Goal: Task Accomplishment & Management: Manage account settings

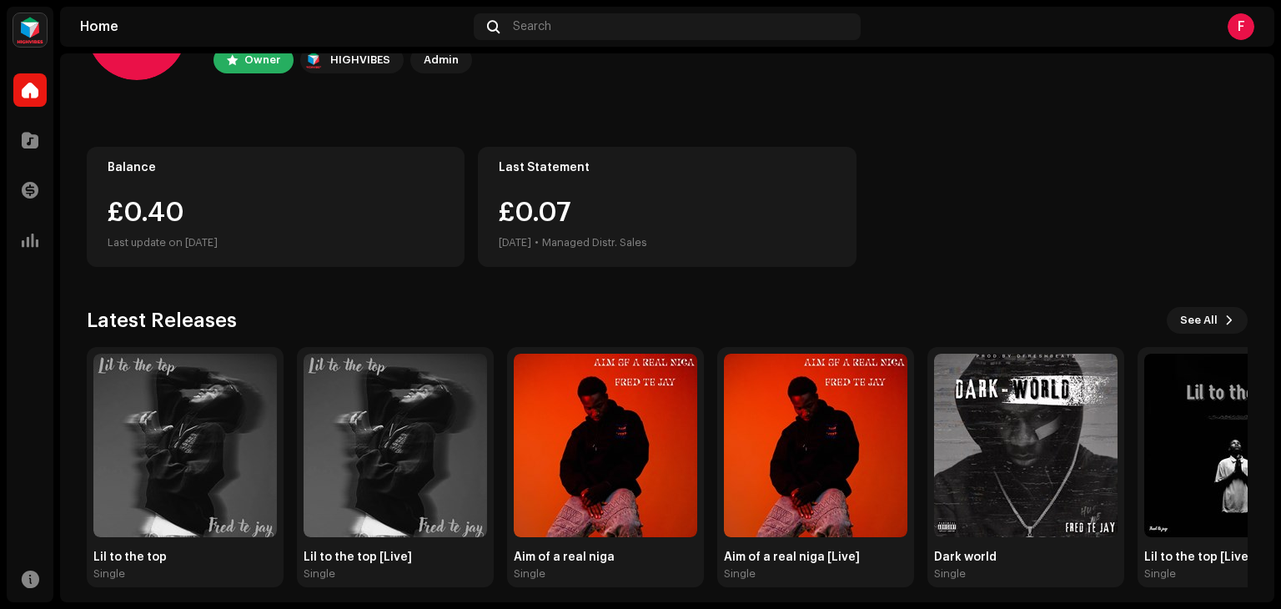
scroll to position [112, 0]
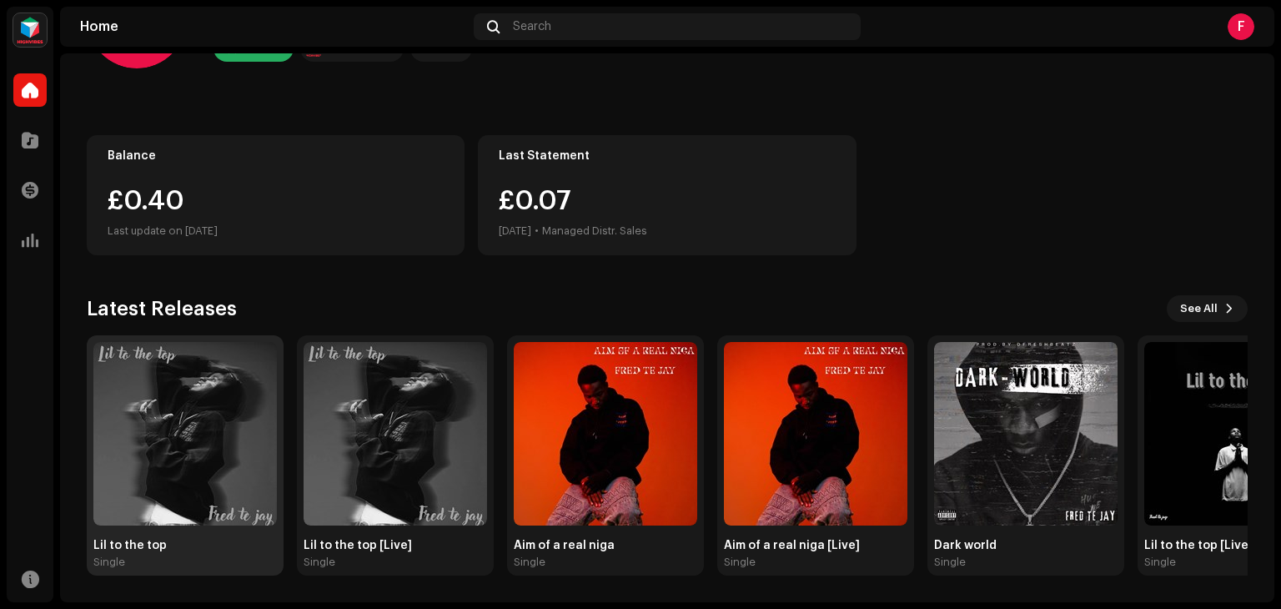
click at [186, 431] on img at bounding box center [184, 433] width 183 height 183
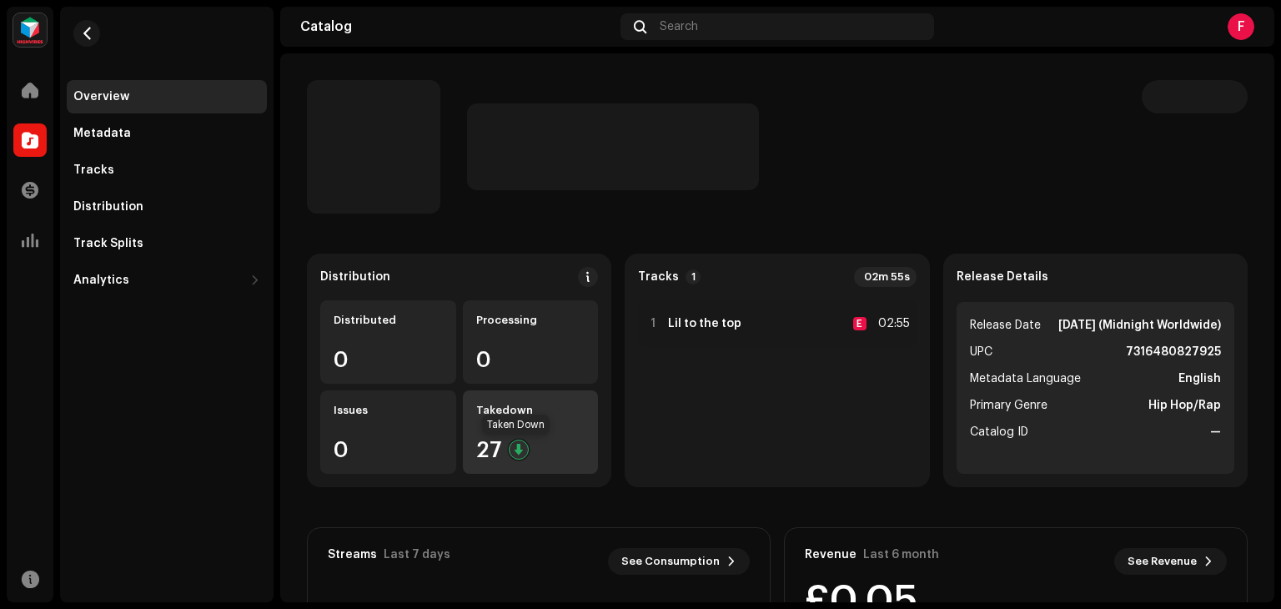
click at [517, 444] on div at bounding box center [519, 449] width 20 height 20
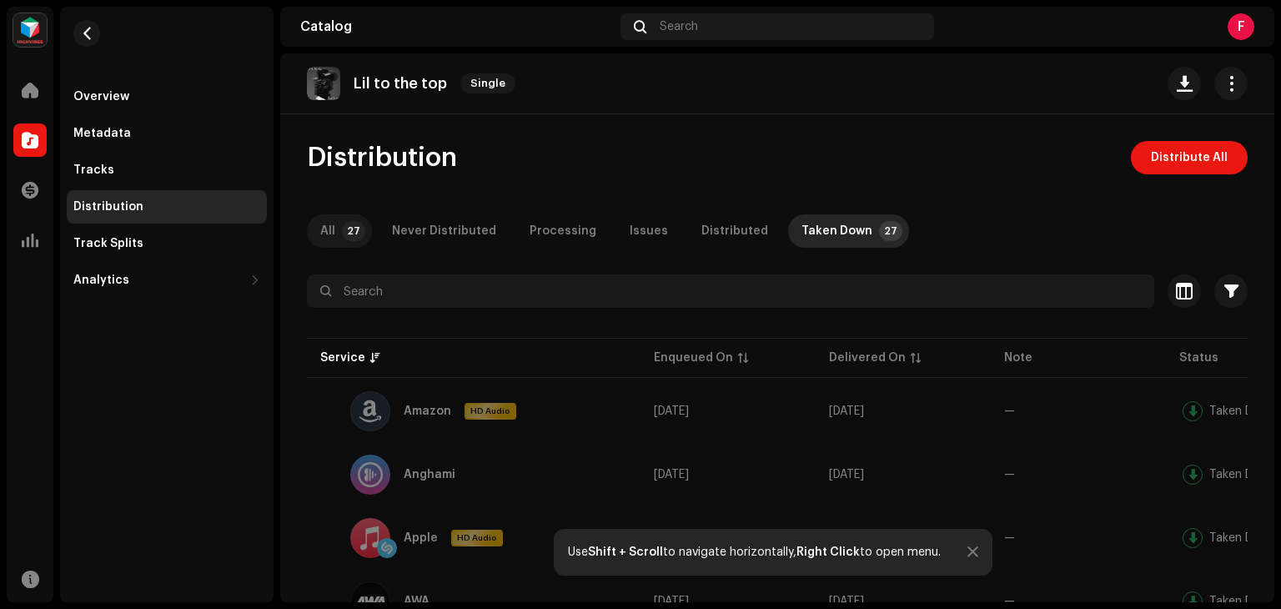
click at [335, 228] on p-tab "All 27" at bounding box center [339, 230] width 65 height 33
click at [1175, 151] on span "Distribute All" at bounding box center [1188, 157] width 77 height 33
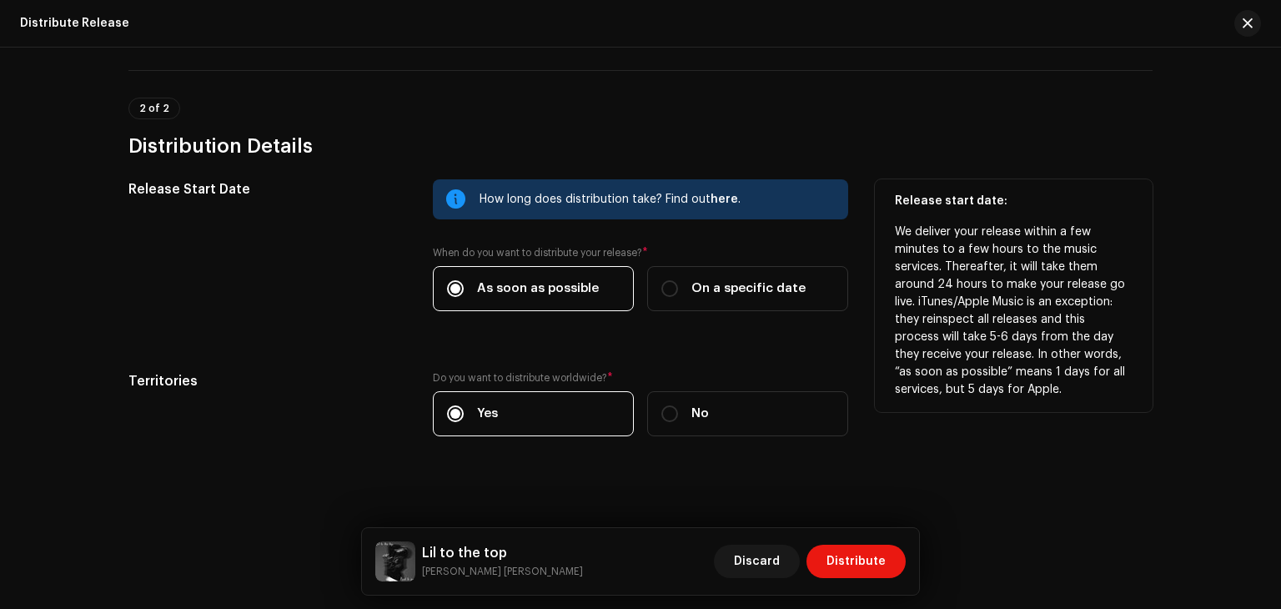
scroll to position [261, 0]
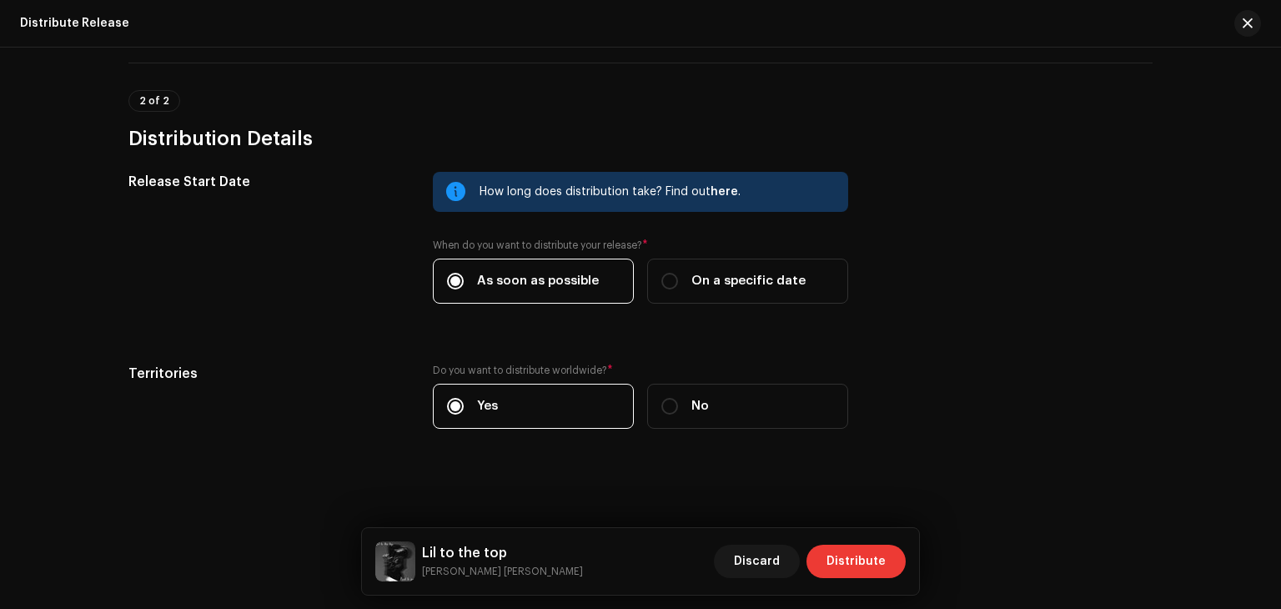
click at [847, 555] on span "Distribute" at bounding box center [855, 560] width 59 height 33
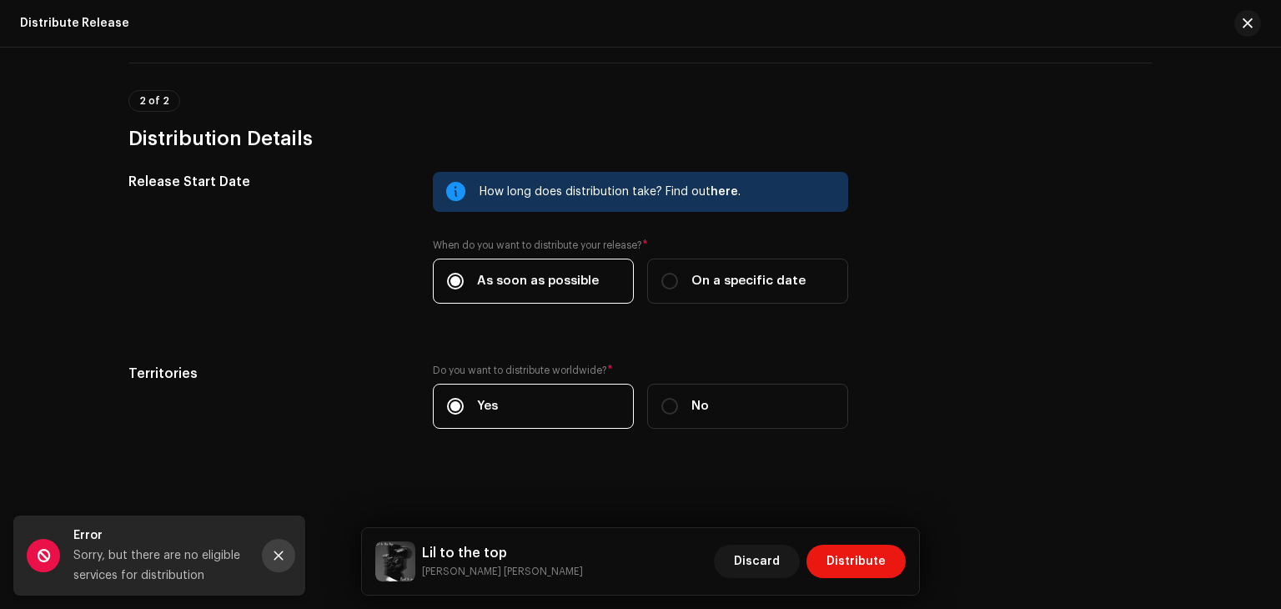
click at [284, 549] on button "Close" at bounding box center [278, 555] width 33 height 33
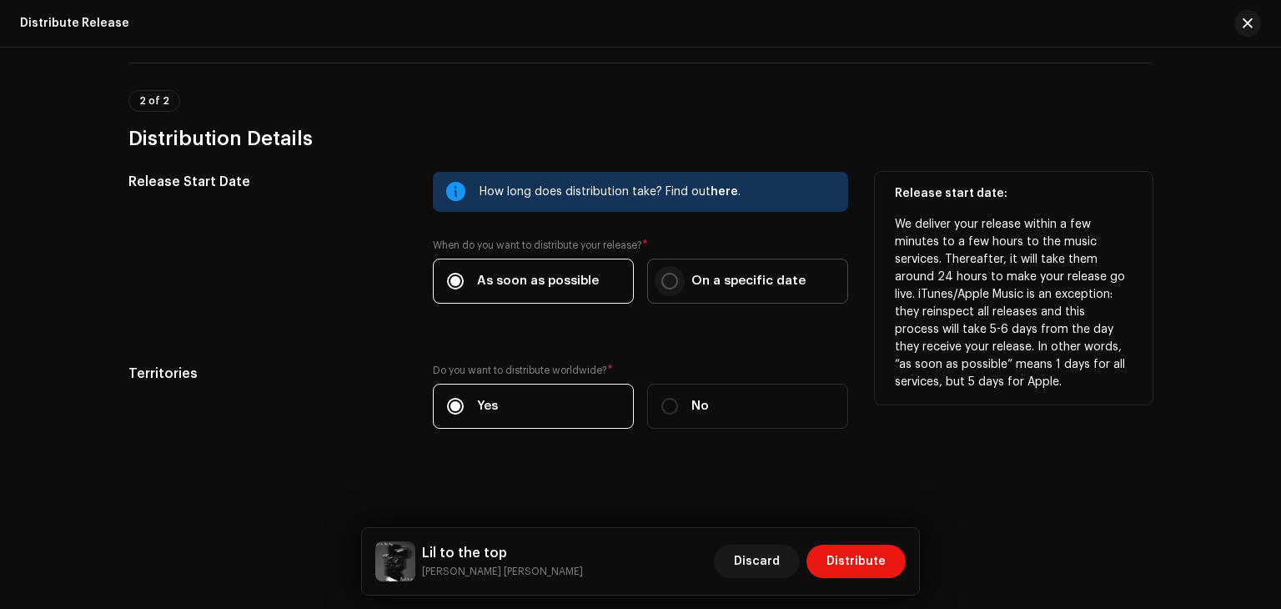
click at [661, 281] on input "On a specific date" at bounding box center [669, 281] width 17 height 17
radio input "true"
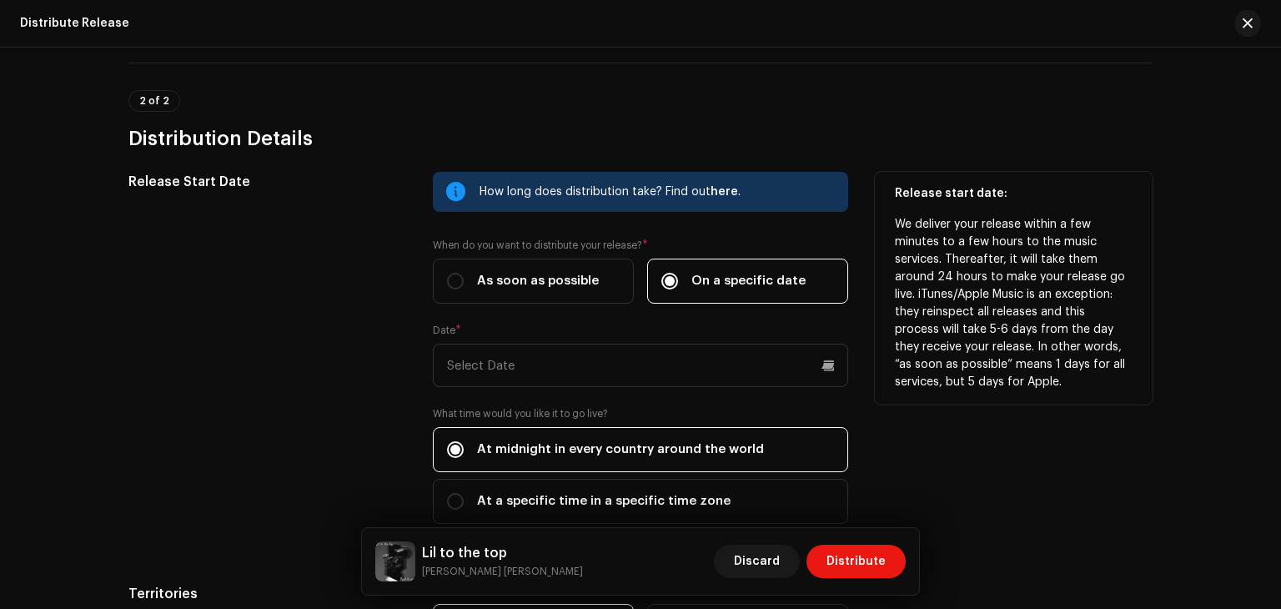
click at [591, 387] on div "How long does distribution take? Find out here . When do you want to distribute…" at bounding box center [640, 358] width 415 height 372
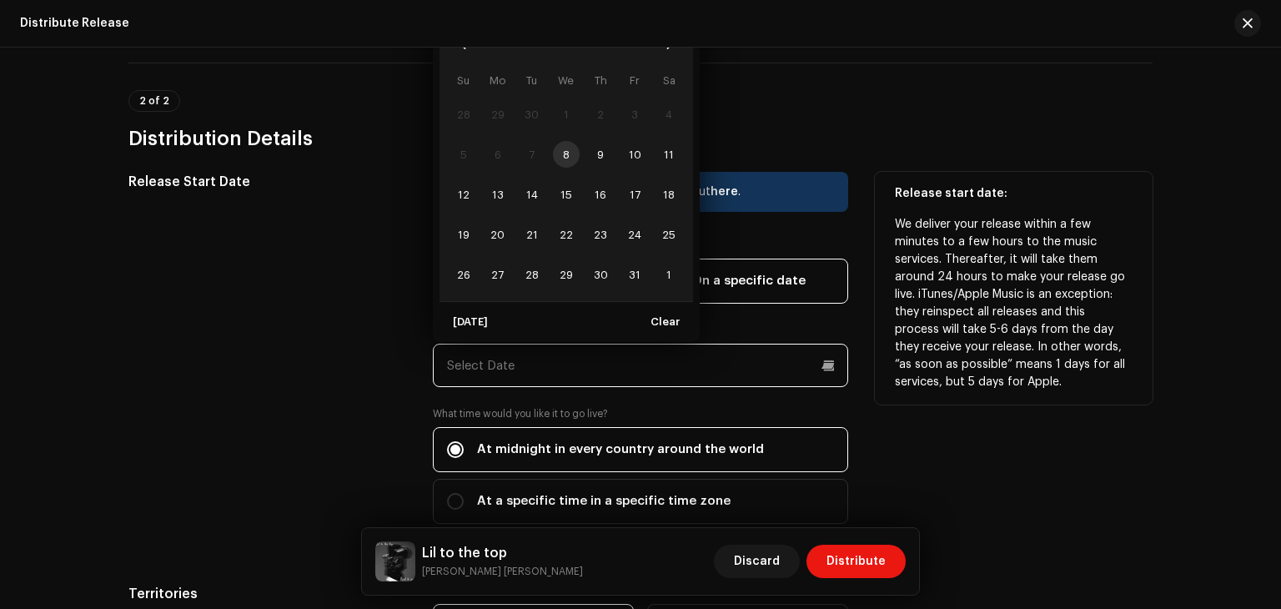
click at [679, 365] on input "text" at bounding box center [640, 364] width 415 height 43
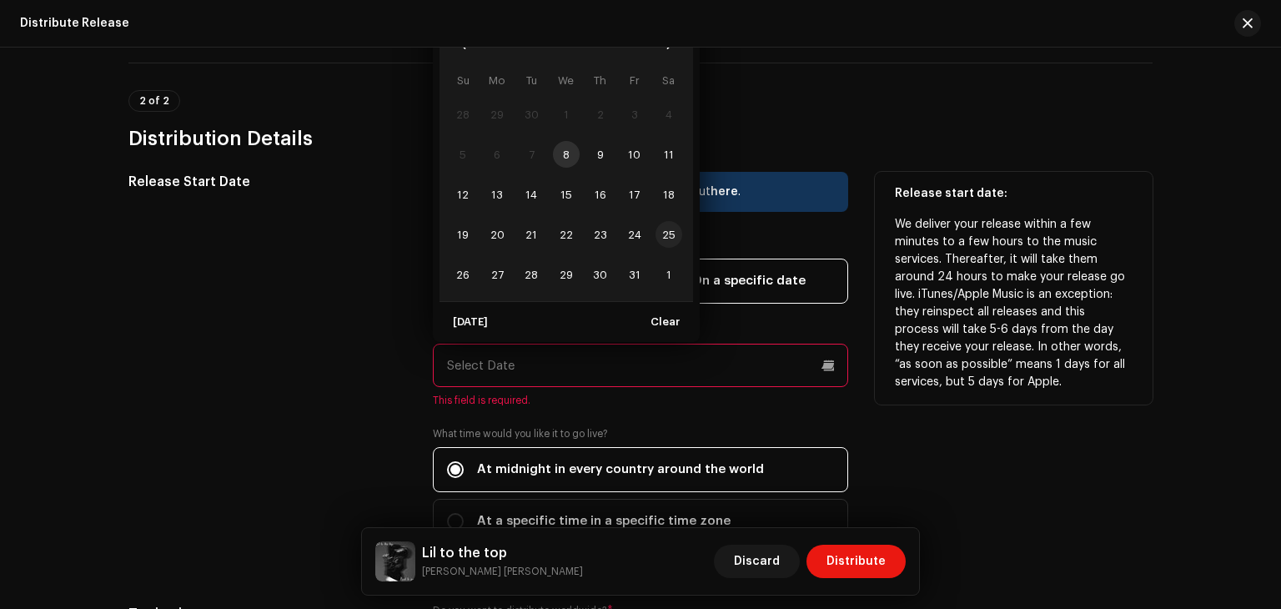
click at [661, 241] on span "25" at bounding box center [668, 234] width 27 height 27
type input "10/25/2025"
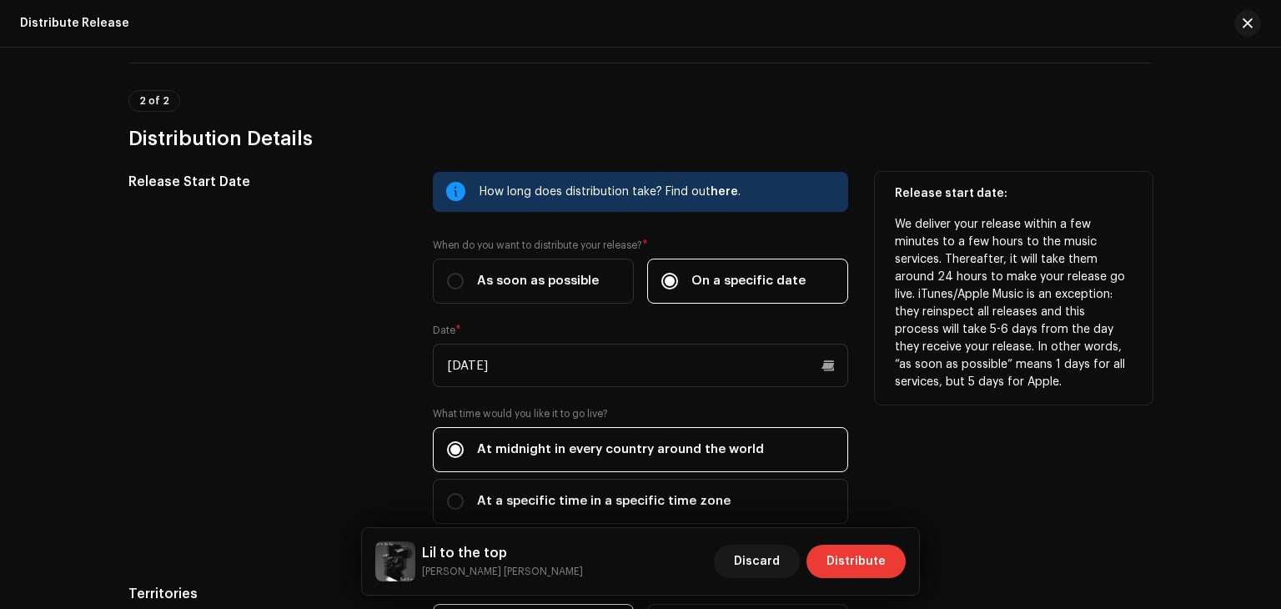
click at [880, 549] on span "Distribute" at bounding box center [855, 560] width 59 height 33
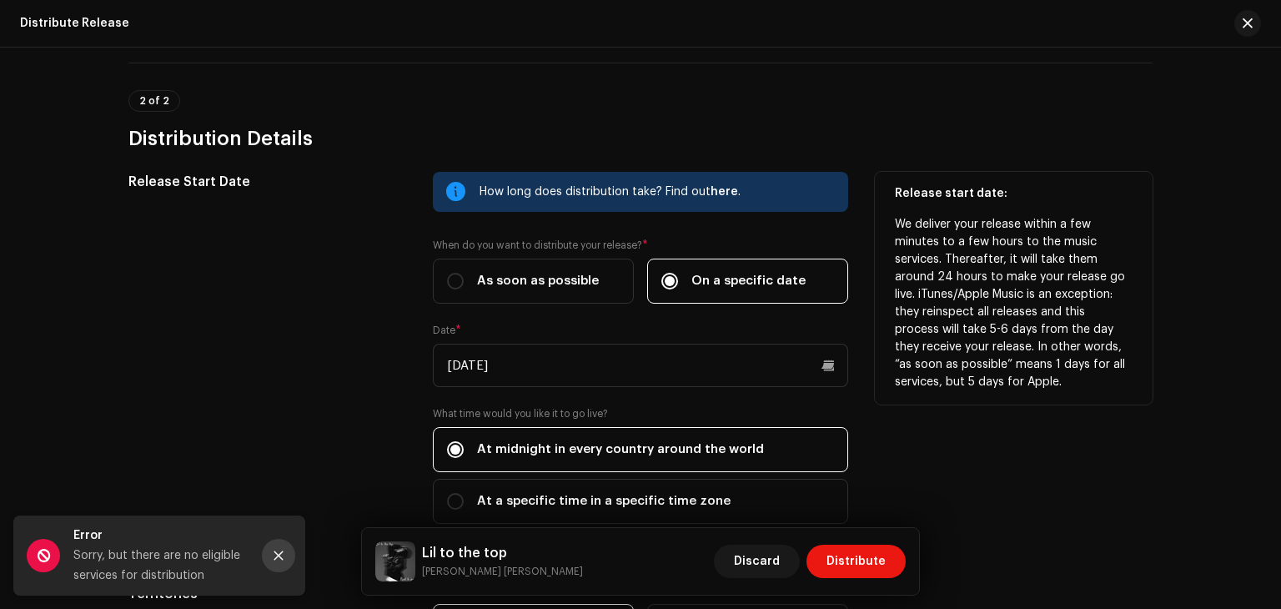
click at [278, 548] on button "Close" at bounding box center [278, 555] width 33 height 33
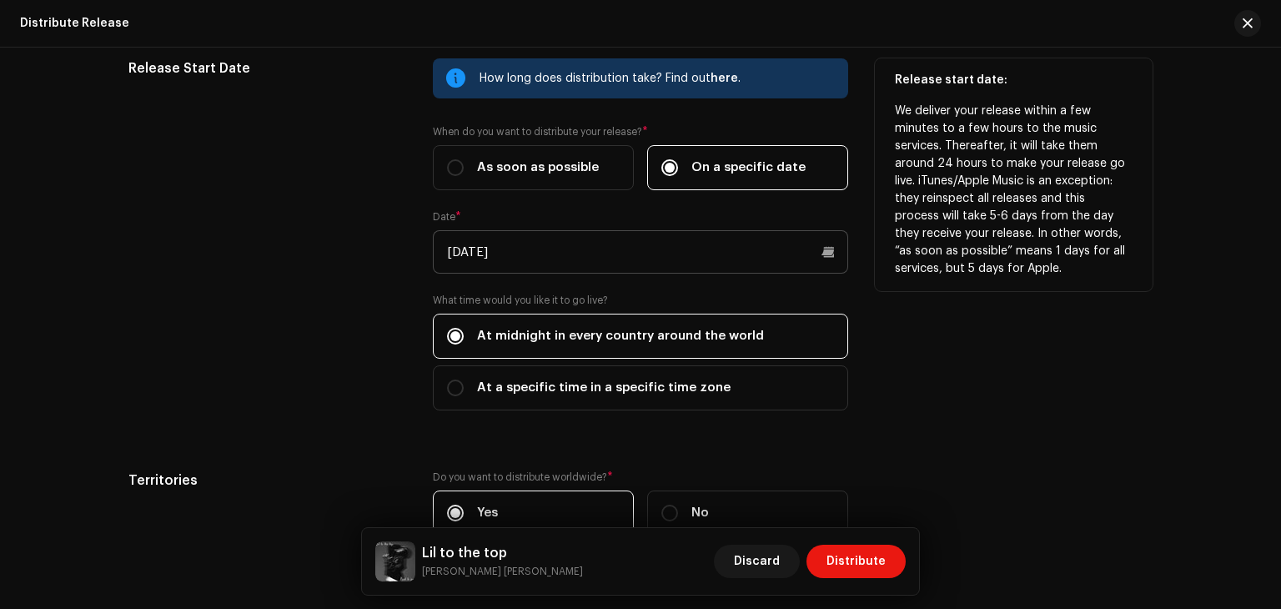
scroll to position [481, 0]
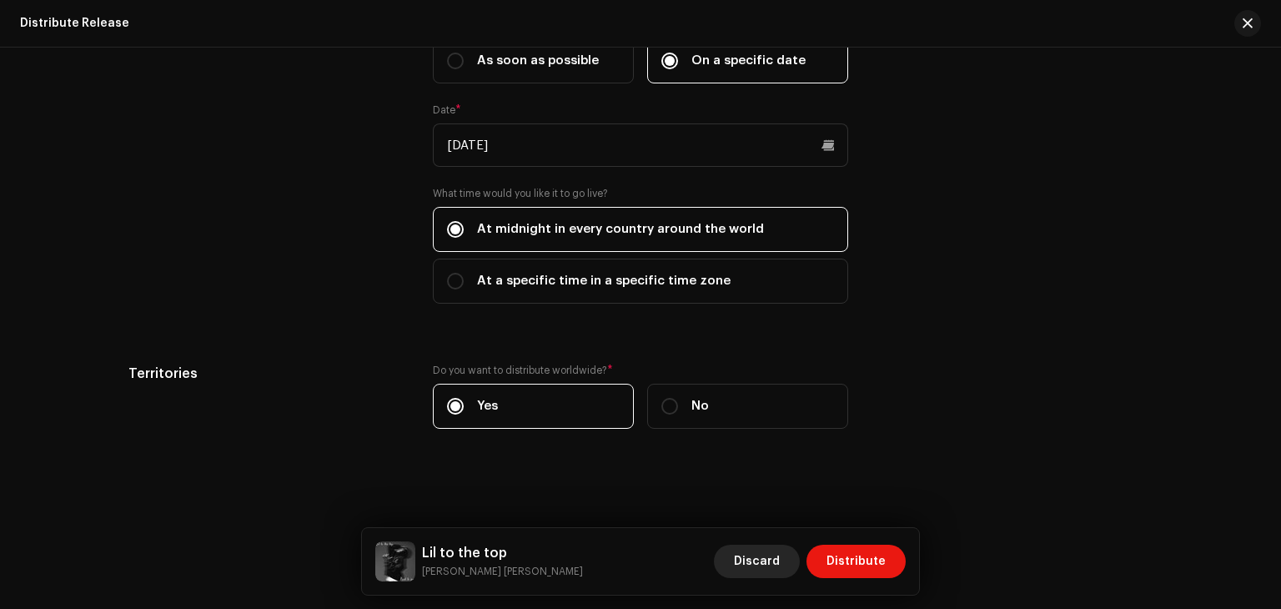
click at [744, 560] on span "Discard" at bounding box center [757, 560] width 46 height 33
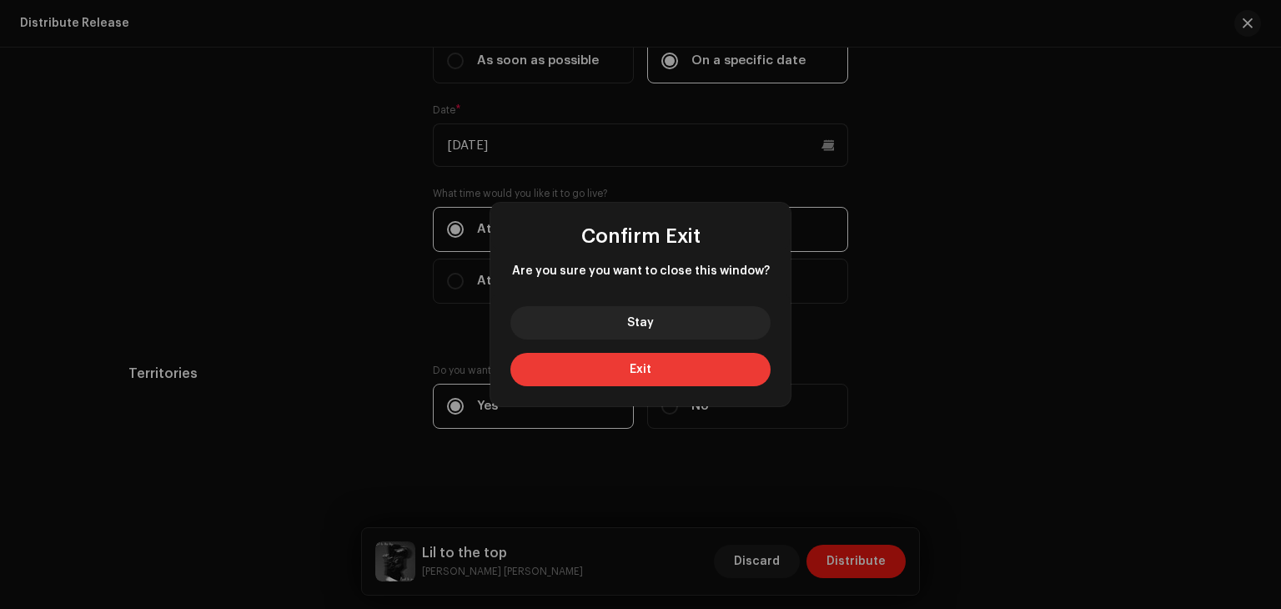
drag, startPoint x: 674, startPoint y: 323, endPoint x: 673, endPoint y: 358, distance: 35.9
click at [673, 358] on div "Stay Exit" at bounding box center [640, 349] width 300 height 113
click at [673, 358] on button "Exit" at bounding box center [640, 369] width 260 height 33
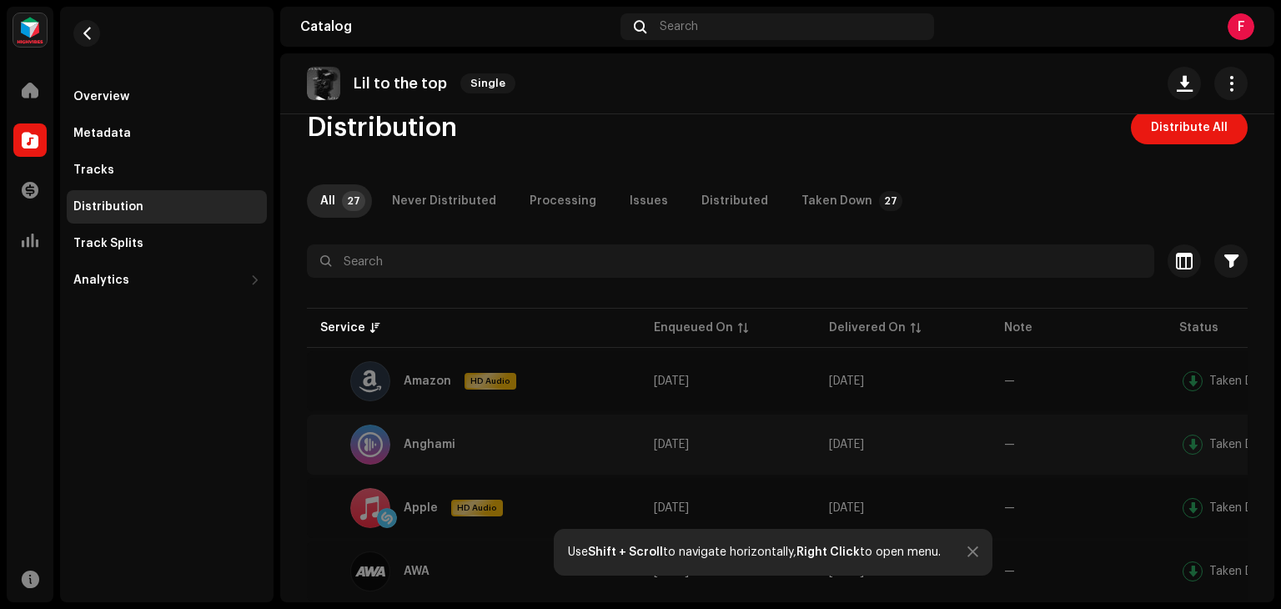
scroll to position [0, 0]
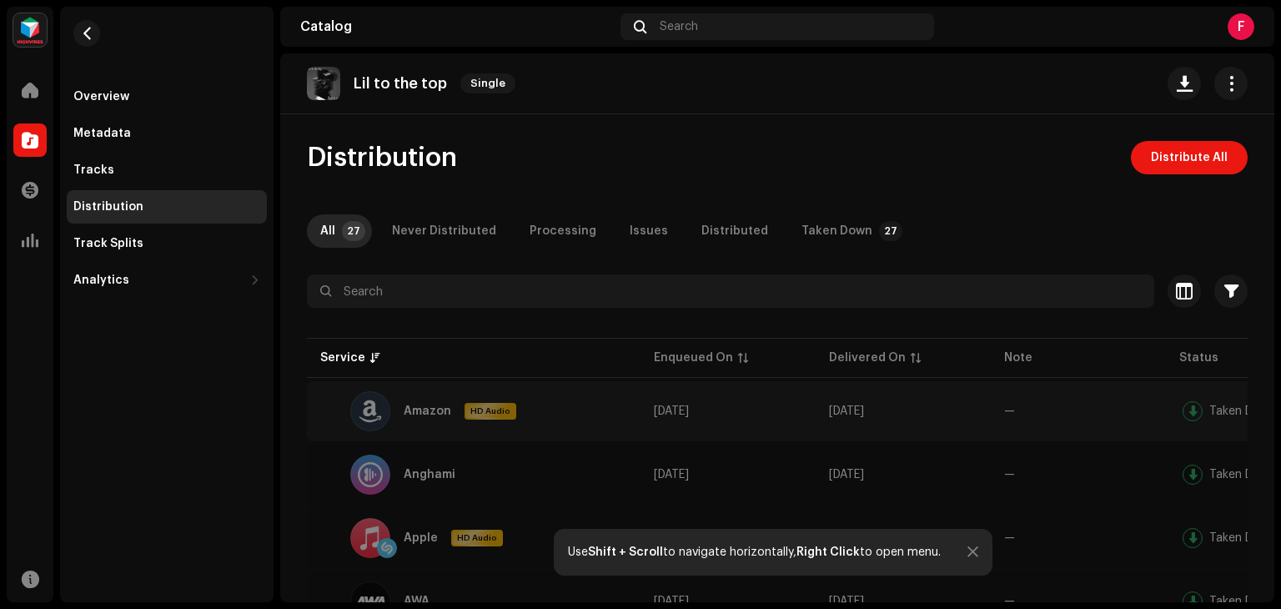
click at [373, 420] on div at bounding box center [370, 411] width 40 height 40
click at [1195, 407] on div at bounding box center [1192, 411] width 20 height 20
click at [1161, 156] on span "Distribute All" at bounding box center [1188, 157] width 77 height 33
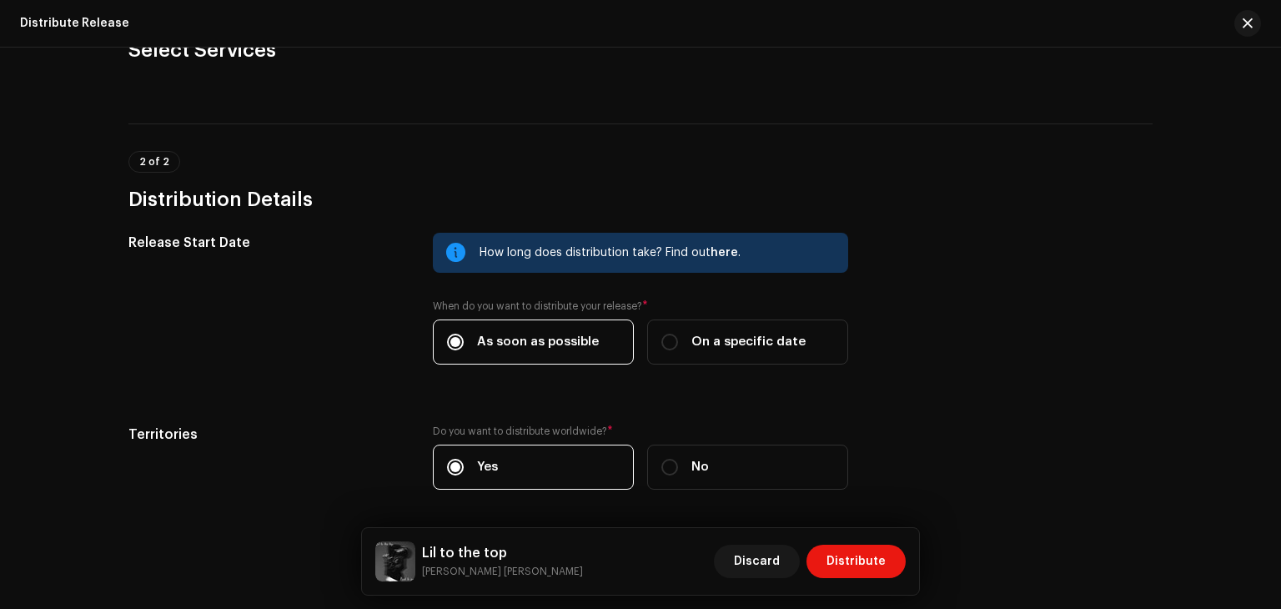
scroll to position [261, 0]
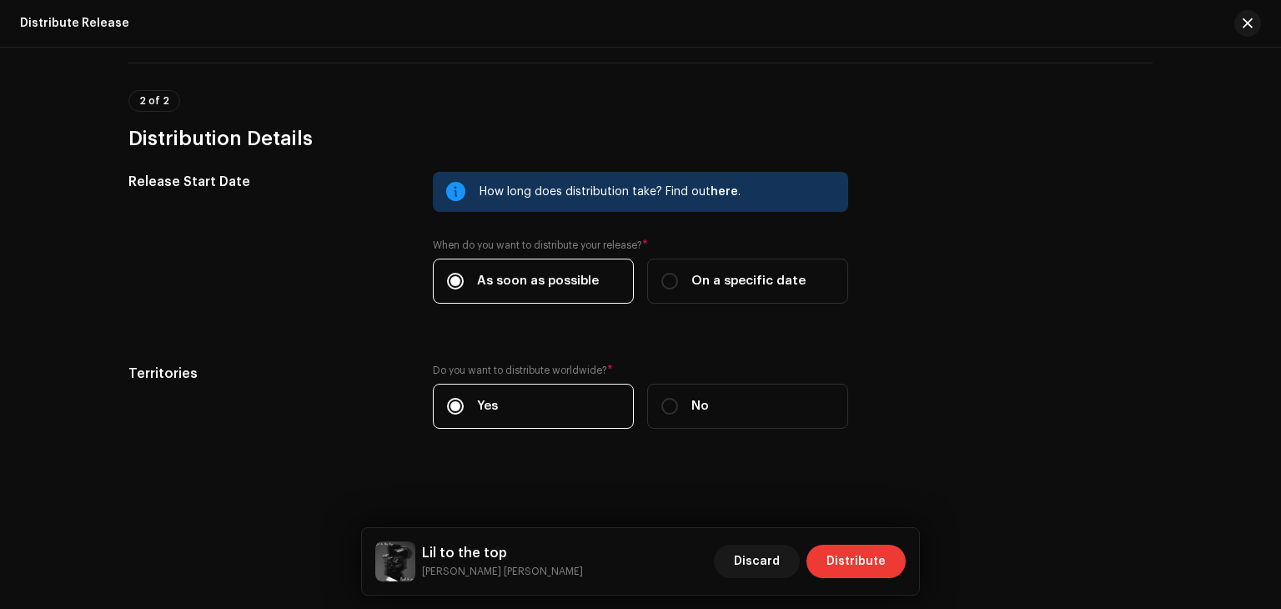
click at [863, 564] on span "Distribute" at bounding box center [855, 560] width 59 height 33
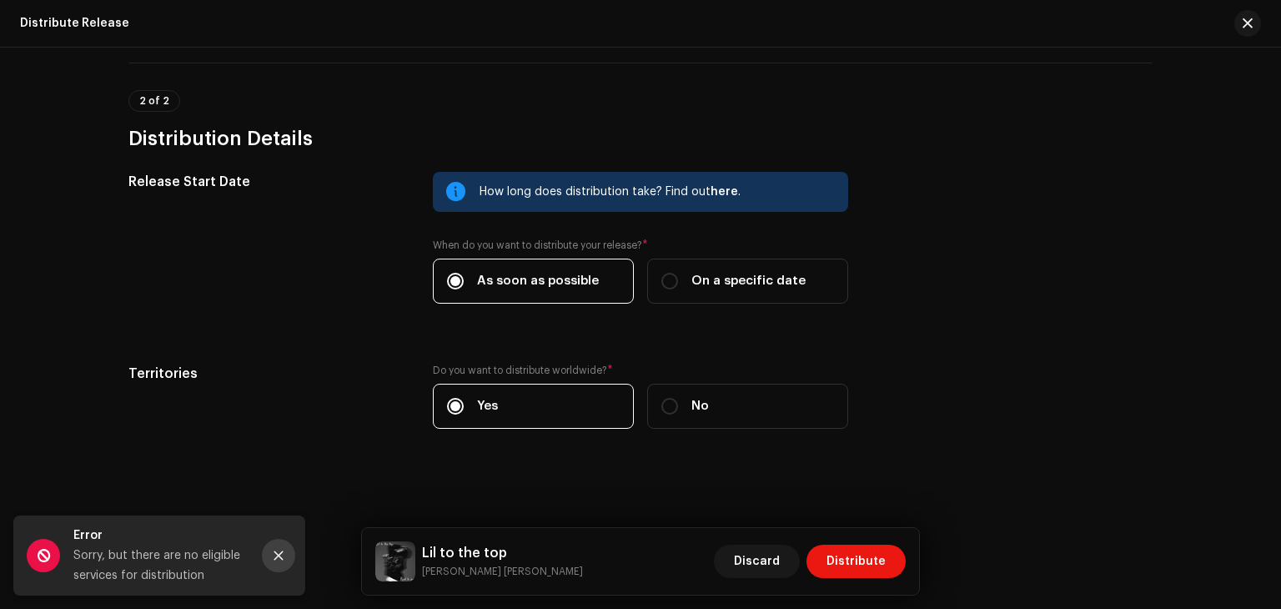
click at [271, 553] on button "Close" at bounding box center [278, 555] width 33 height 33
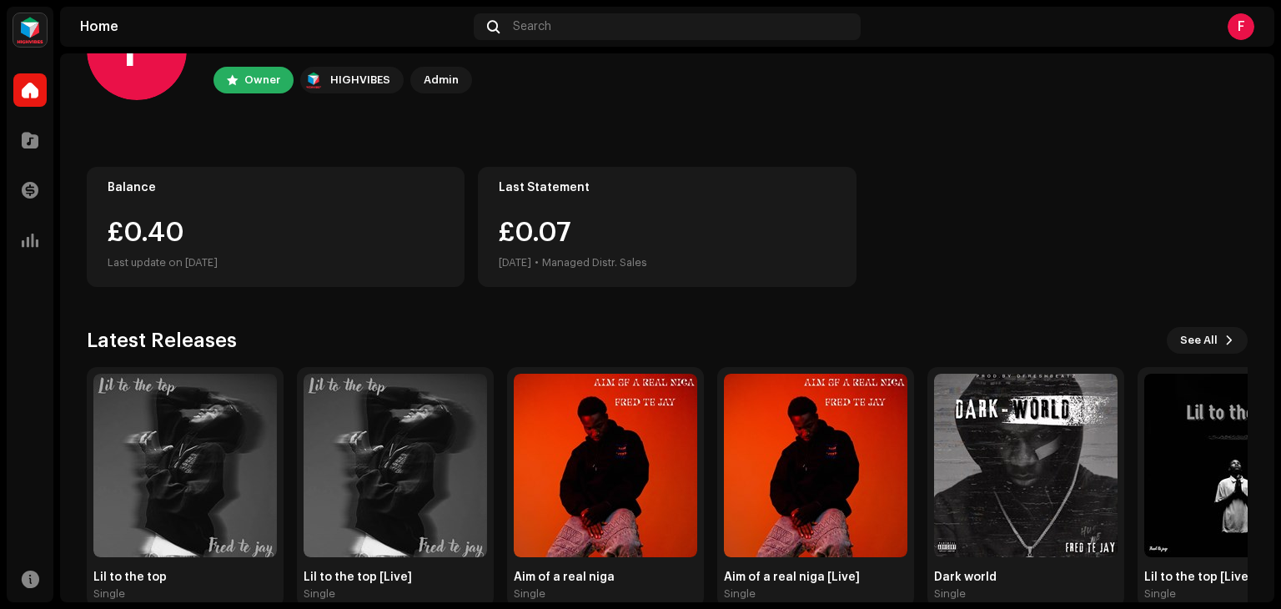
scroll to position [112, 0]
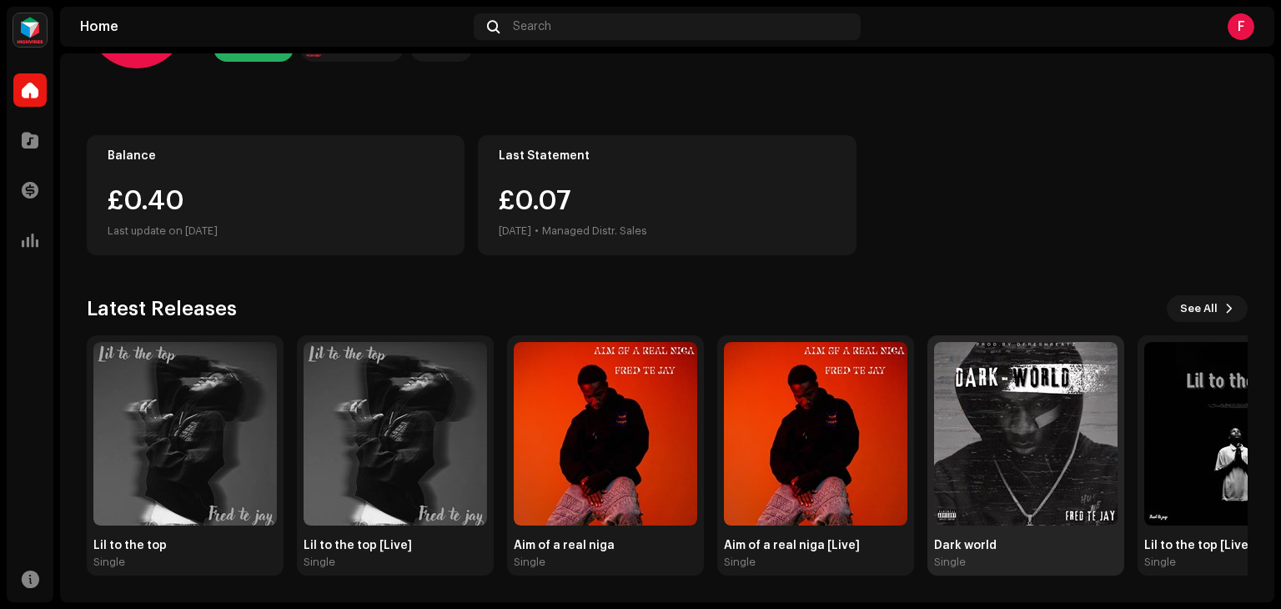
click at [1009, 448] on img at bounding box center [1025, 433] width 183 height 183
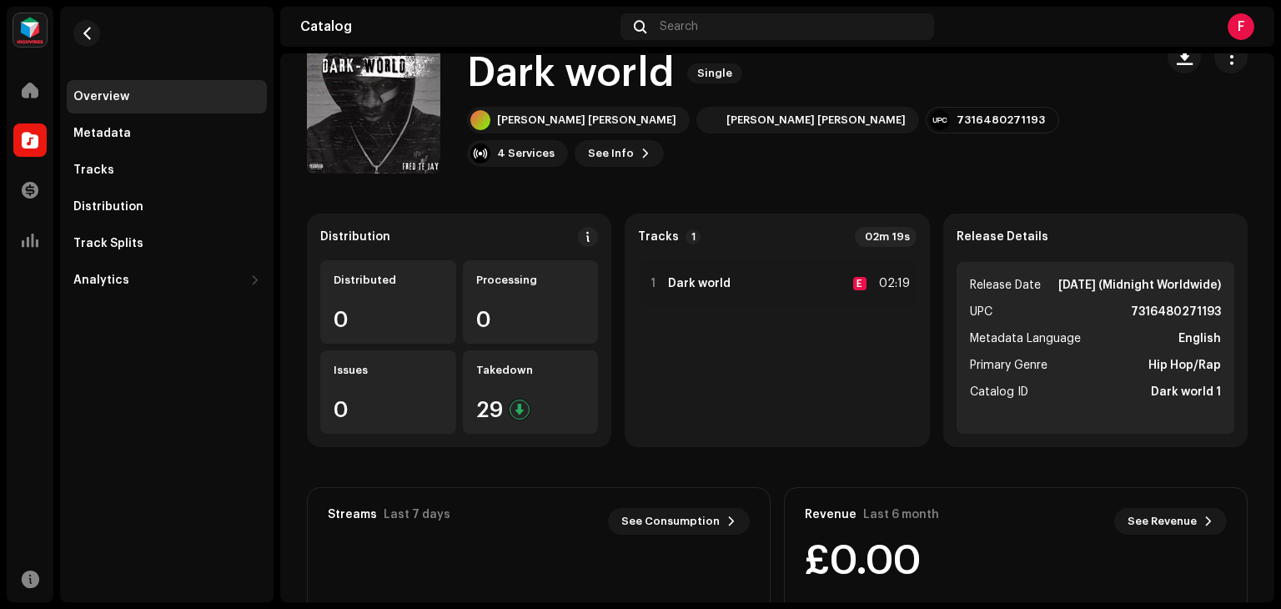
scroll to position [39, 0]
click at [379, 330] on div "0" at bounding box center [387, 320] width 109 height 22
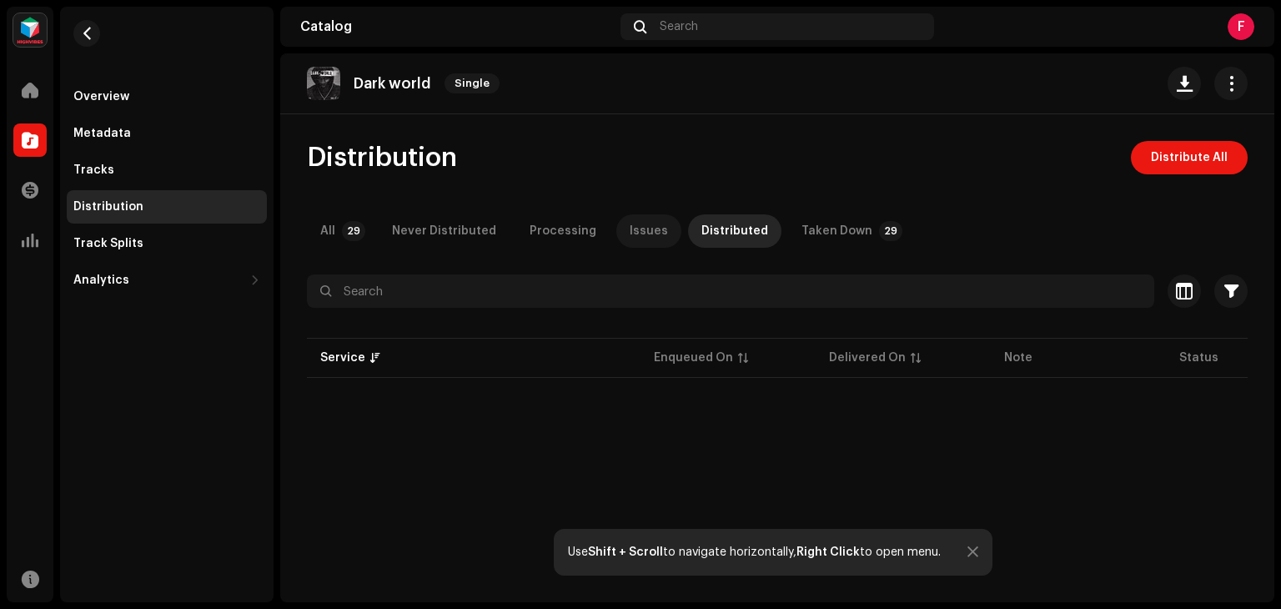
click at [629, 227] on div "Issues" at bounding box center [648, 230] width 38 height 33
click at [343, 228] on p-badge "29" at bounding box center [353, 231] width 23 height 20
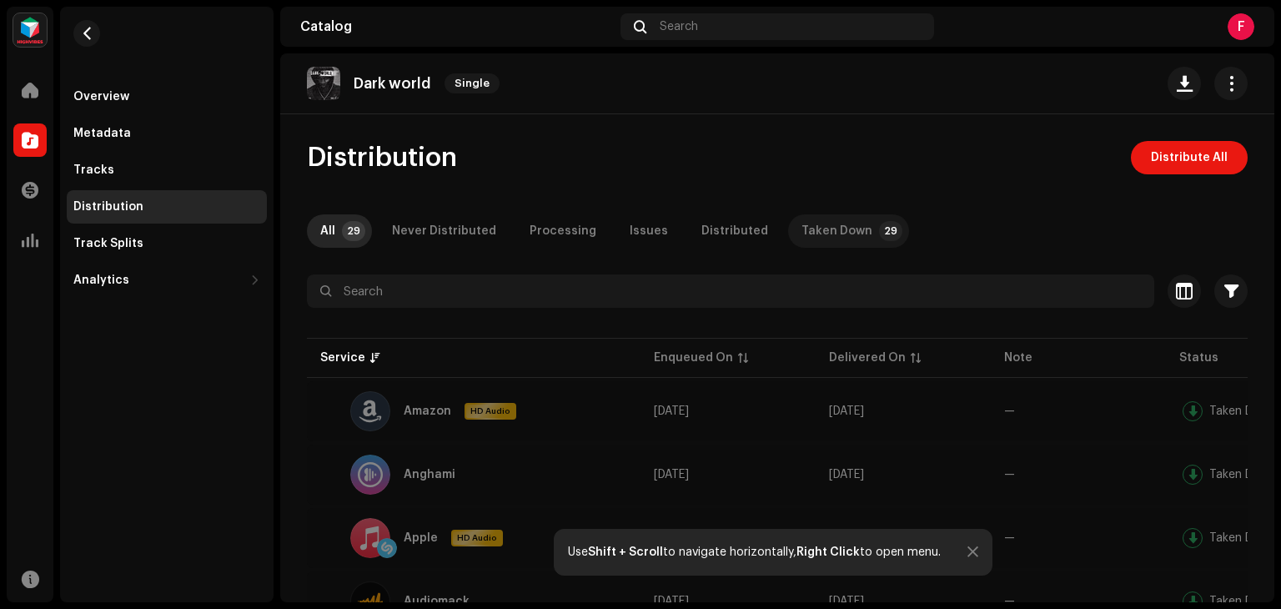
click at [811, 232] on div "Taken Down" at bounding box center [836, 230] width 71 height 33
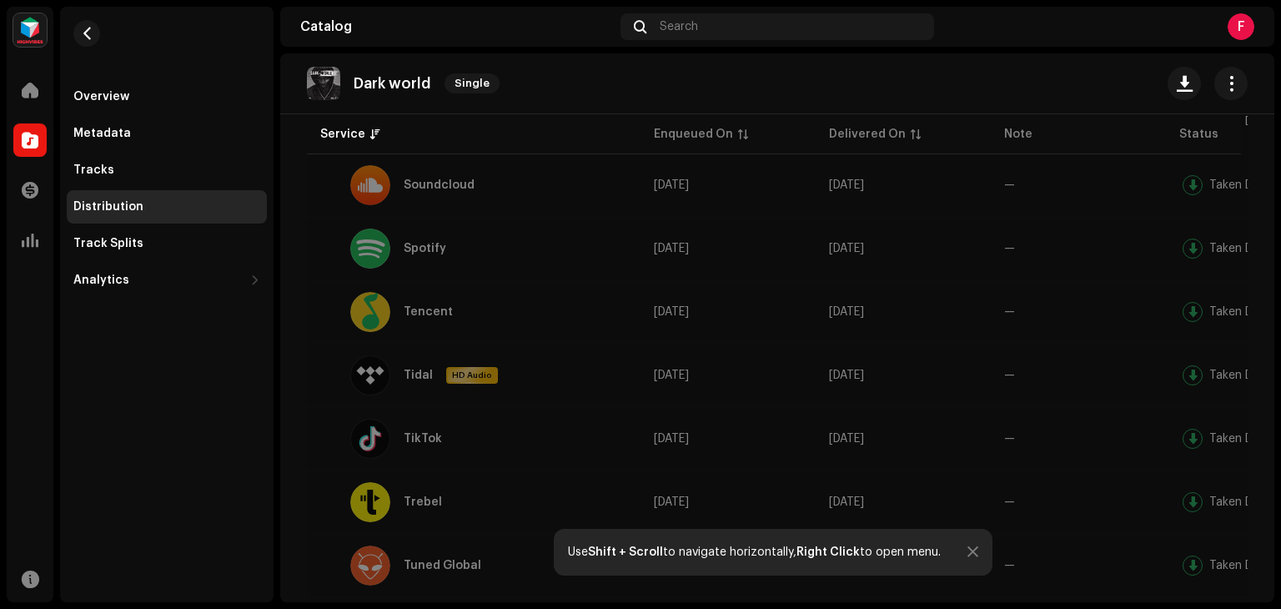
scroll to position [1667, 0]
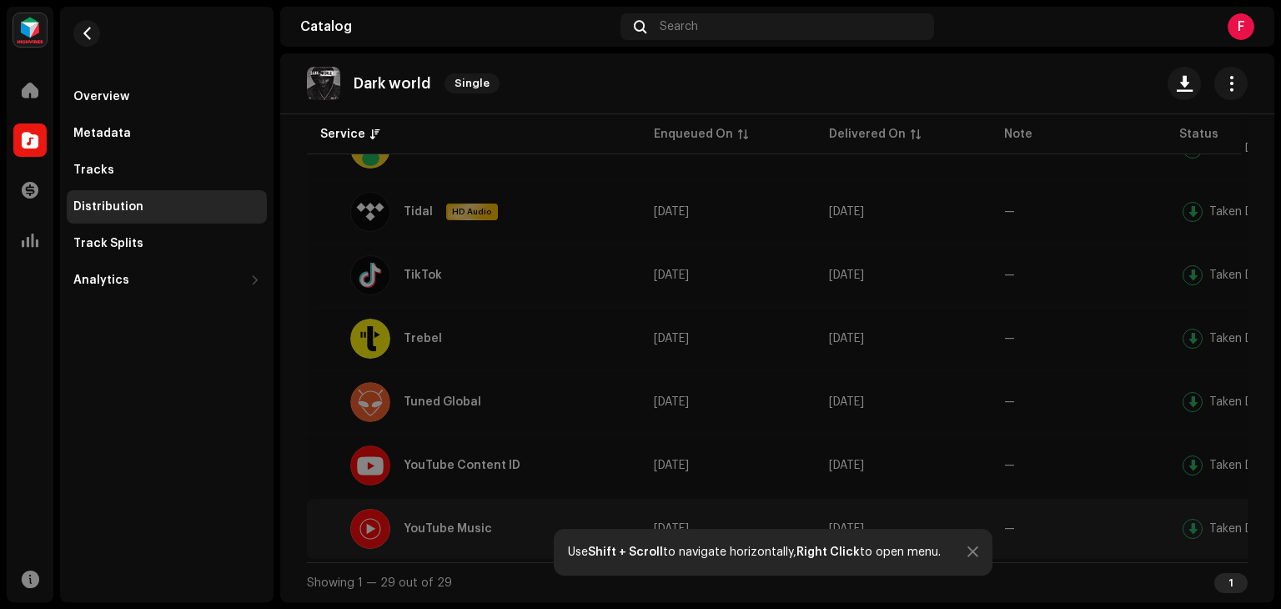
click at [1190, 519] on div at bounding box center [1192, 529] width 20 height 20
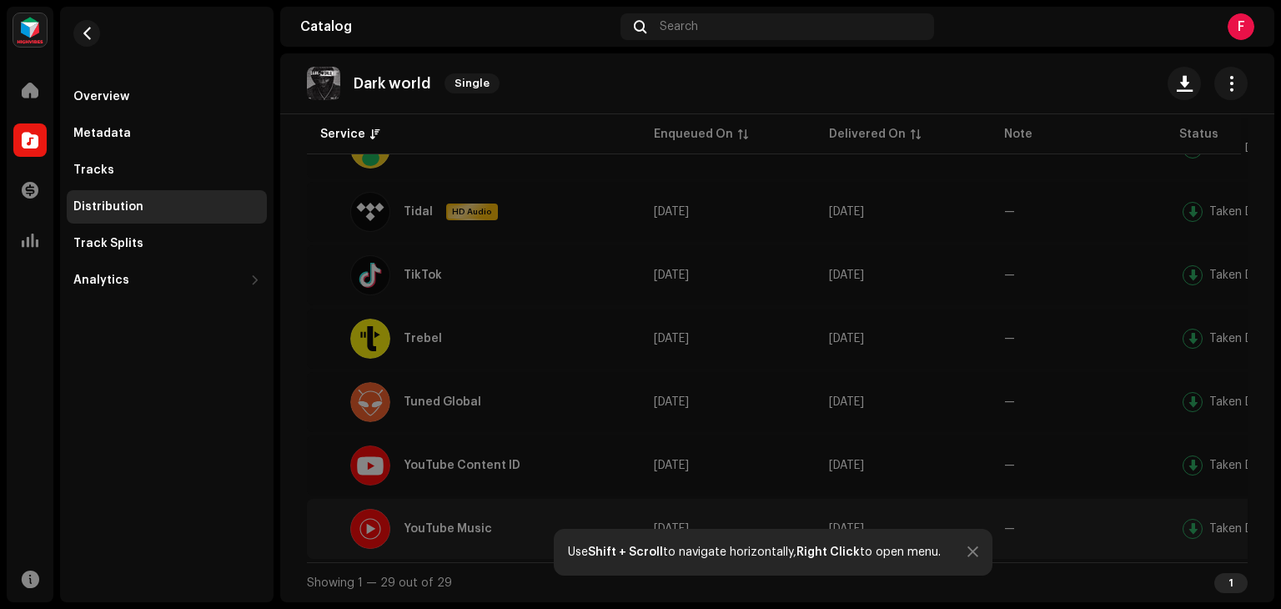
click at [1190, 519] on div at bounding box center [1192, 529] width 20 height 20
click at [1205, 462] on div "Taken Down" at bounding box center [1232, 465] width 107 height 27
click at [355, 525] on div at bounding box center [370, 529] width 40 height 40
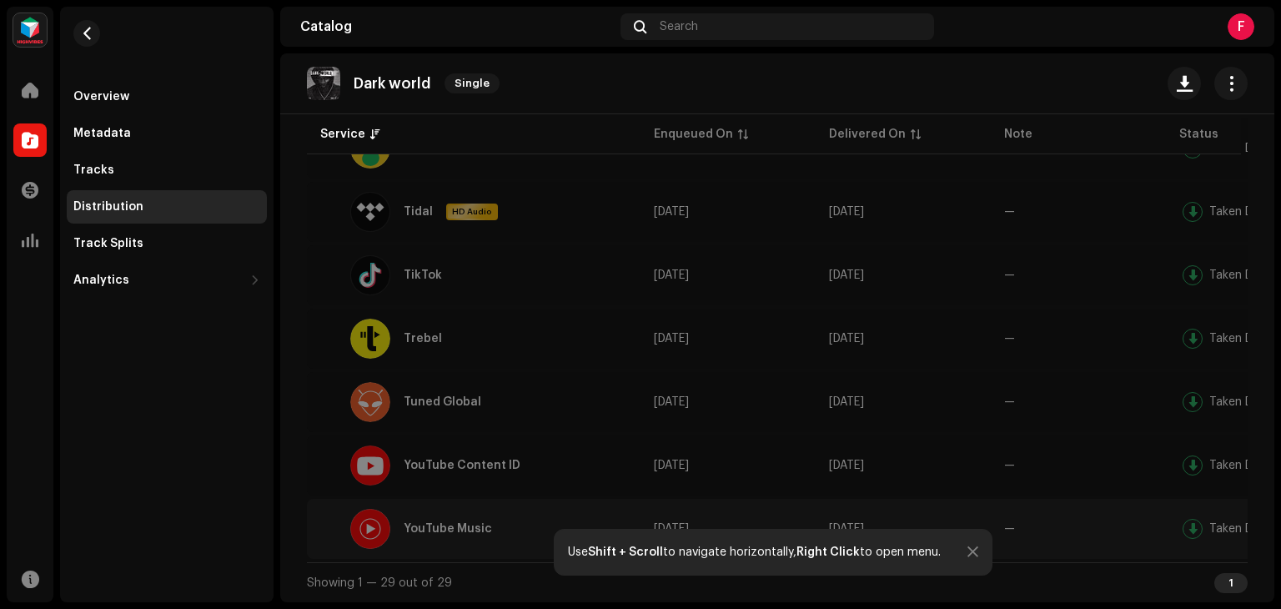
click at [355, 525] on div at bounding box center [370, 529] width 40 height 40
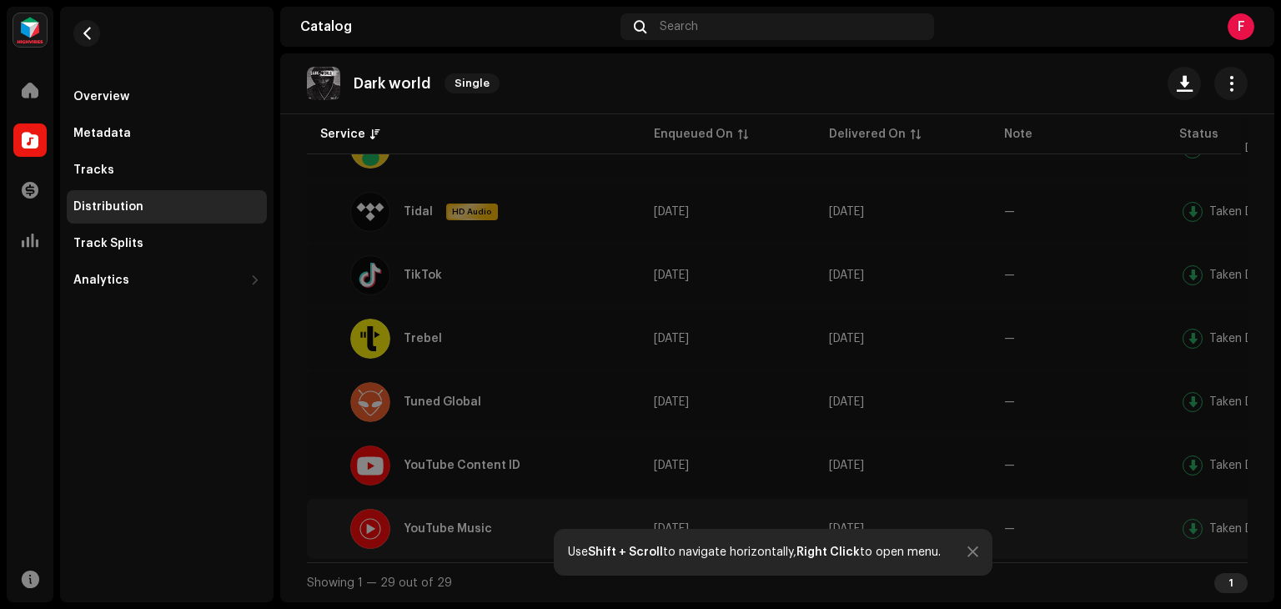
click at [355, 525] on div at bounding box center [370, 529] width 40 height 40
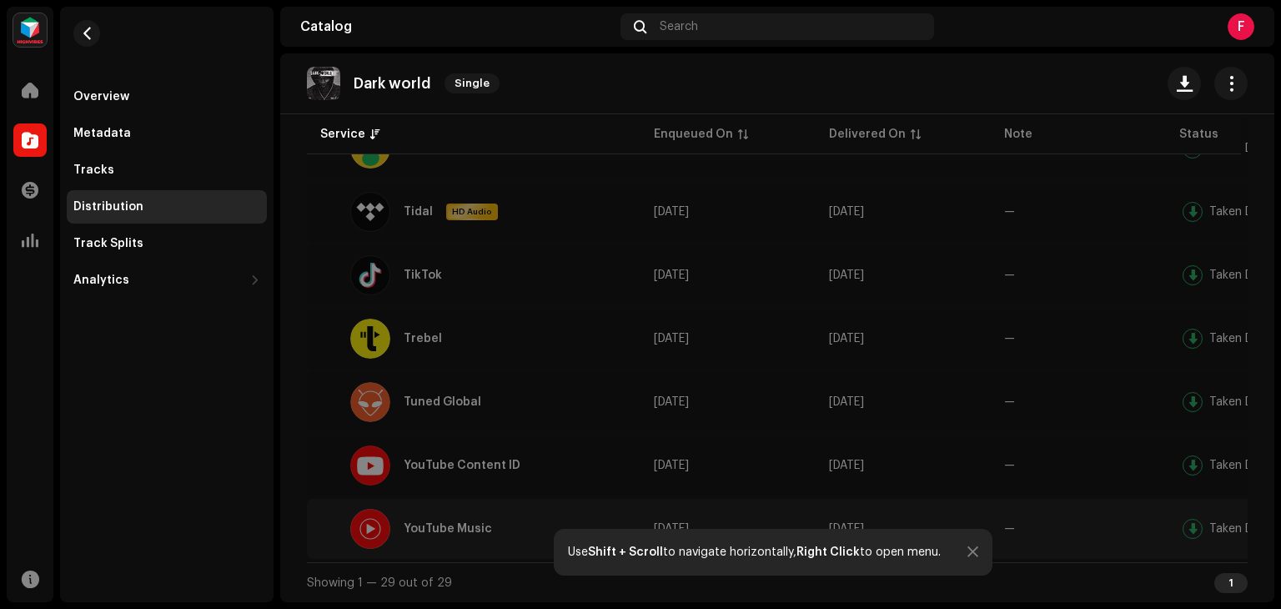
click at [355, 525] on div at bounding box center [370, 529] width 40 height 40
click at [382, 462] on div at bounding box center [370, 465] width 40 height 40
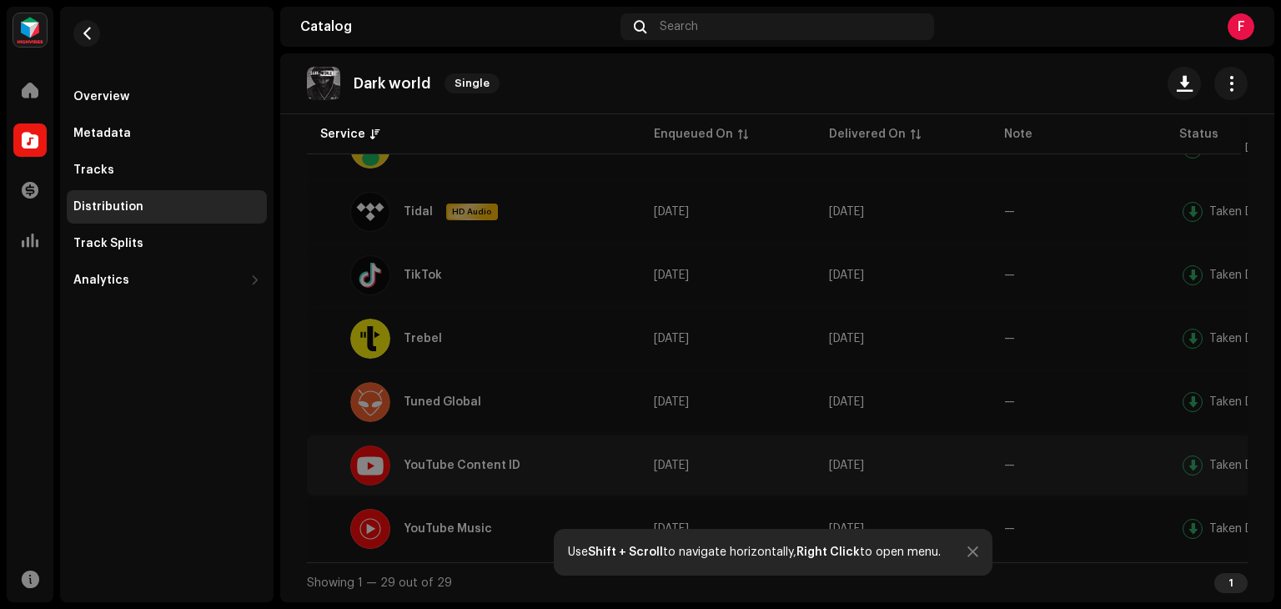
click at [382, 462] on div at bounding box center [370, 465] width 40 height 40
click at [362, 387] on div at bounding box center [370, 402] width 40 height 40
click at [372, 325] on div at bounding box center [370, 338] width 40 height 40
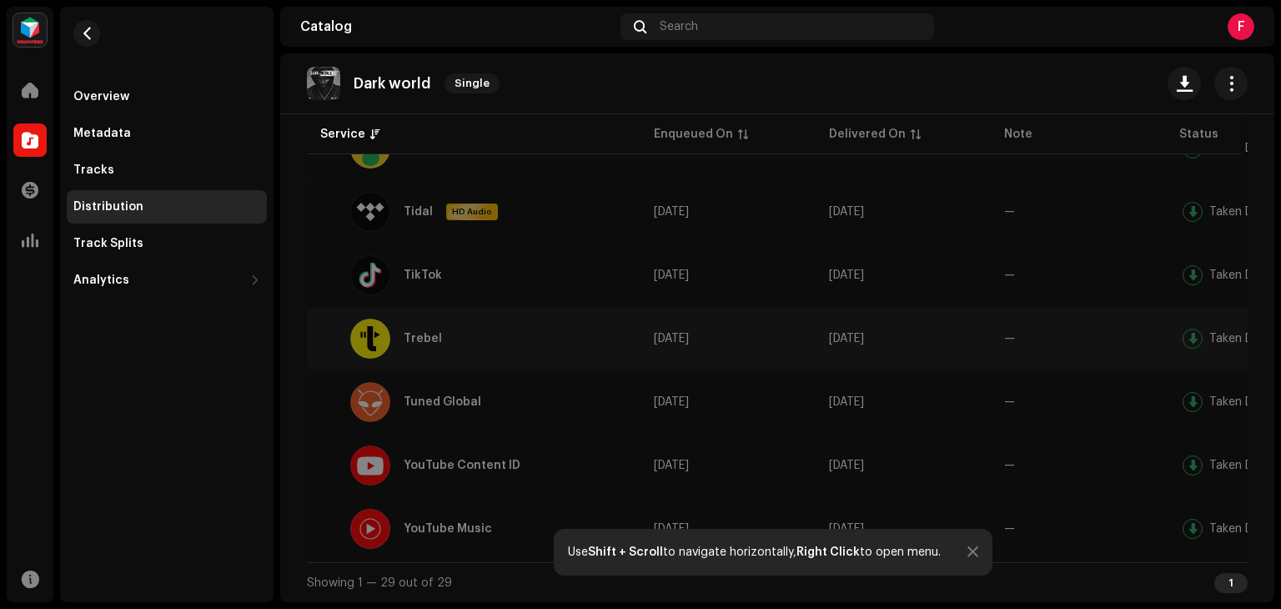
click at [372, 325] on div at bounding box center [370, 338] width 40 height 40
drag, startPoint x: 372, startPoint y: 325, endPoint x: 372, endPoint y: 274, distance: 50.9
click at [372, 274] on div at bounding box center [370, 275] width 40 height 40
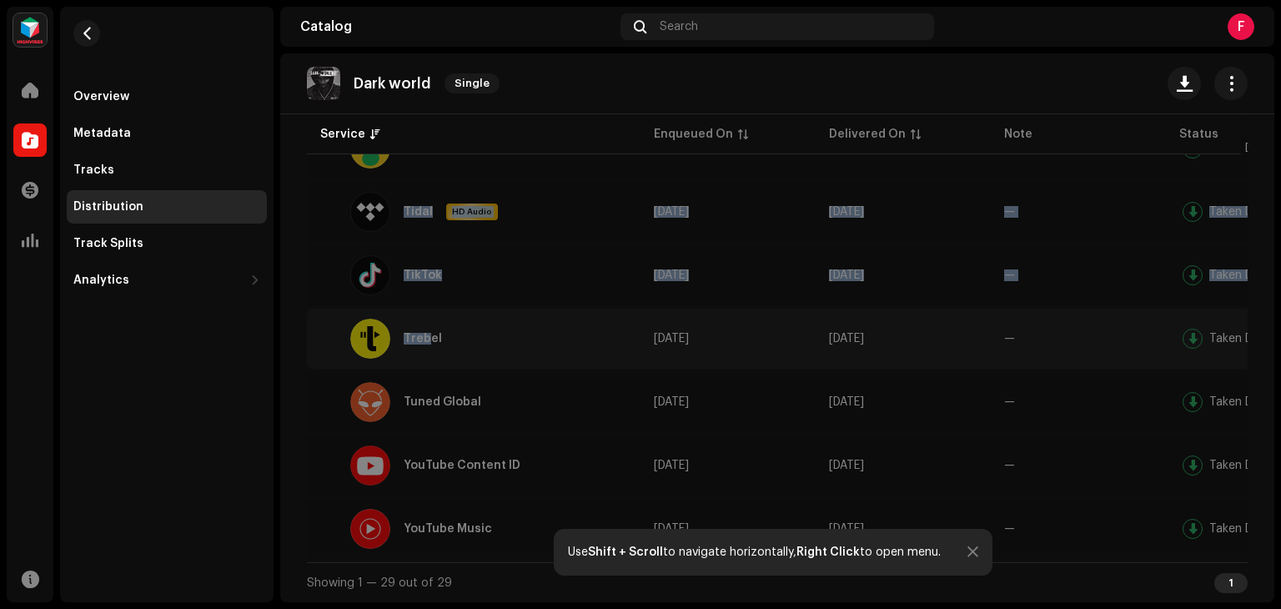
drag, startPoint x: 378, startPoint y: 197, endPoint x: 437, endPoint y: 318, distance: 135.3
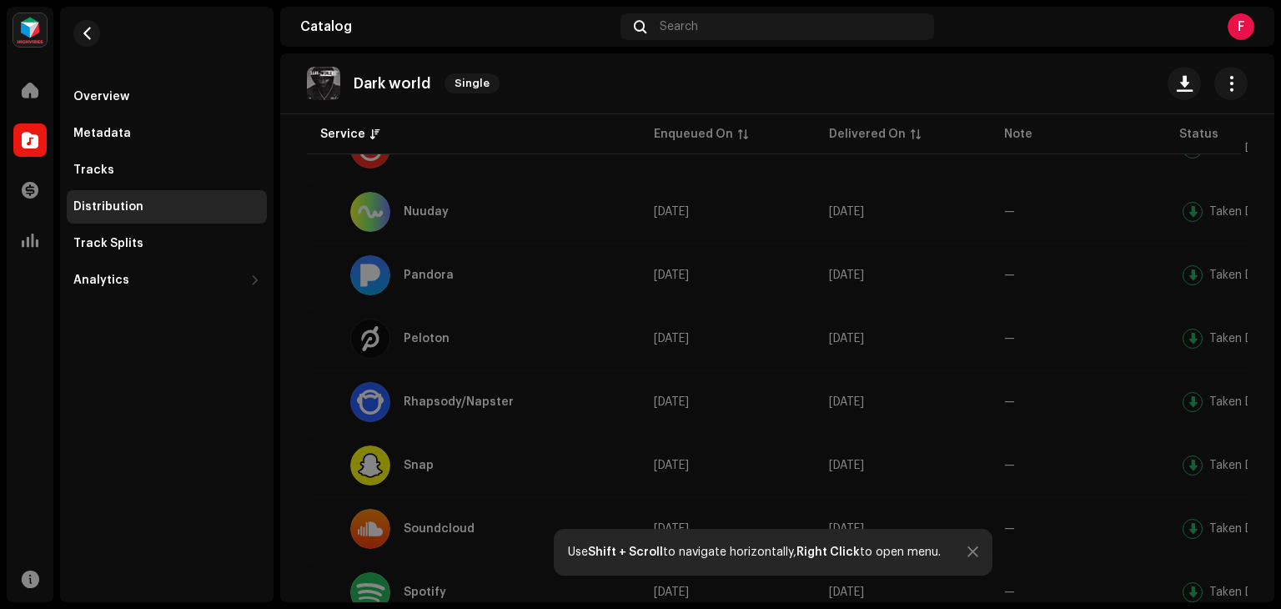
scroll to position [1150, 0]
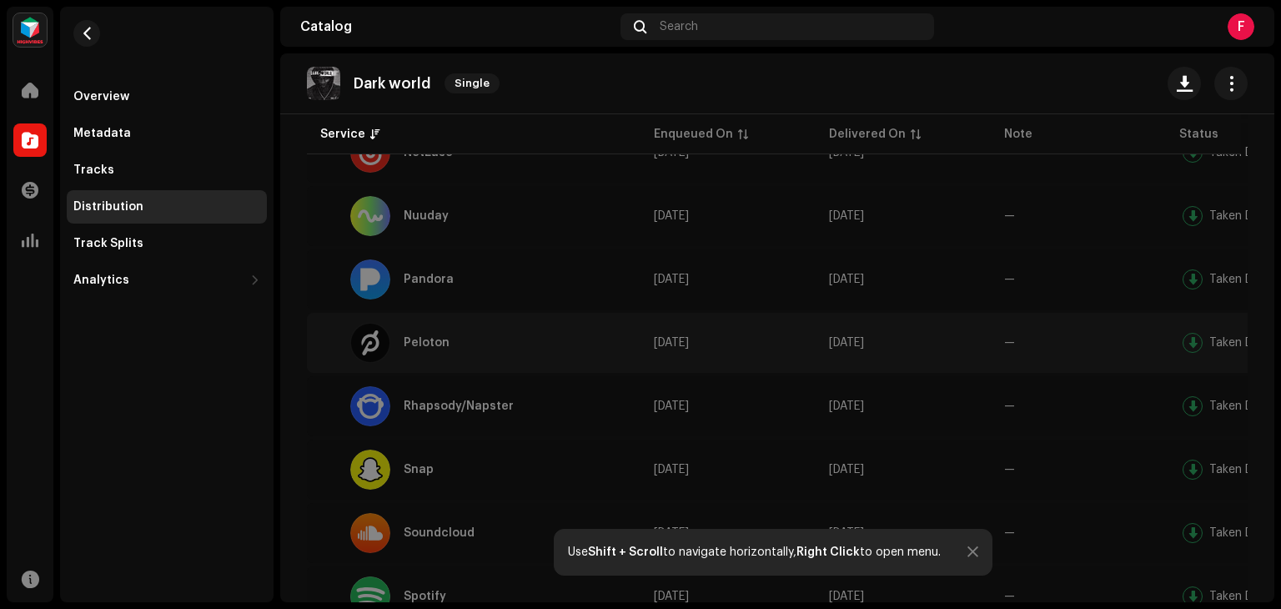
click at [423, 343] on div "Peloton" at bounding box center [426, 343] width 46 height 12
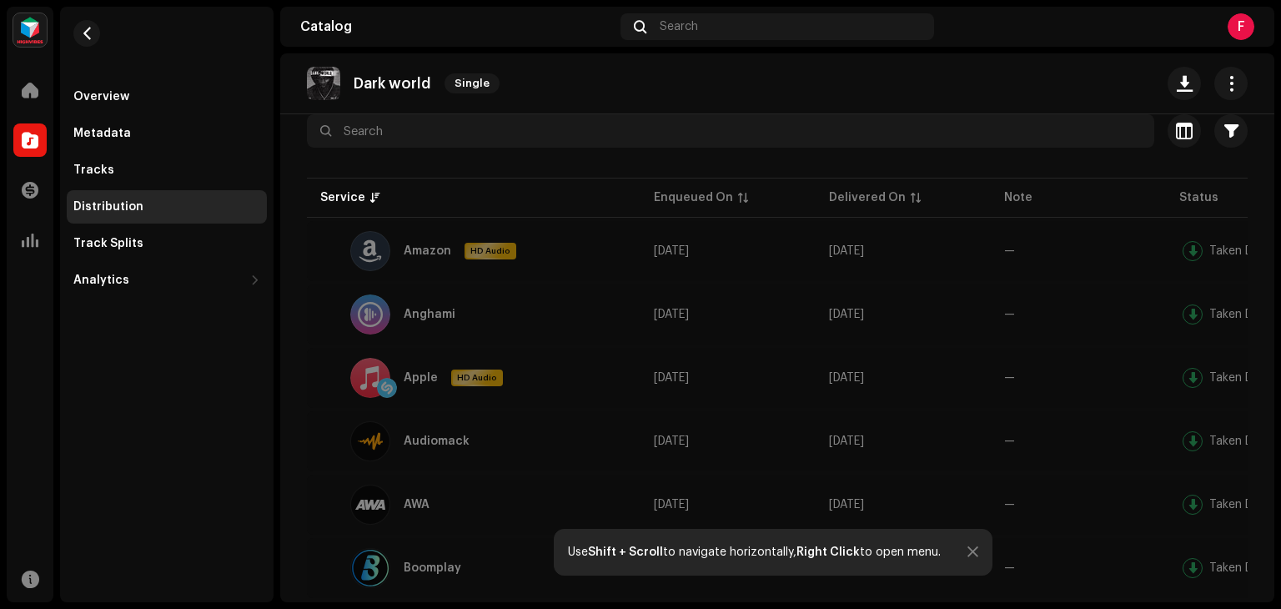
scroll to position [0, 0]
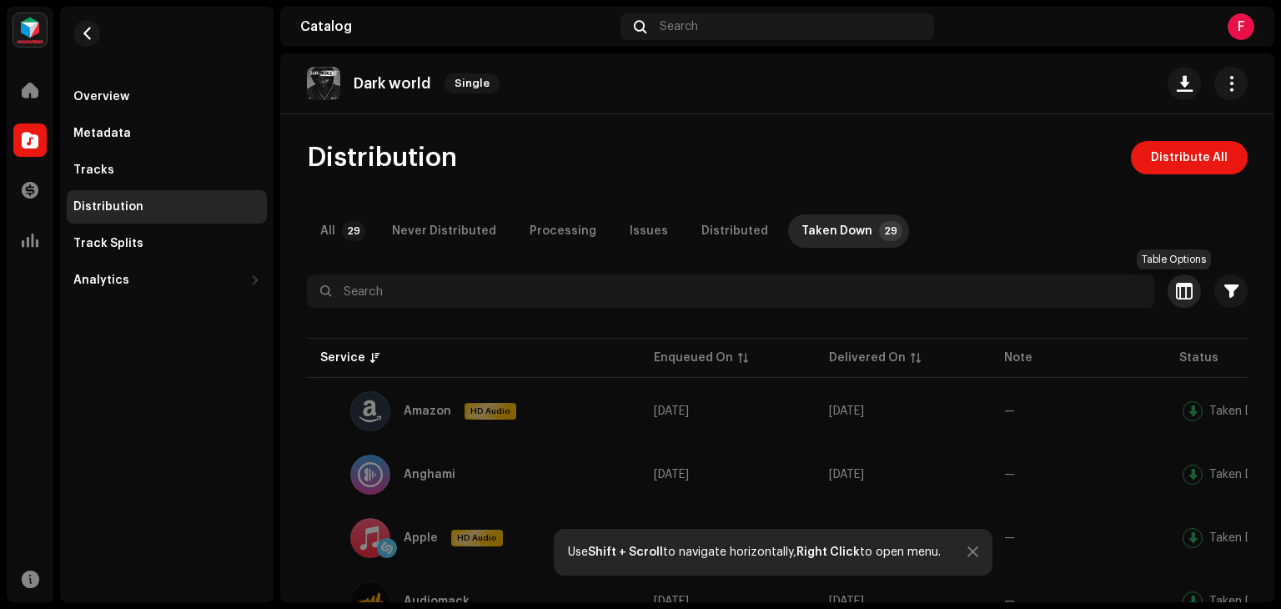
click at [1175, 291] on span "button" at bounding box center [1183, 290] width 17 height 13
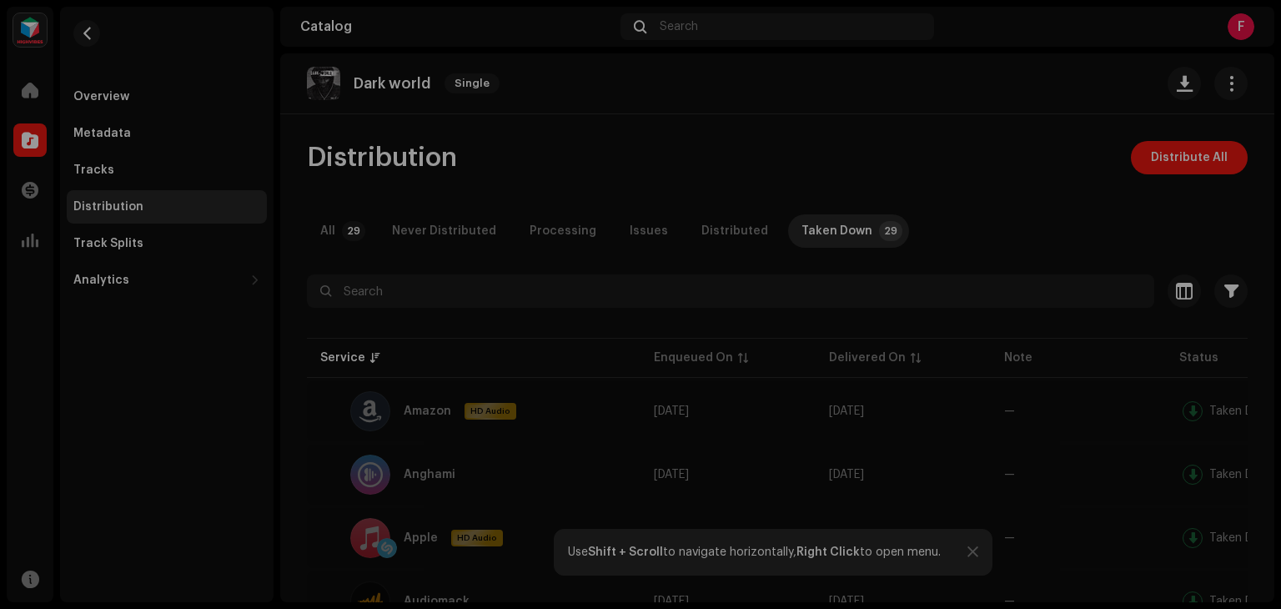
click at [1012, 122] on div "Customize your view Reset Rows Compact Comfortable Columns Enqueued On Delivere…" at bounding box center [640, 304] width 1281 height 609
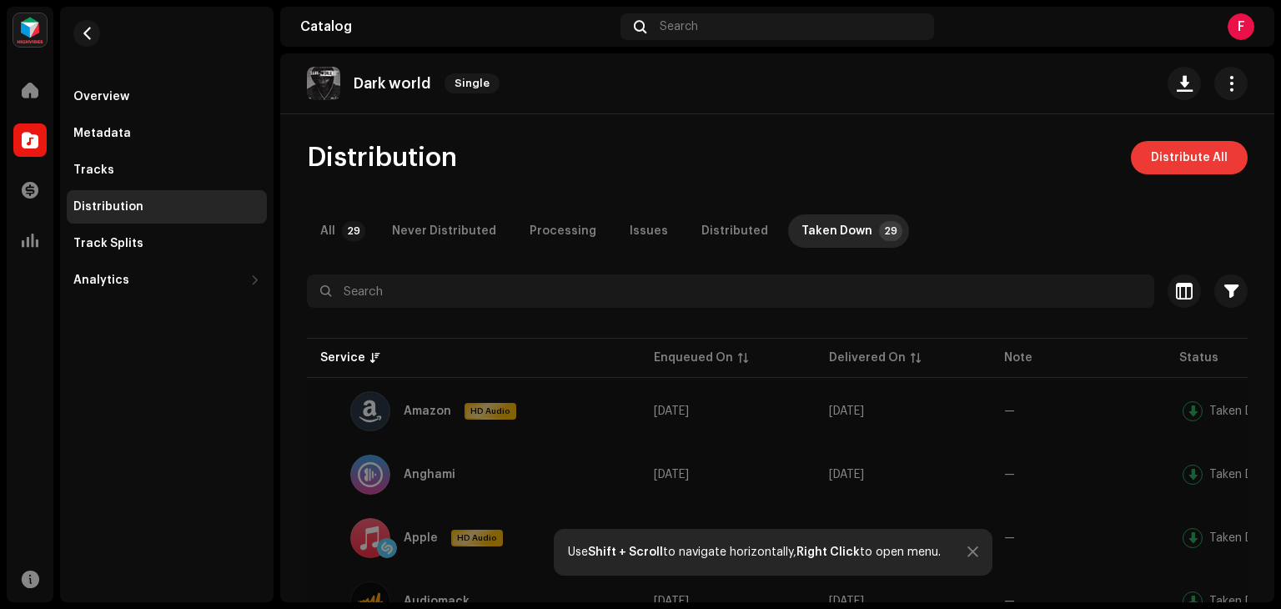
click at [1141, 153] on button "Distribute All" at bounding box center [1188, 157] width 117 height 33
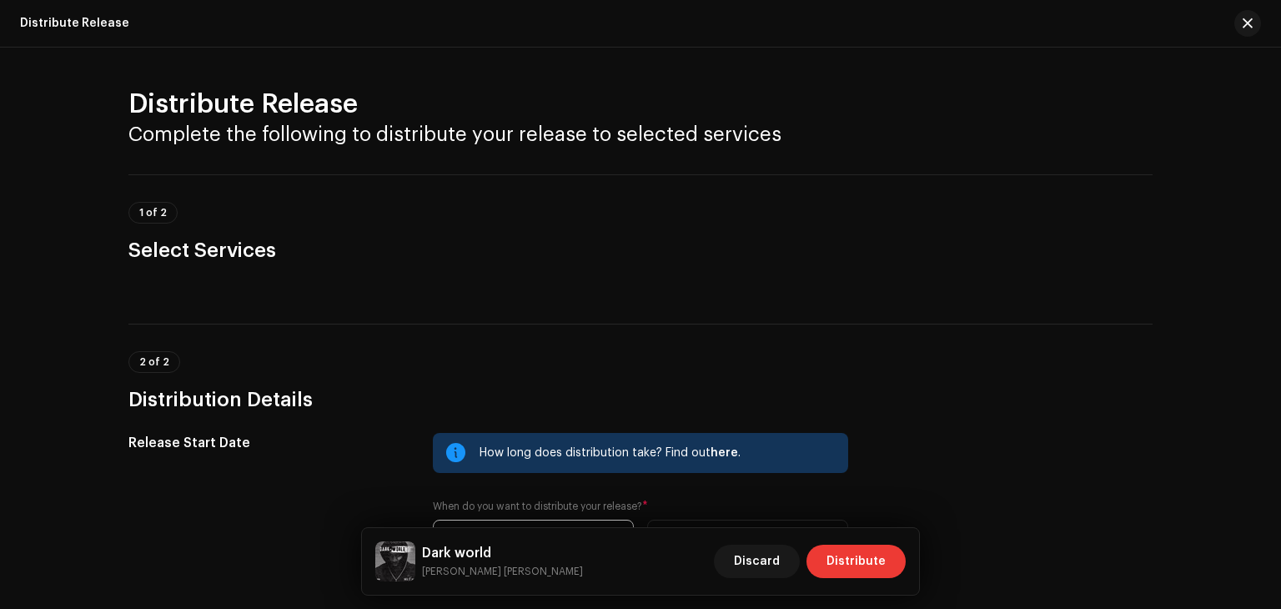
click at [880, 554] on span "Distribute" at bounding box center [855, 560] width 59 height 33
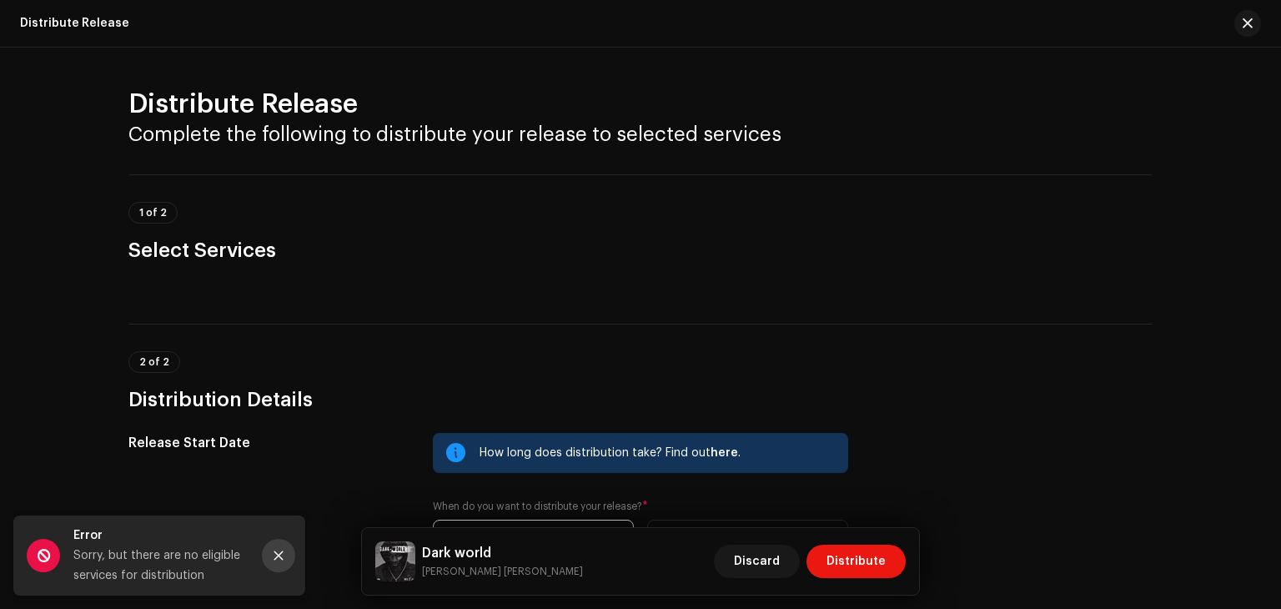
click at [275, 551] on icon "Close" at bounding box center [278, 555] width 9 height 9
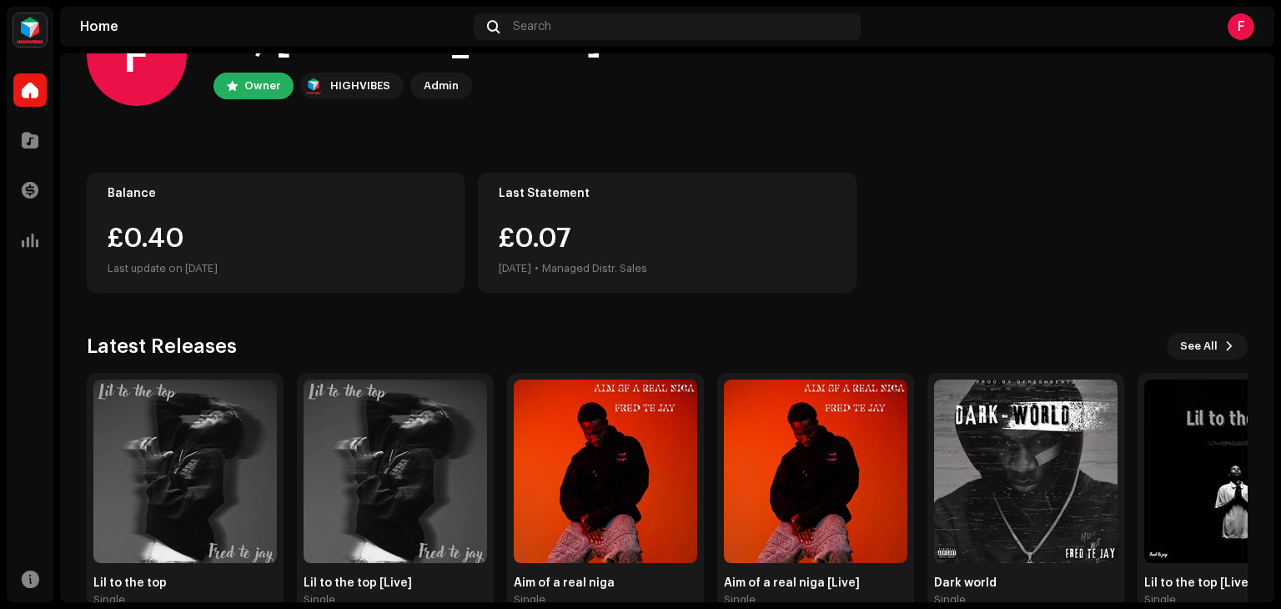
scroll to position [112, 0]
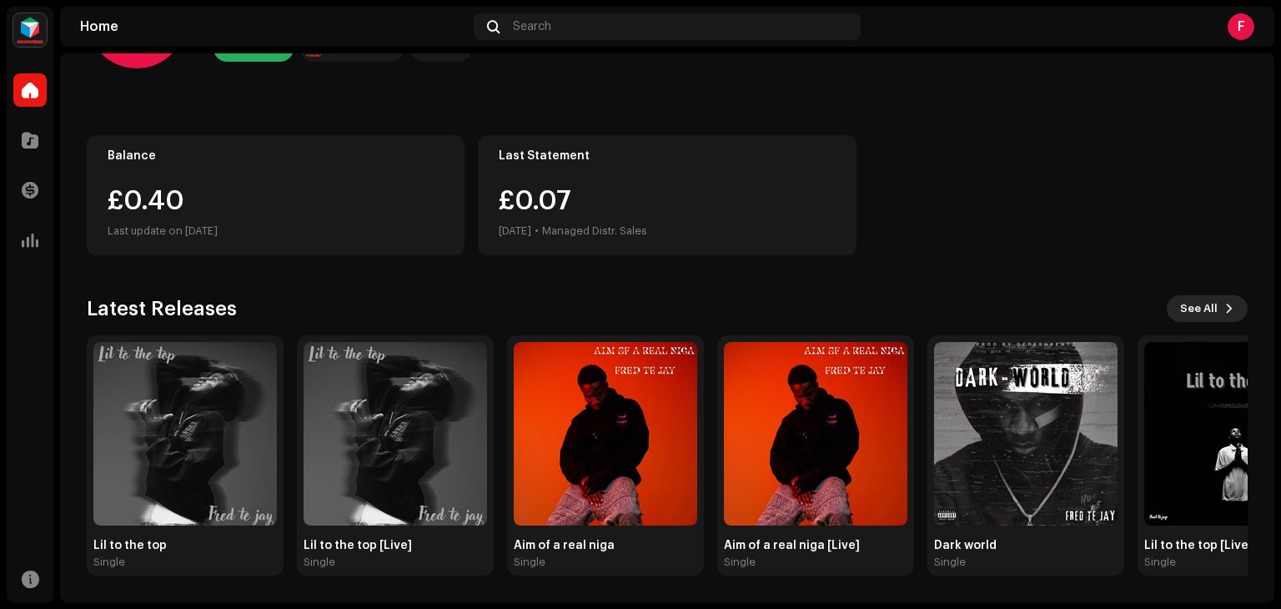
click at [1207, 311] on span "See All" at bounding box center [1199, 308] width 38 height 33
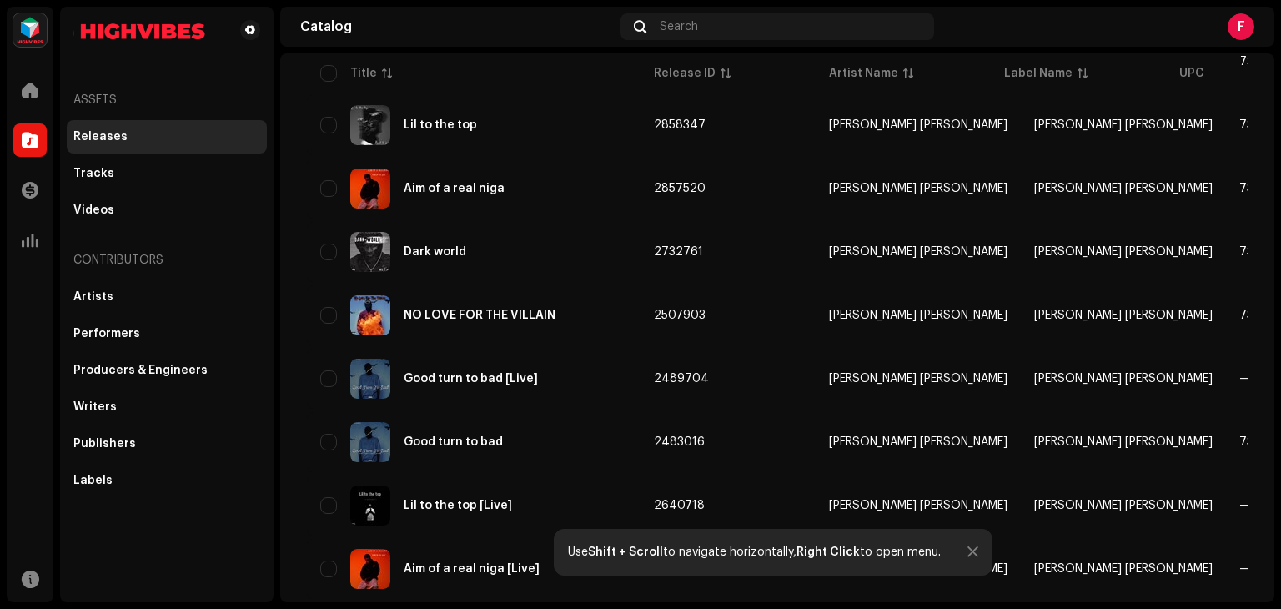
scroll to position [279, 0]
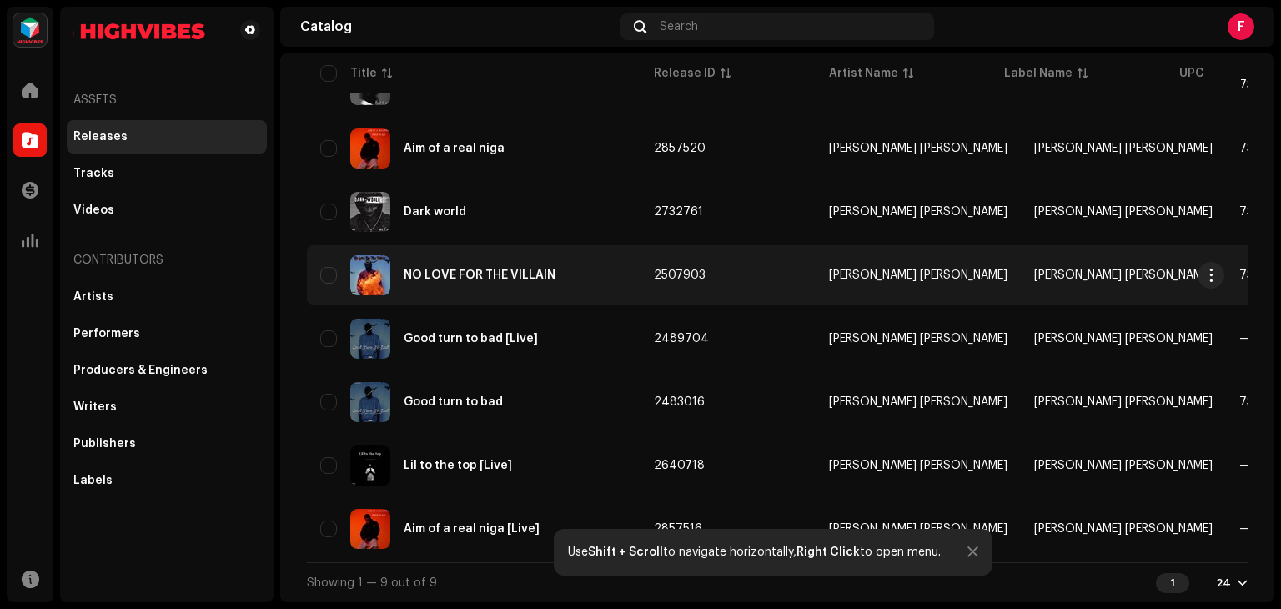
click at [705, 273] on td "2507903" at bounding box center [727, 275] width 175 height 60
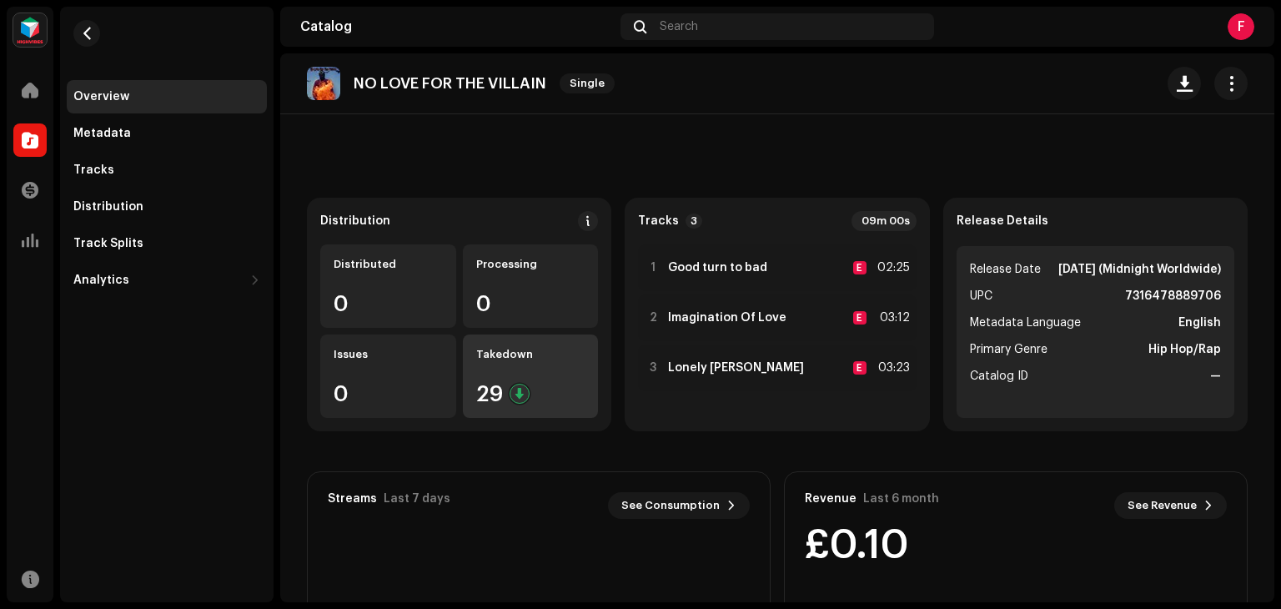
scroll to position [50, 0]
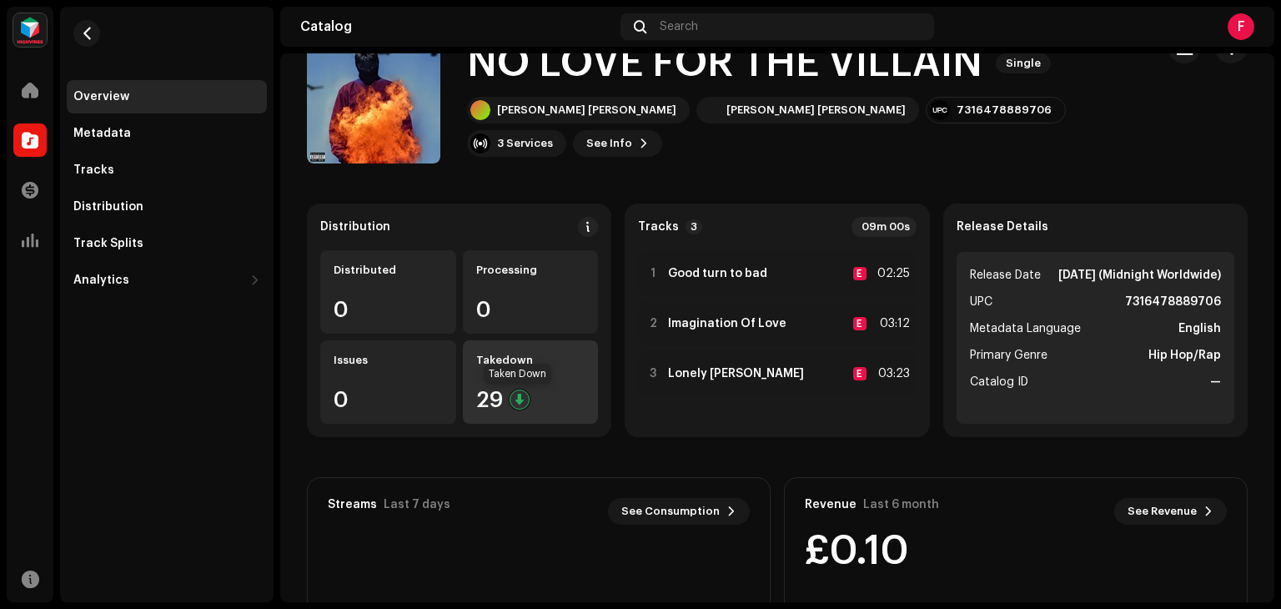
click at [518, 394] on div at bounding box center [519, 399] width 20 height 20
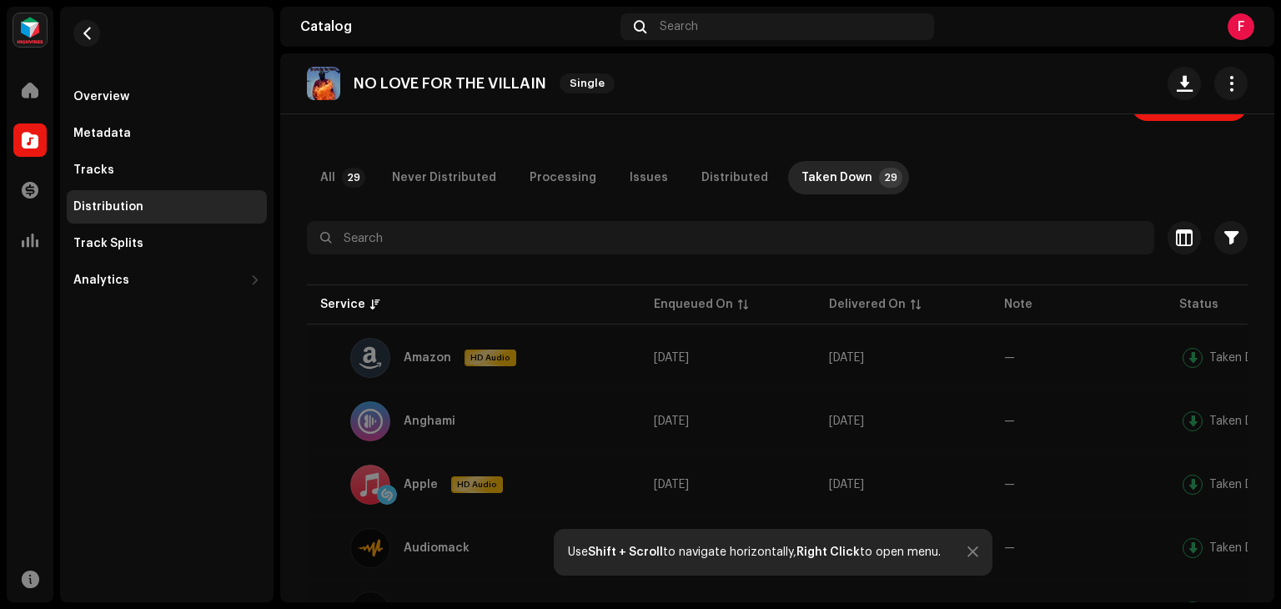
scroll to position [37, 0]
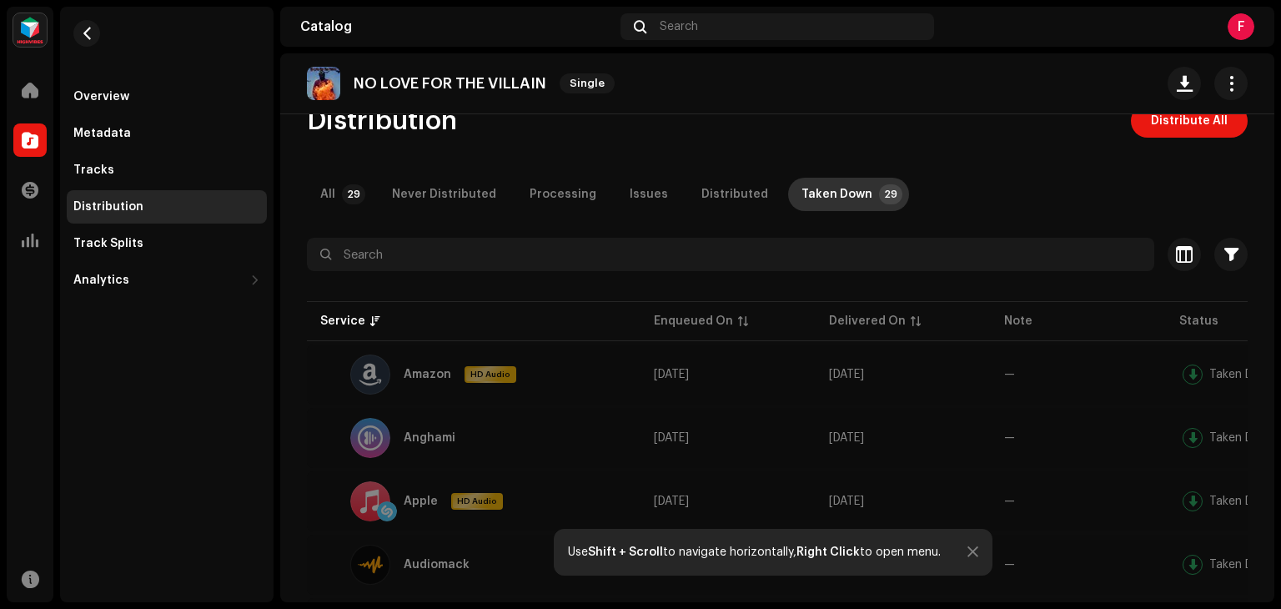
click at [811, 191] on div "Taken Down" at bounding box center [836, 194] width 71 height 33
drag, startPoint x: 811, startPoint y: 191, endPoint x: 771, endPoint y: 318, distance: 133.7
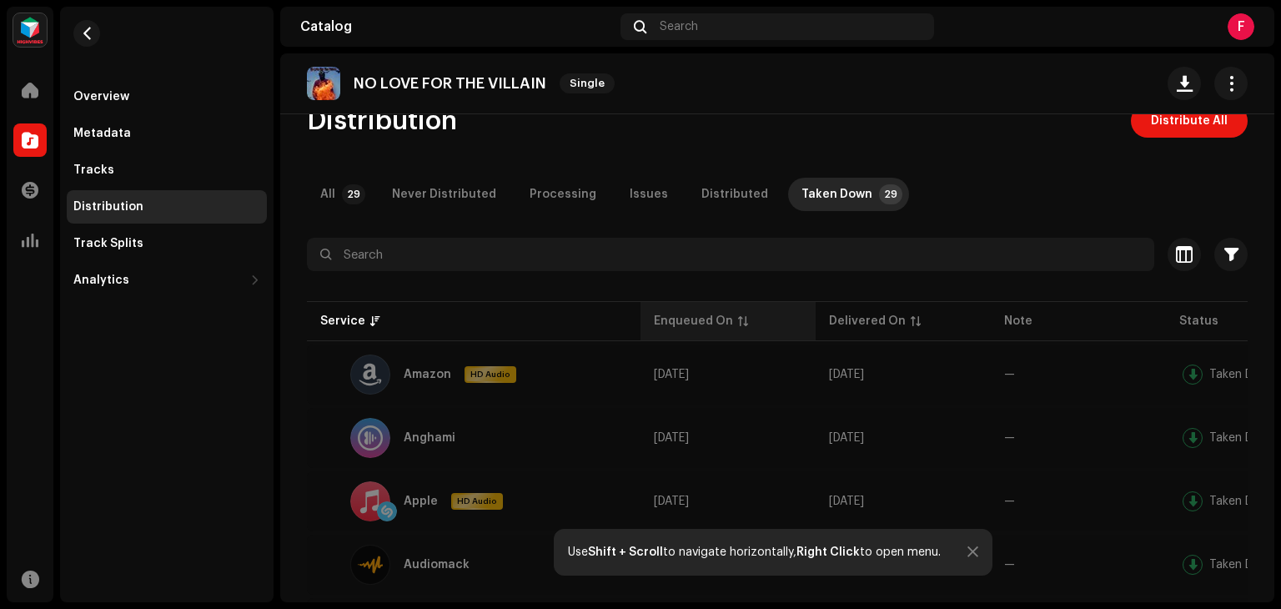
click at [1164, 121] on span "Distribute All" at bounding box center [1188, 120] width 77 height 33
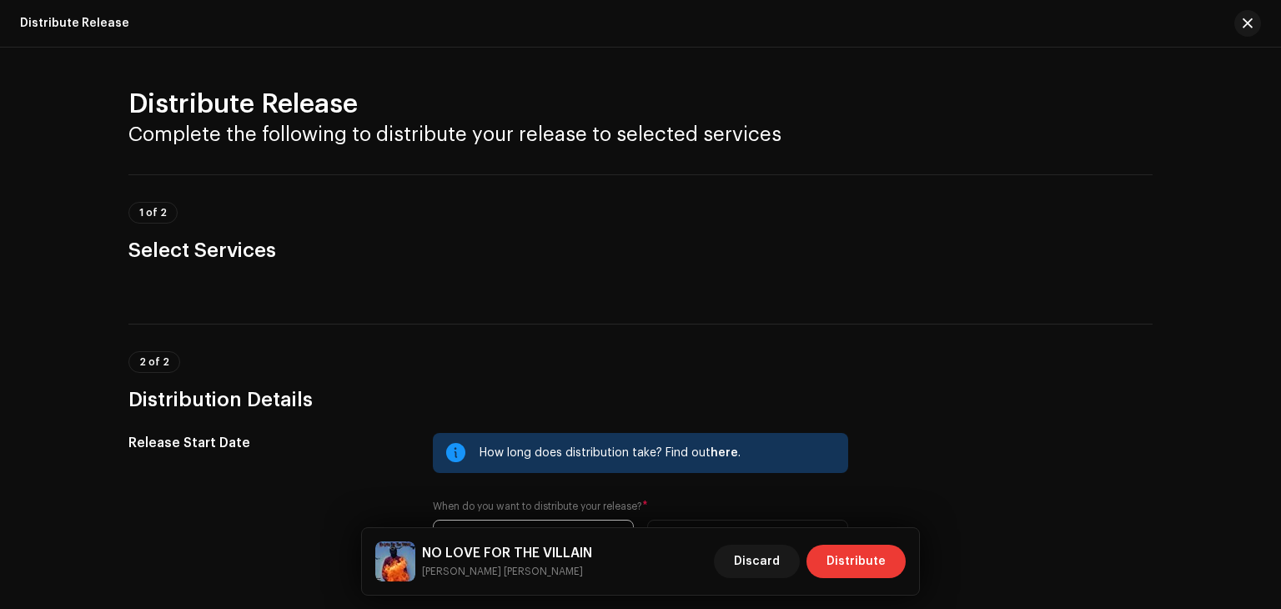
click at [854, 559] on span "Distribute" at bounding box center [855, 560] width 59 height 33
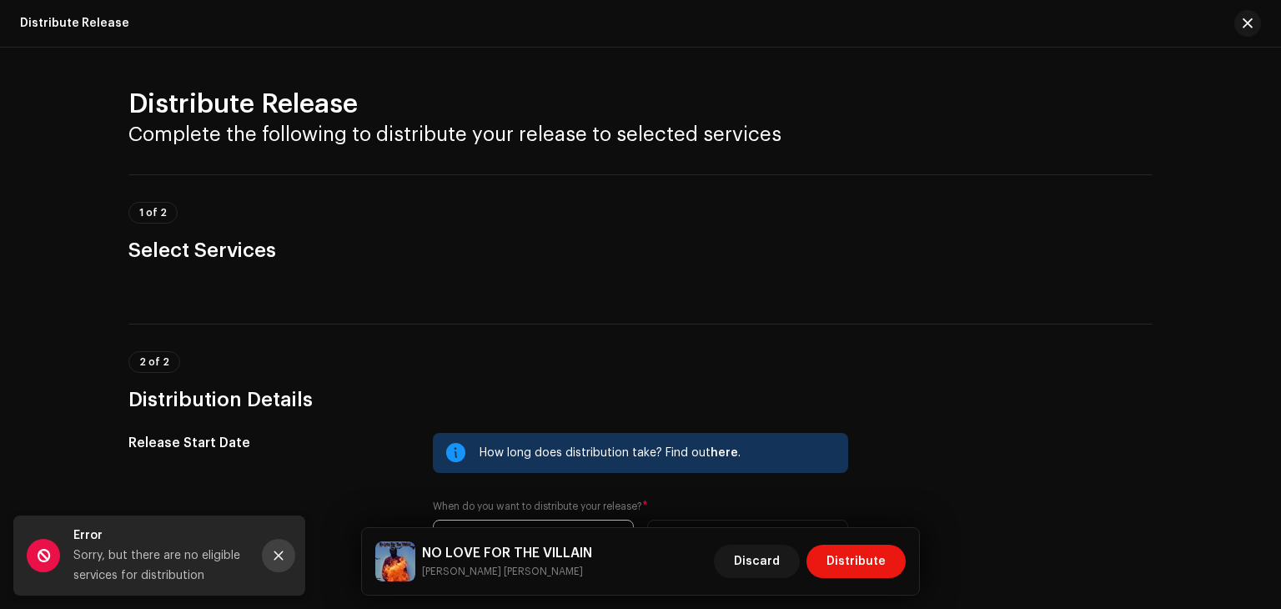
click at [273, 560] on icon "Close" at bounding box center [279, 555] width 12 height 12
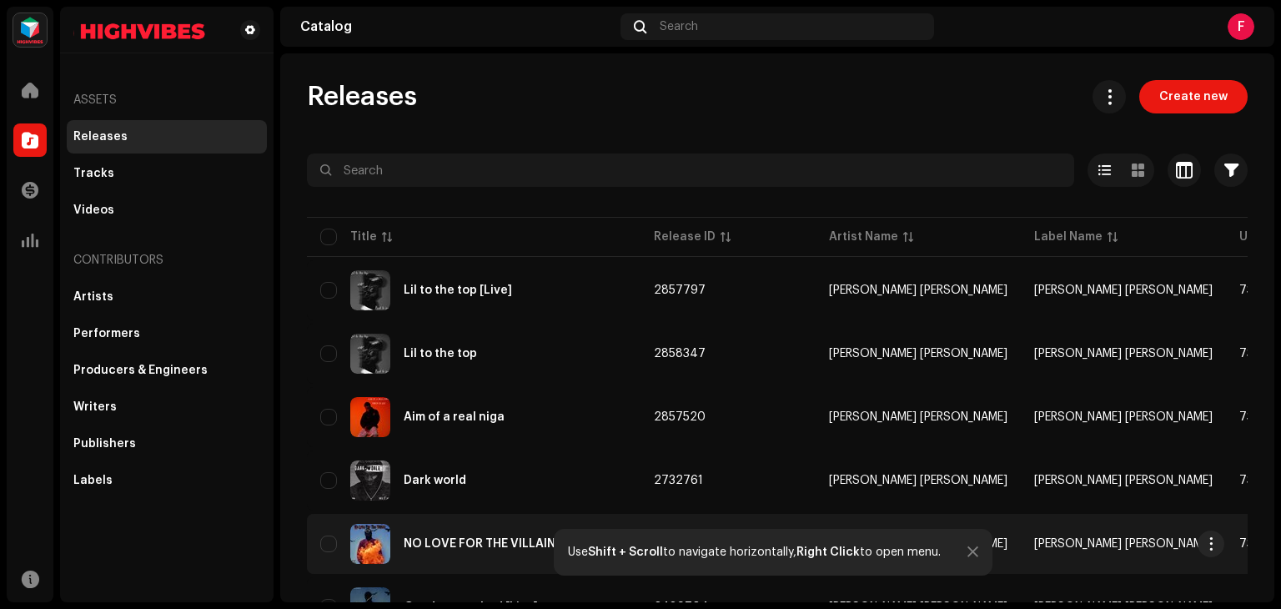
click at [494, 551] on div "NO LOVE FOR THE VILLAIN" at bounding box center [473, 544] width 307 height 40
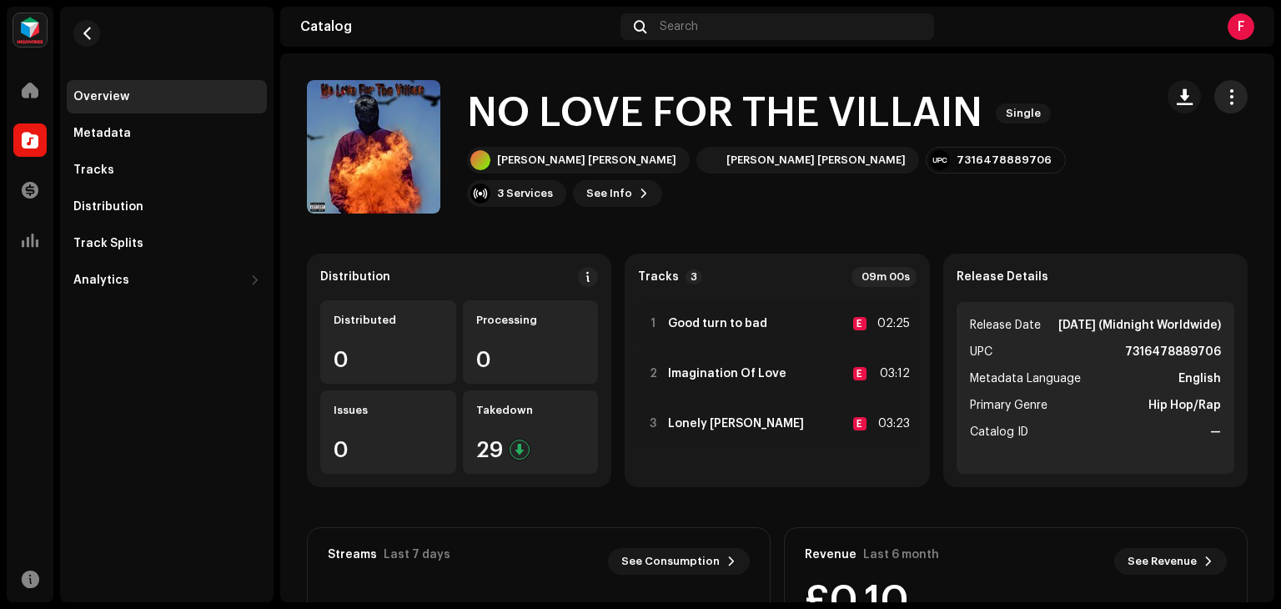
click at [1214, 96] on button "button" at bounding box center [1230, 96] width 33 height 33
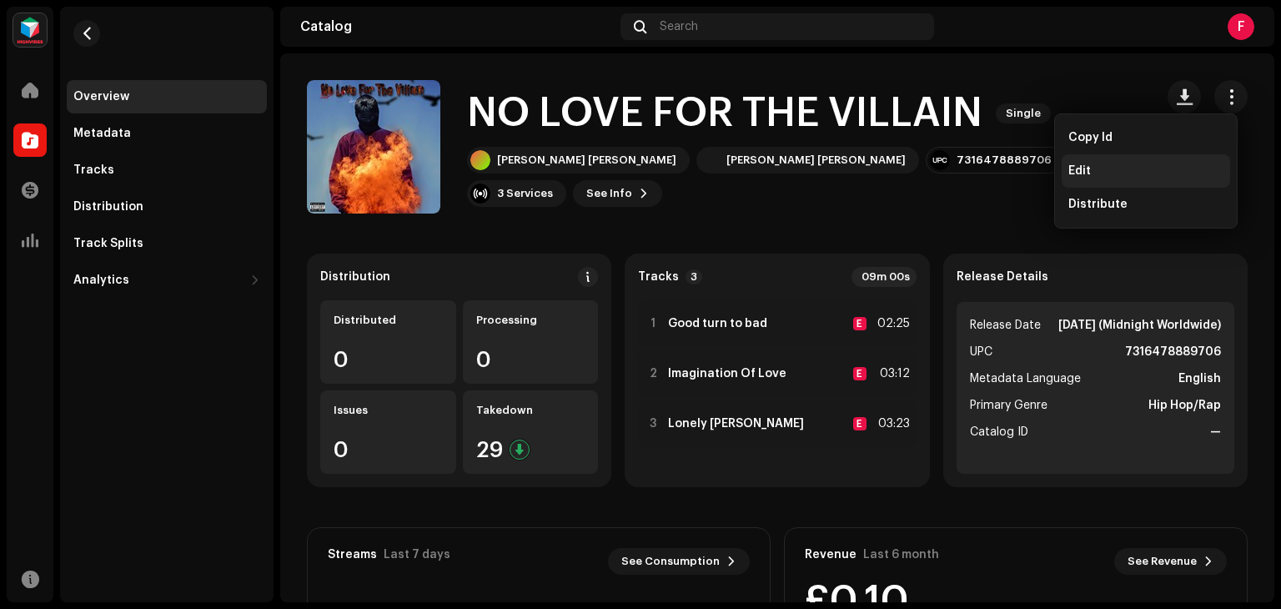
click at [1135, 169] on div "Edit" at bounding box center [1145, 170] width 155 height 13
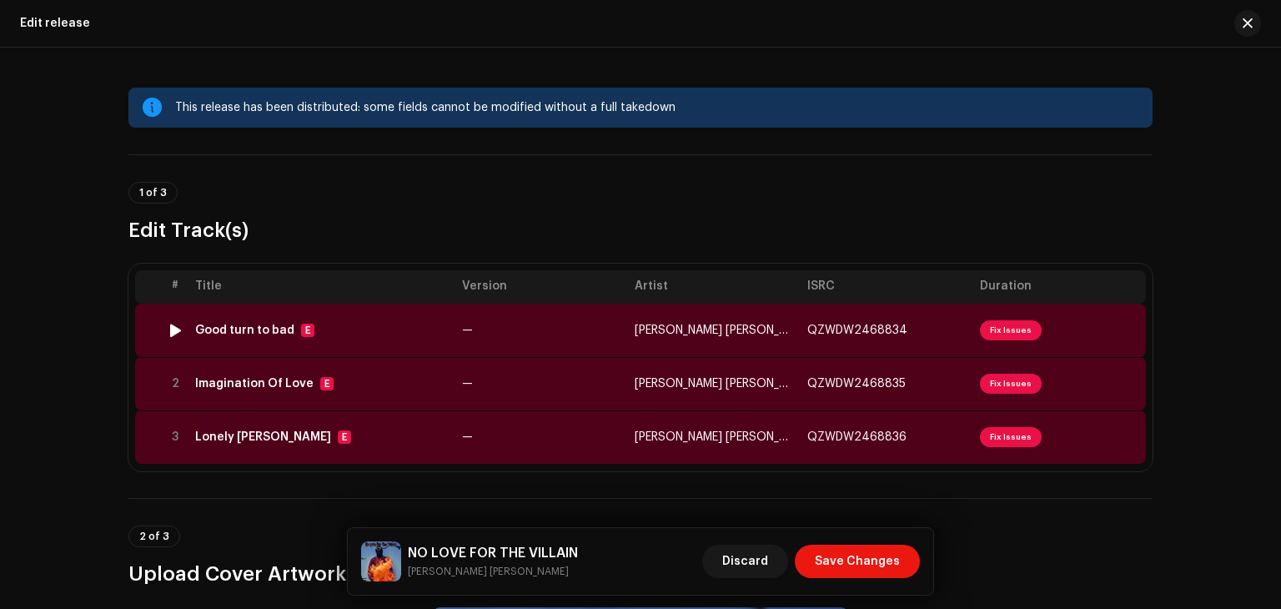
click at [1005, 331] on span "Fix Issues" at bounding box center [1011, 330] width 62 height 20
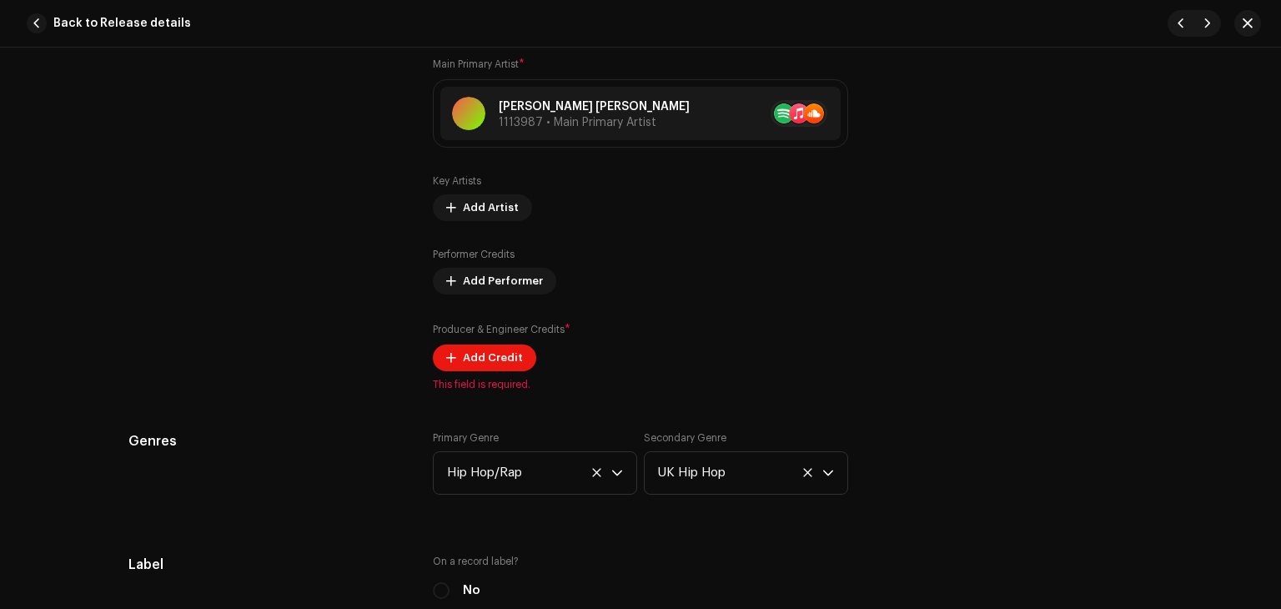
scroll to position [1104, 0]
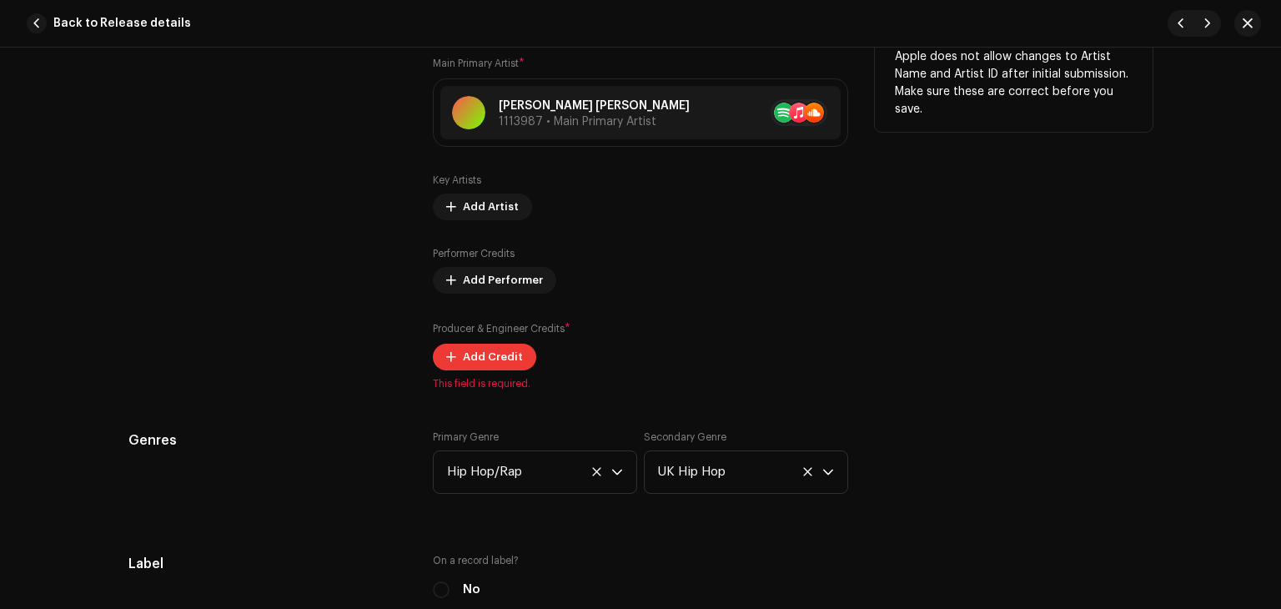
click at [484, 355] on span "Add Credit" at bounding box center [493, 356] width 60 height 33
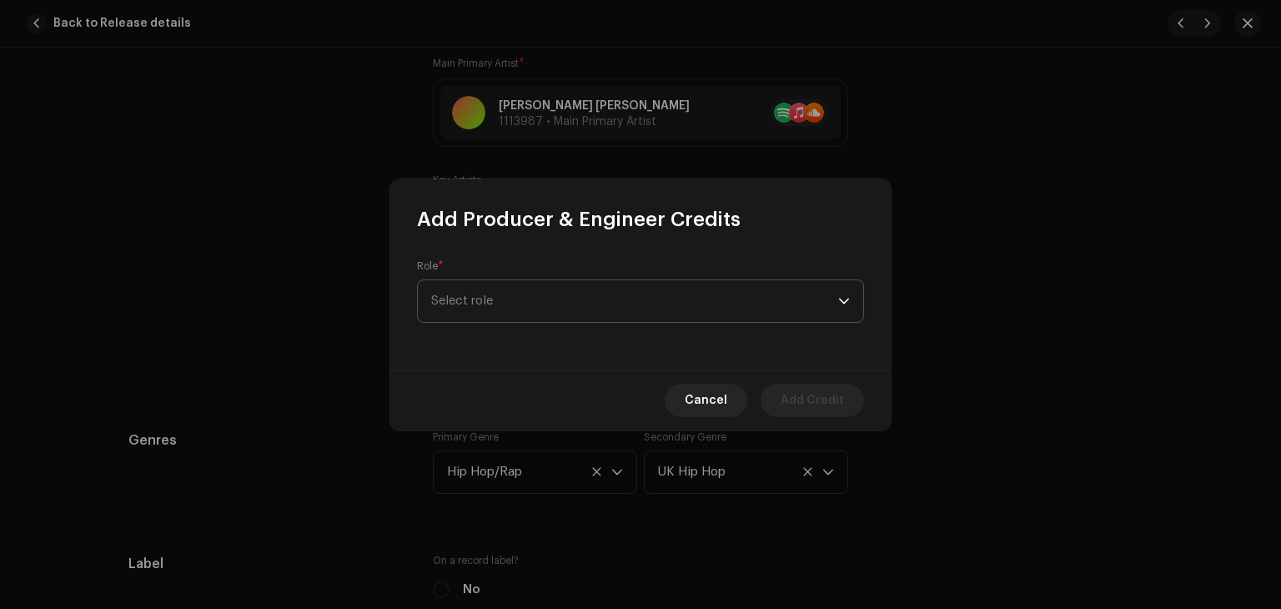
click at [474, 295] on span "Select role" at bounding box center [634, 301] width 407 height 42
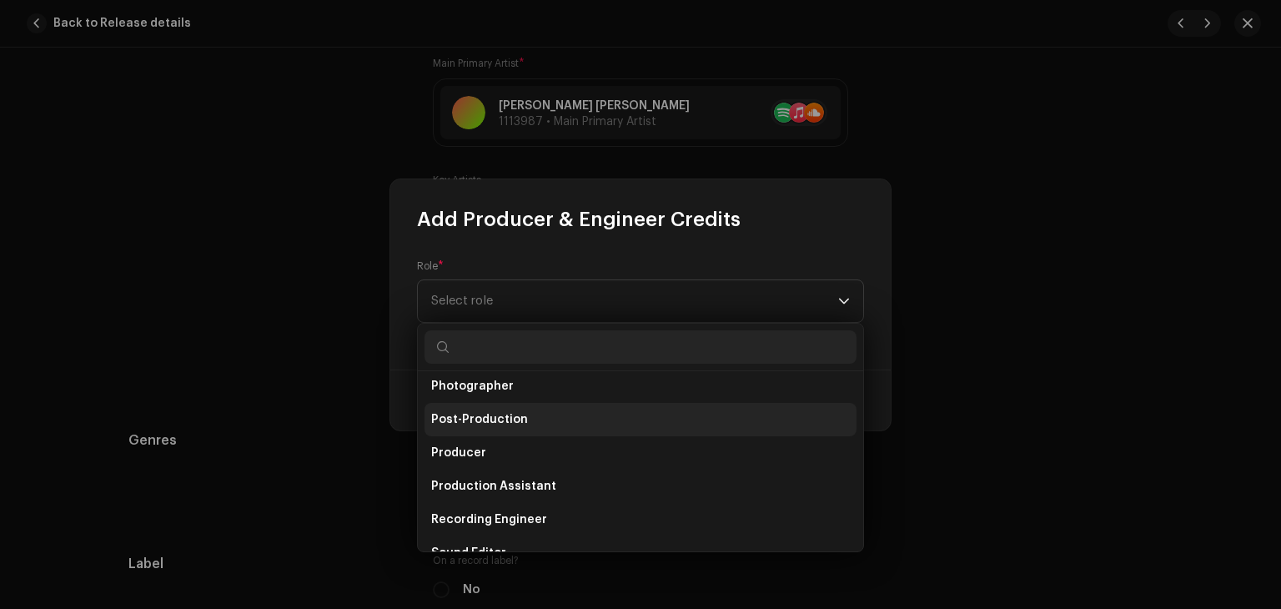
scroll to position [610, 0]
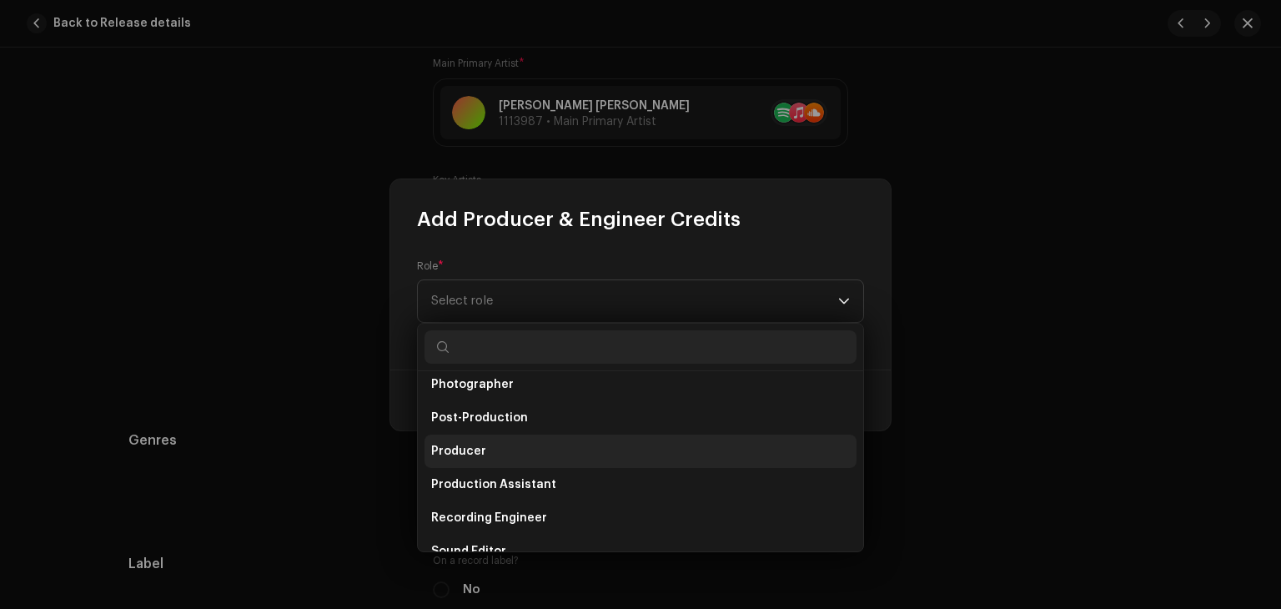
click at [543, 438] on li "Producer" at bounding box center [640, 450] width 432 height 33
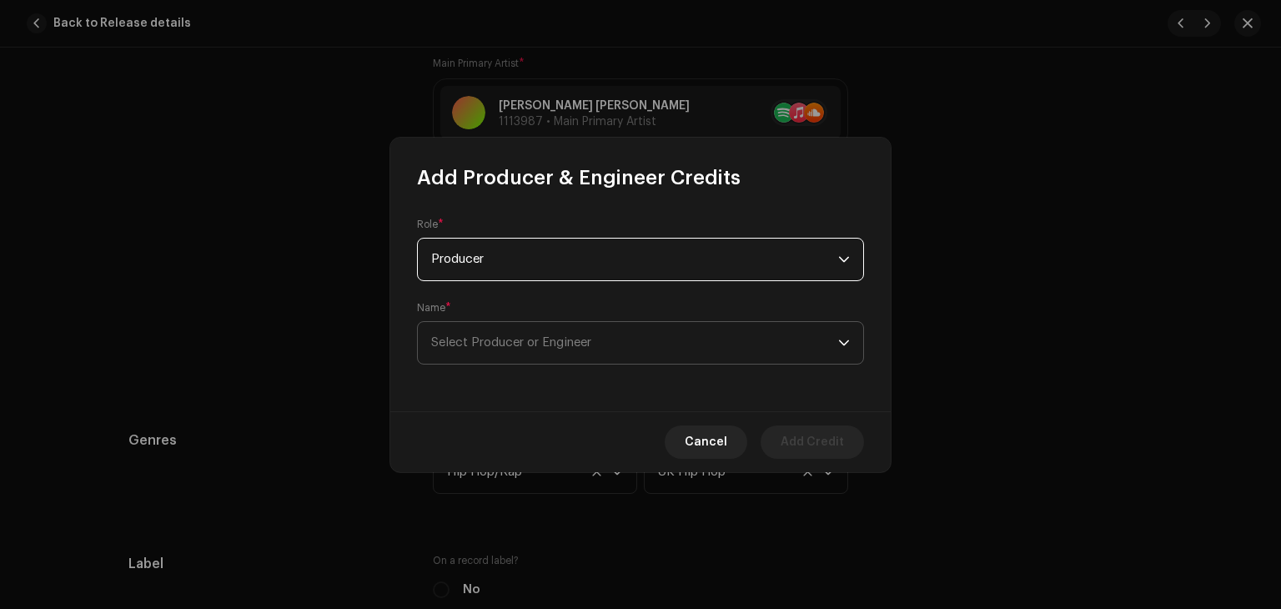
click at [847, 341] on icon "dropdown trigger" at bounding box center [844, 342] width 10 height 6
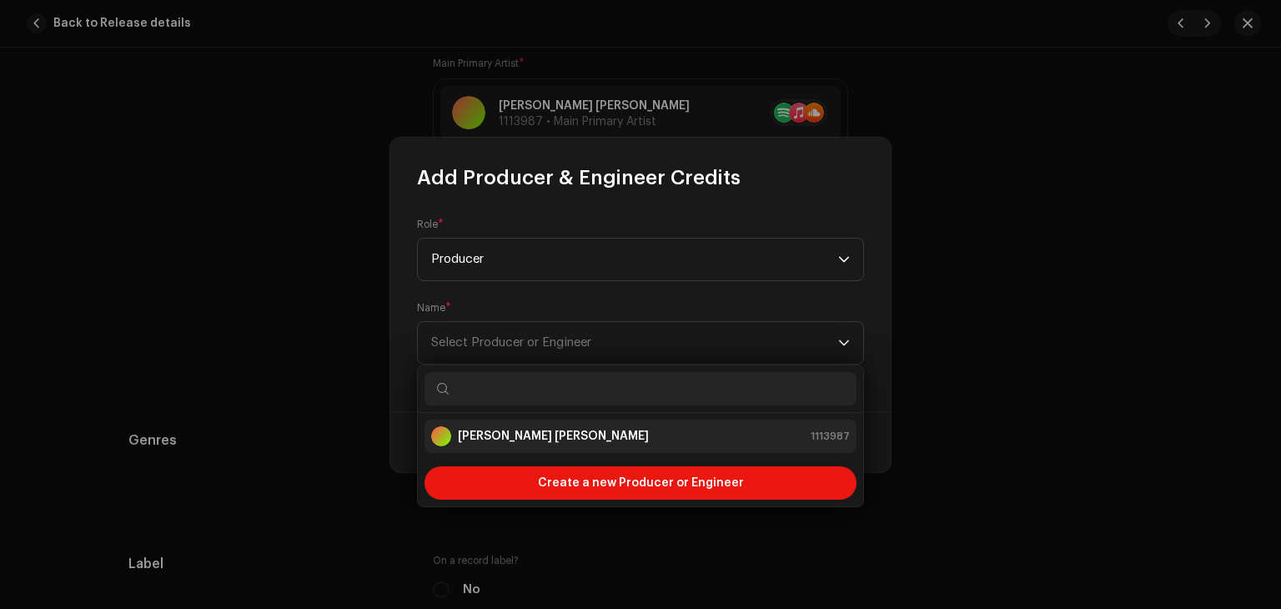
click at [650, 438] on div "Fred te jay 1113987" at bounding box center [640, 436] width 418 height 20
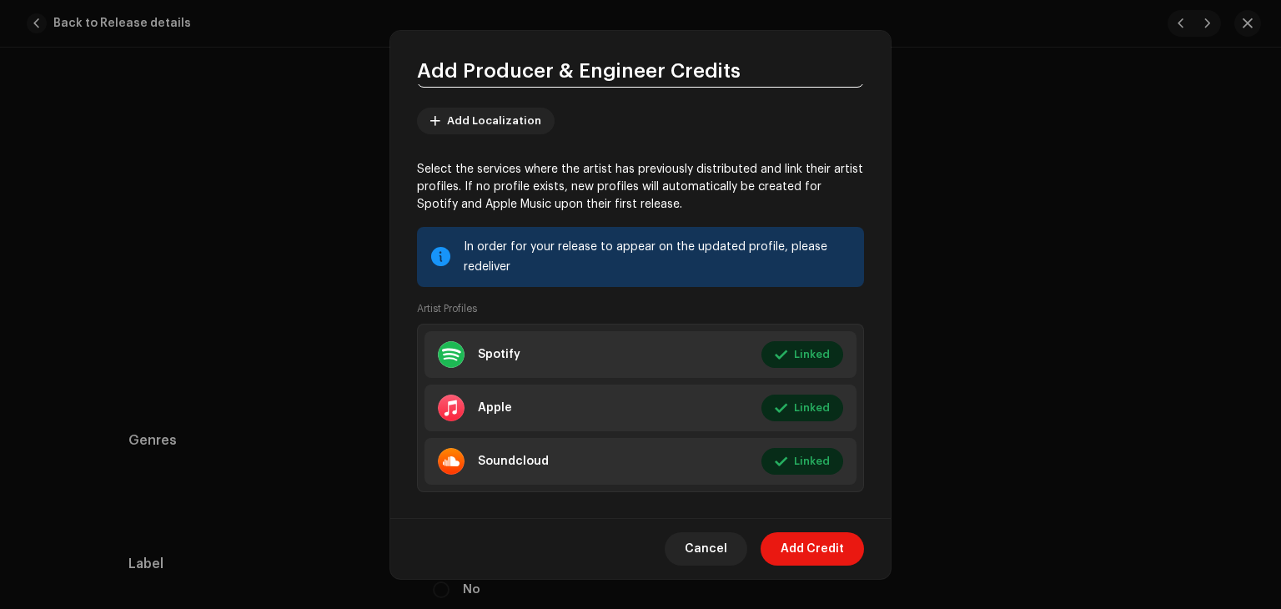
scroll to position [192, 0]
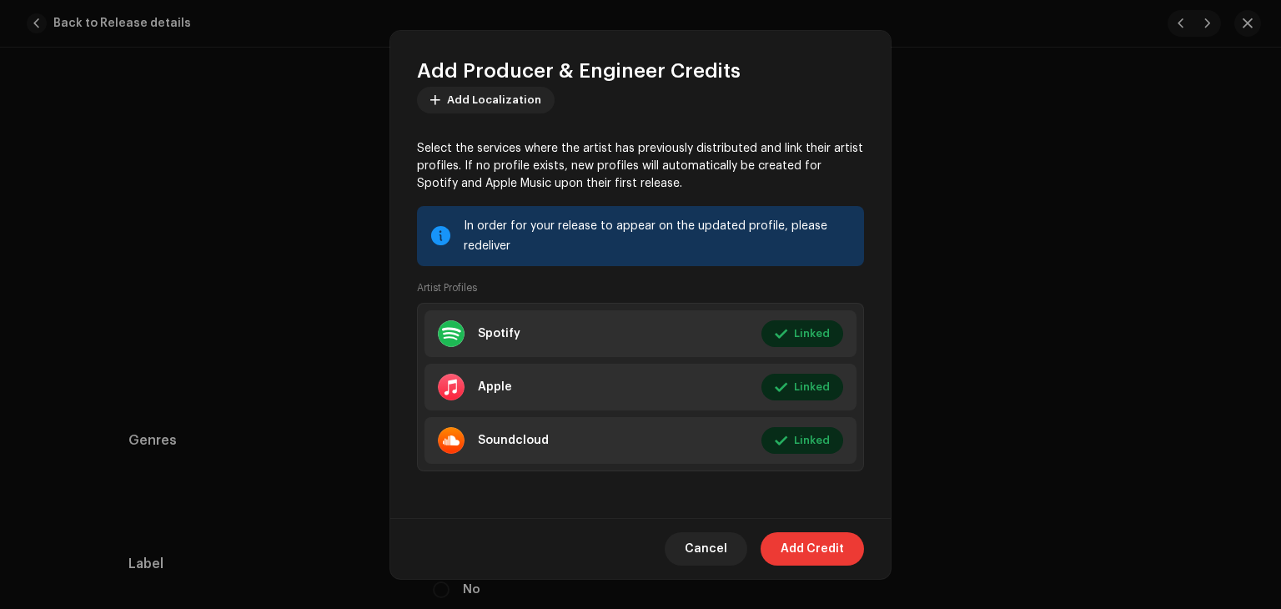
click at [795, 539] on span "Add Credit" at bounding box center [811, 548] width 63 height 33
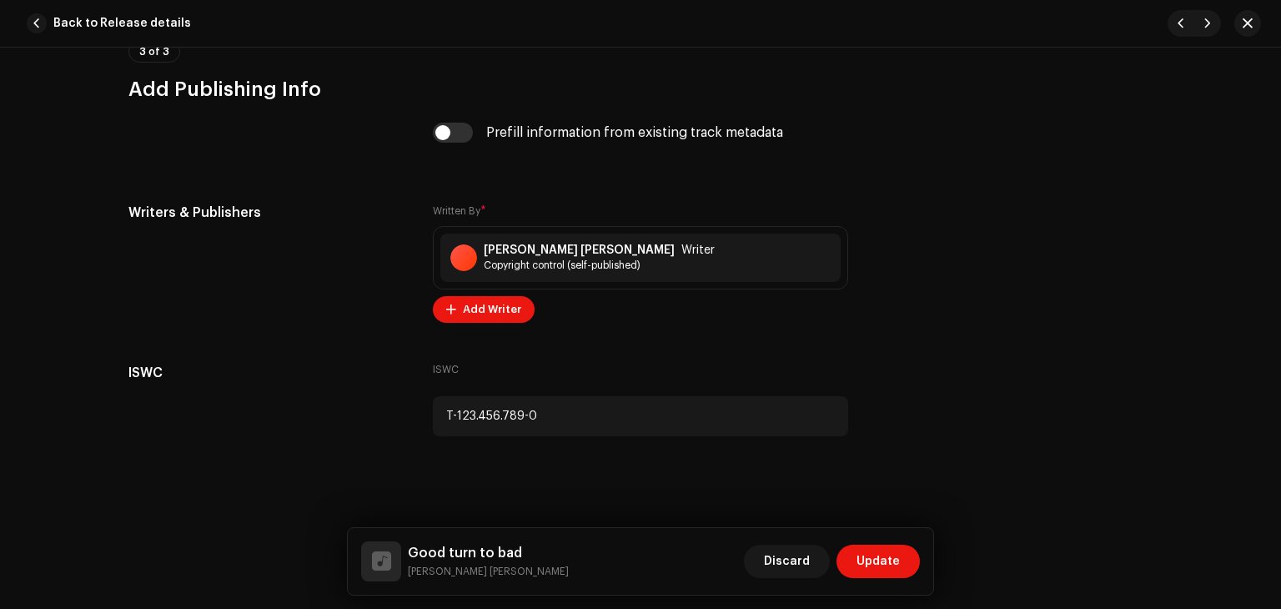
scroll to position [4540, 0]
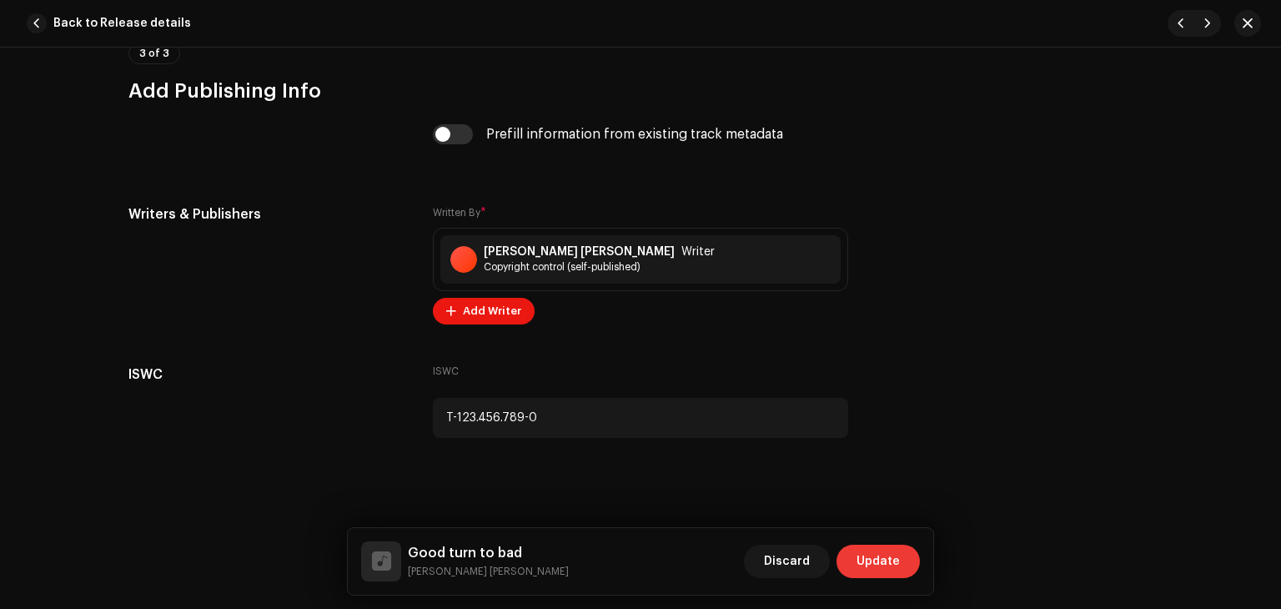
click at [890, 560] on span "Update" at bounding box center [877, 560] width 43 height 33
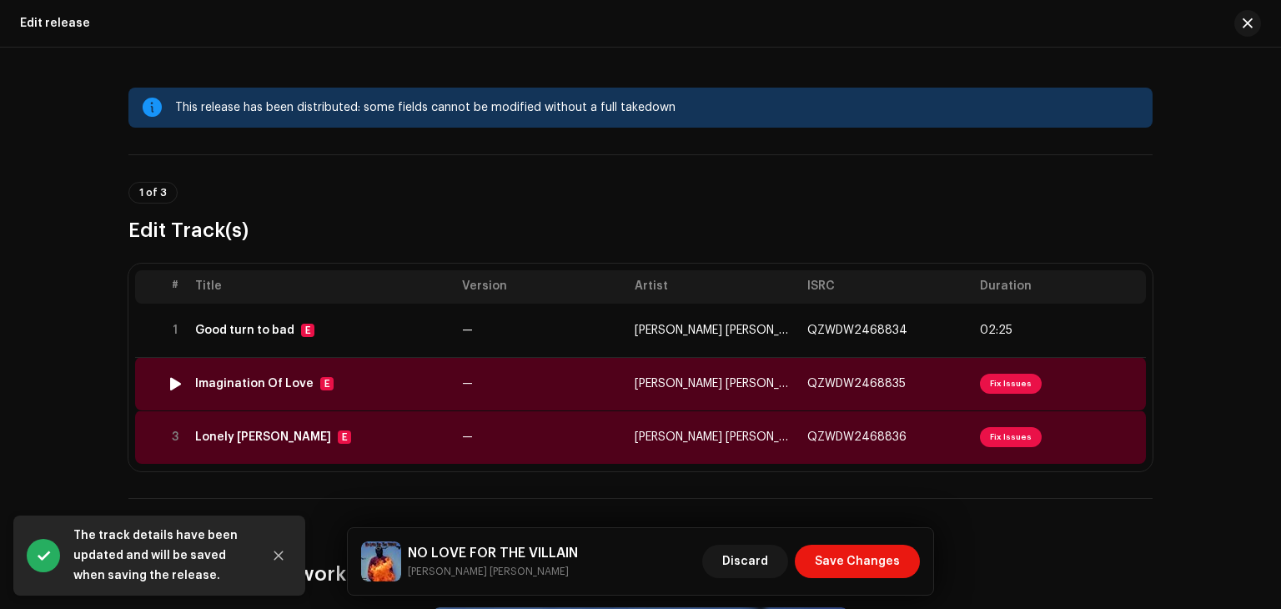
click at [995, 376] on span "Fix Issues" at bounding box center [1011, 383] width 62 height 20
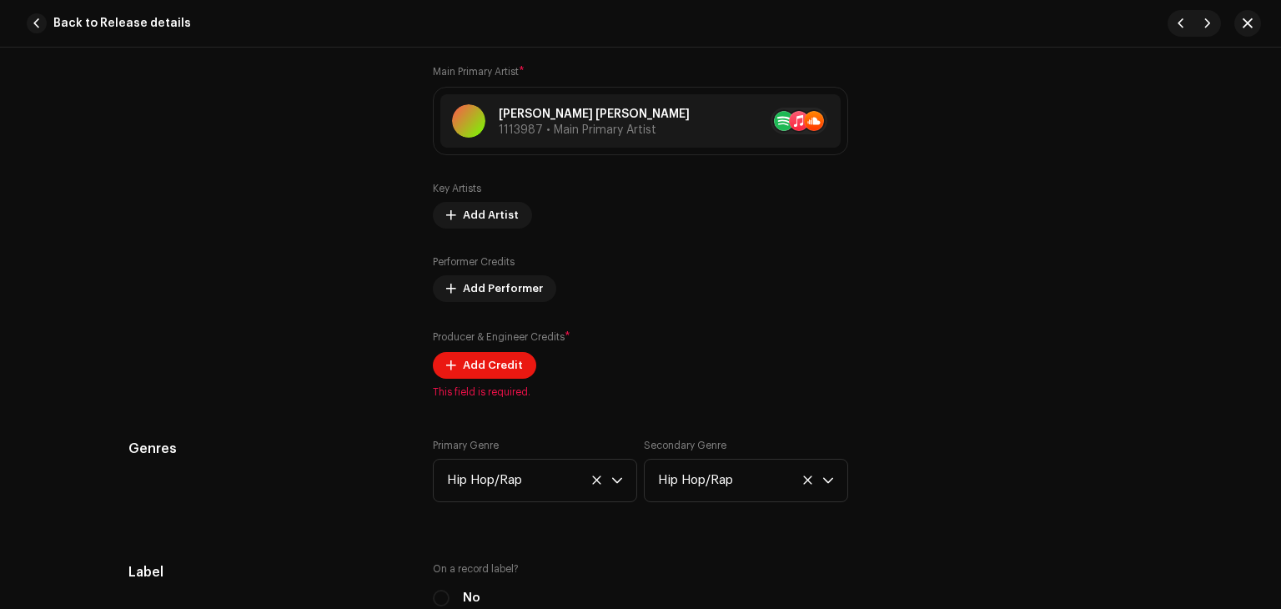
scroll to position [1160, 0]
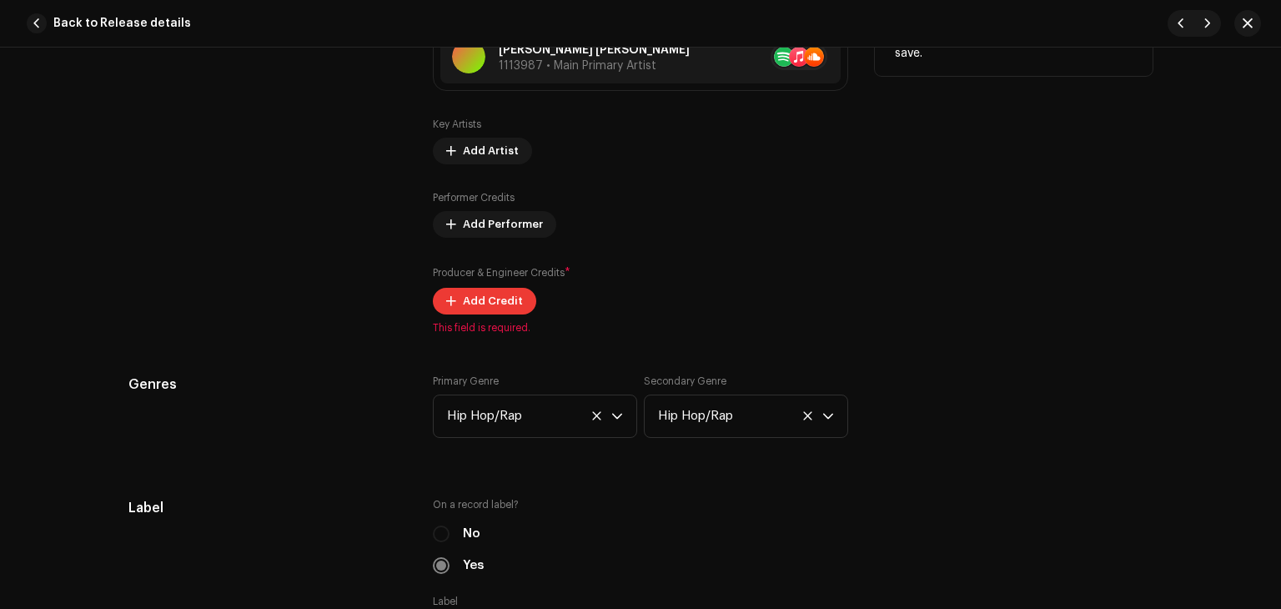
click at [463, 306] on span "Add Credit" at bounding box center [493, 300] width 60 height 33
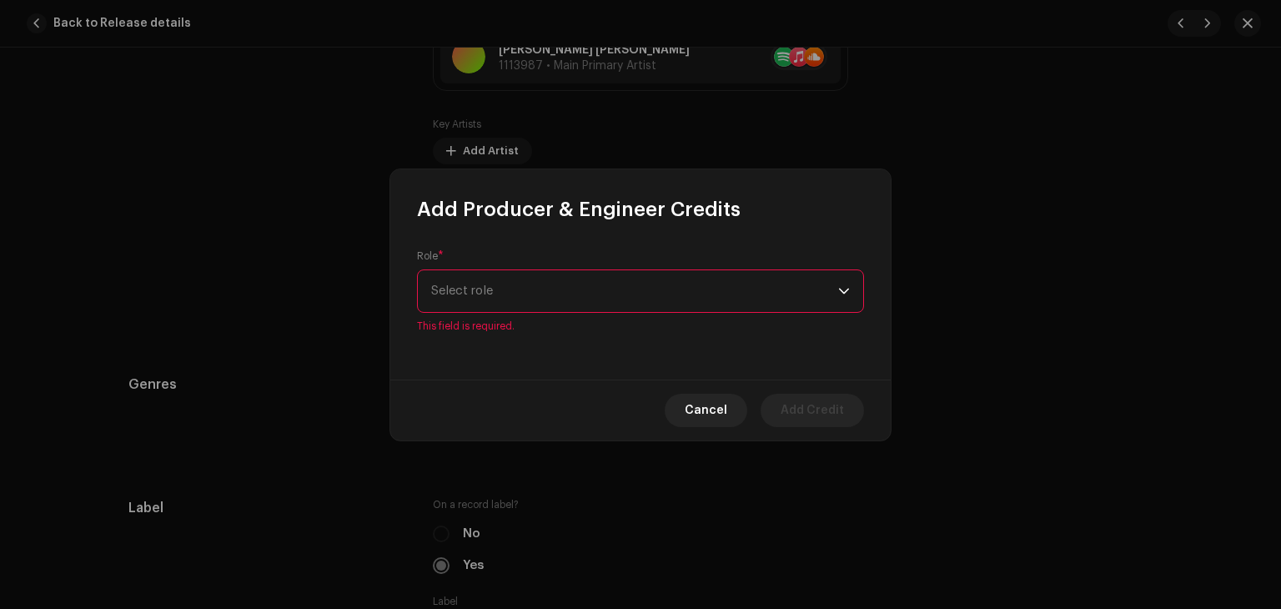
click at [849, 301] on p-select "Select role" at bounding box center [640, 290] width 447 height 43
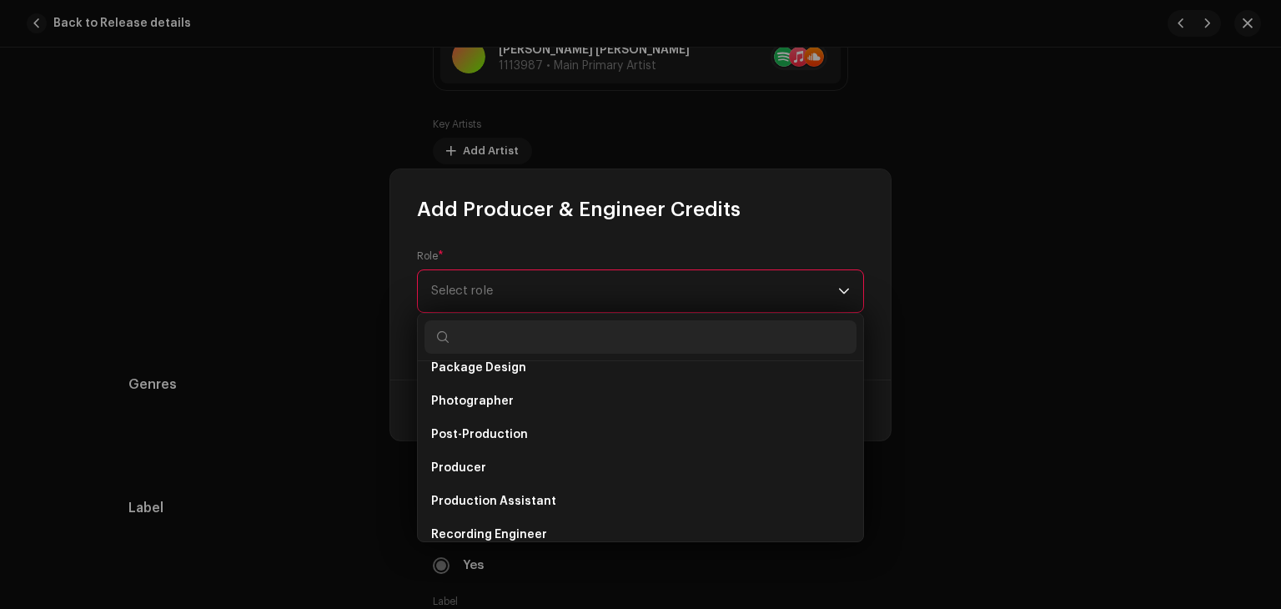
scroll to position [569, 0]
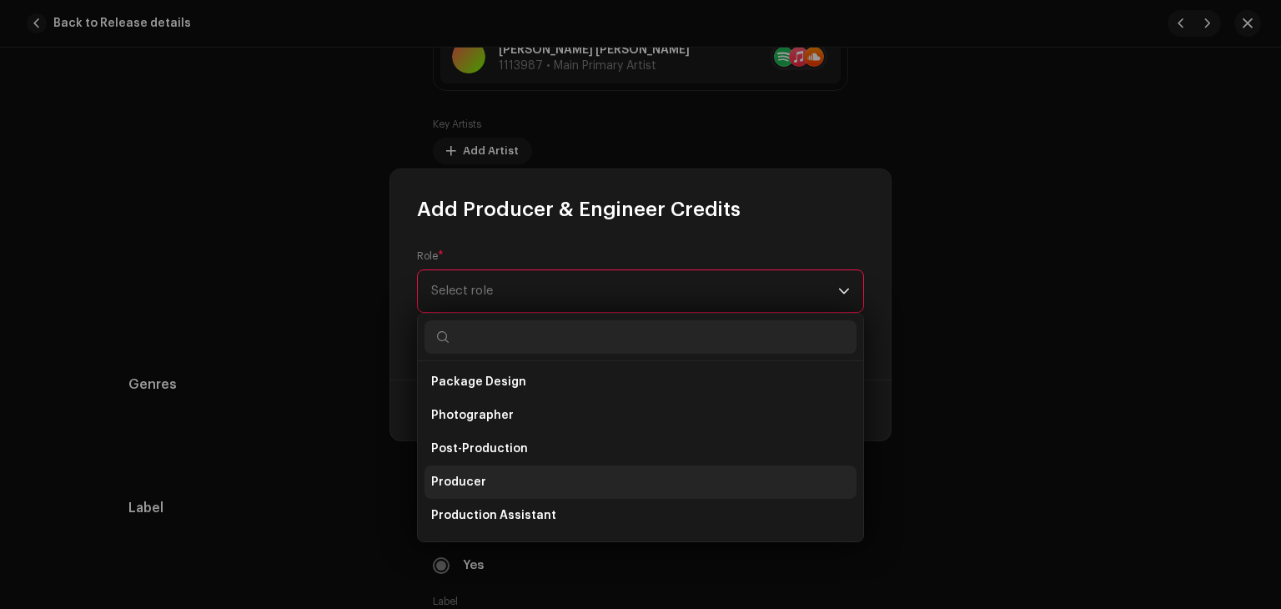
click at [573, 476] on li "Producer" at bounding box center [640, 481] width 432 height 33
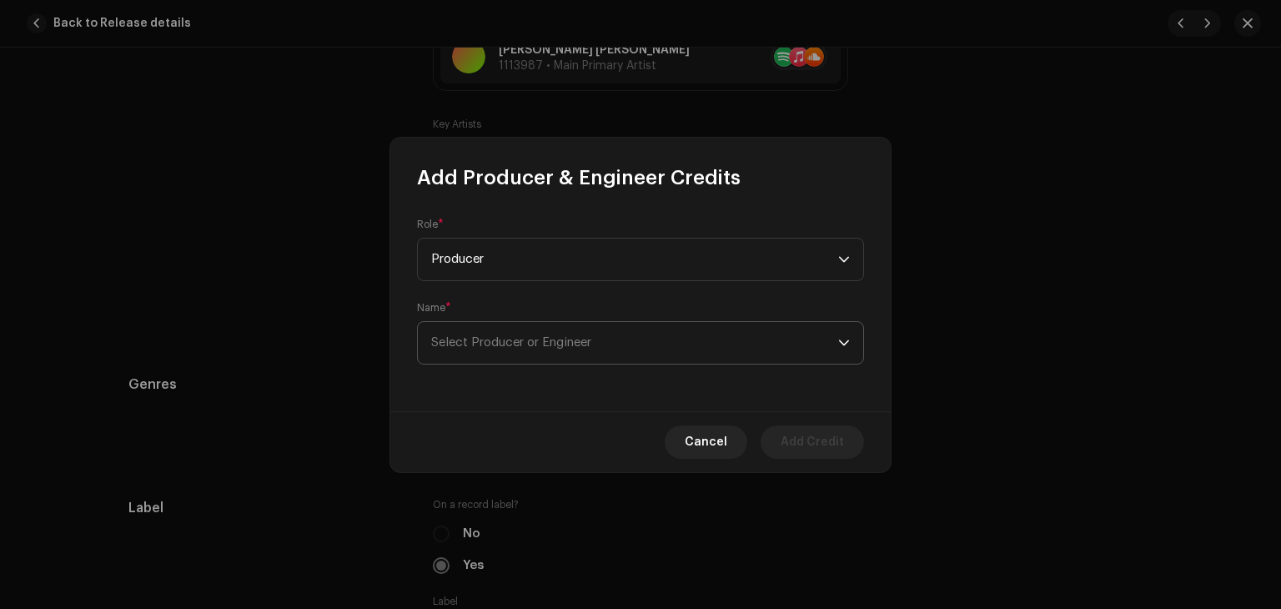
click at [844, 341] on icon "dropdown trigger" at bounding box center [844, 343] width 12 height 12
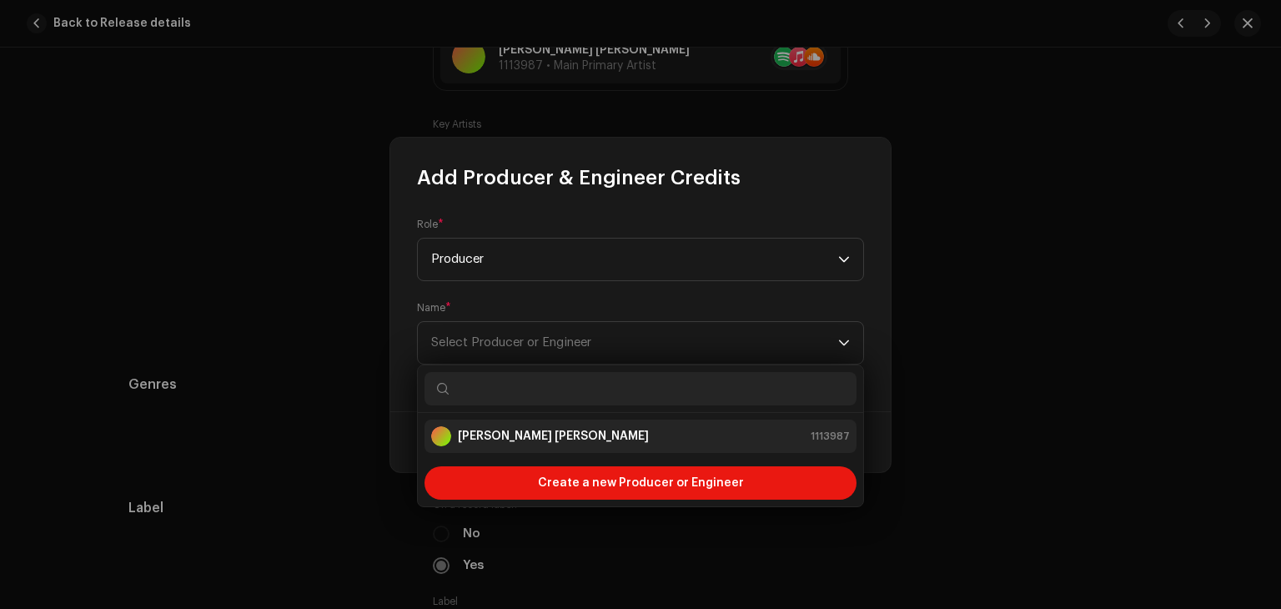
click at [684, 439] on div "Fred te jay 1113987" at bounding box center [640, 436] width 418 height 20
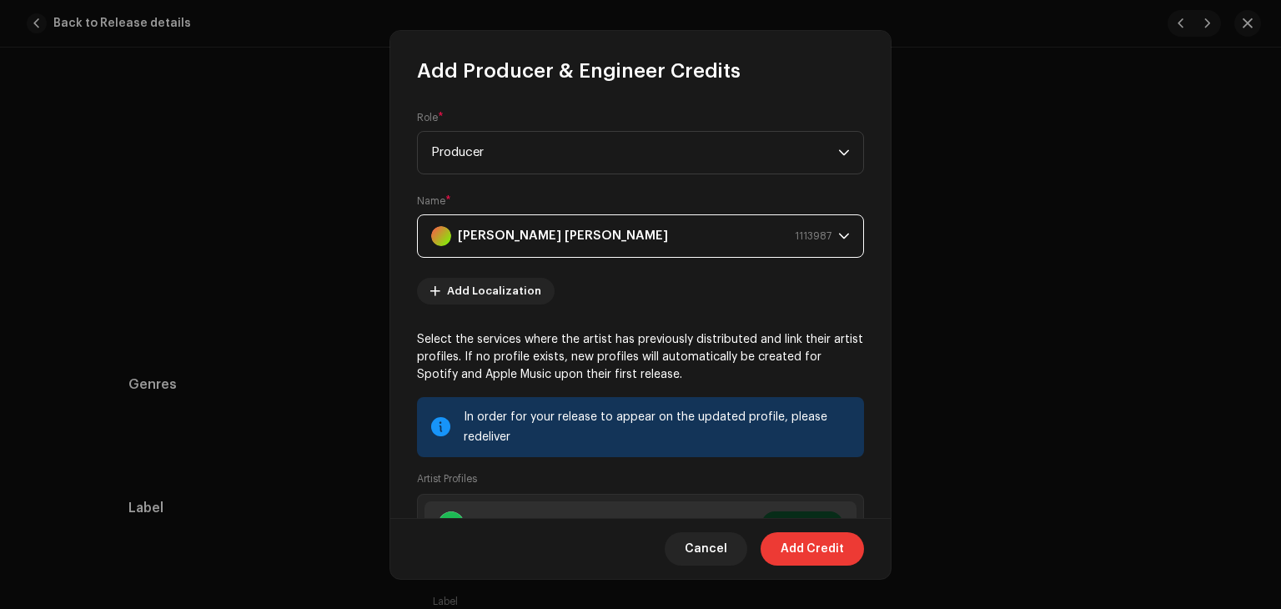
click at [804, 541] on span "Add Credit" at bounding box center [811, 548] width 63 height 33
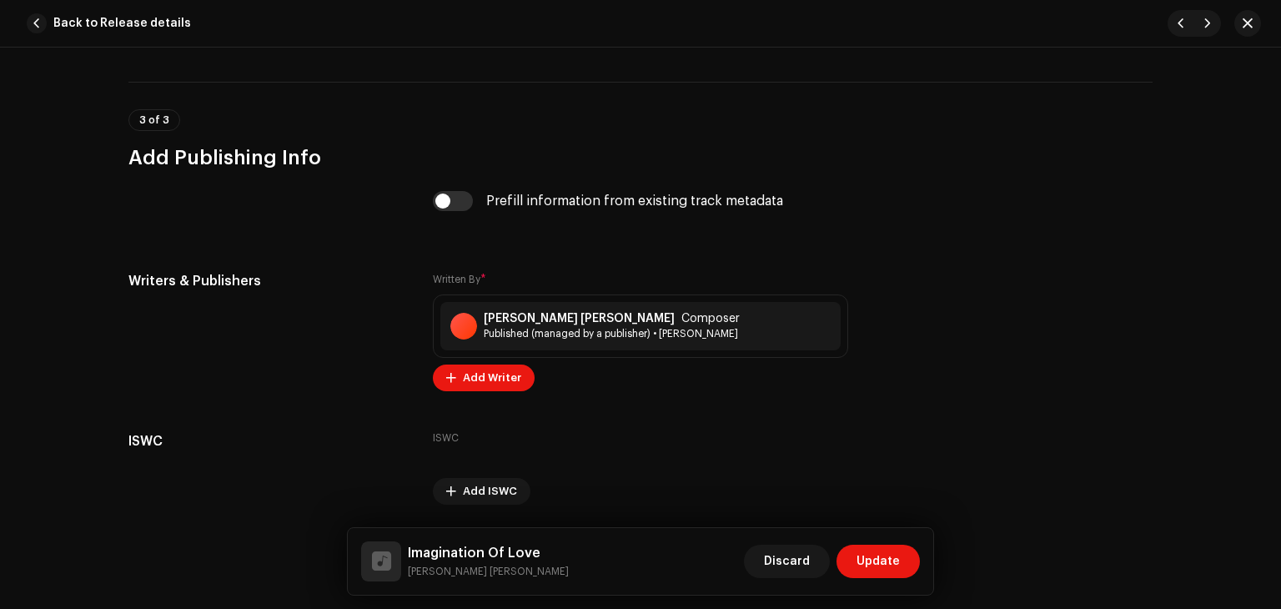
scroll to position [3389, 0]
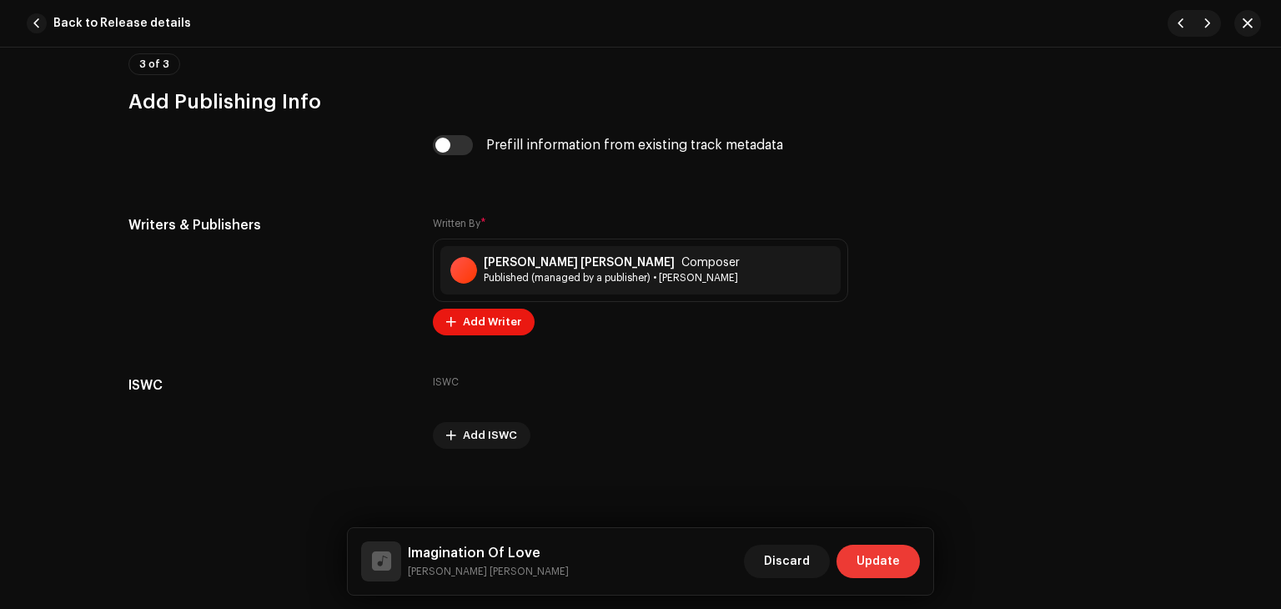
click at [880, 555] on span "Update" at bounding box center [877, 560] width 43 height 33
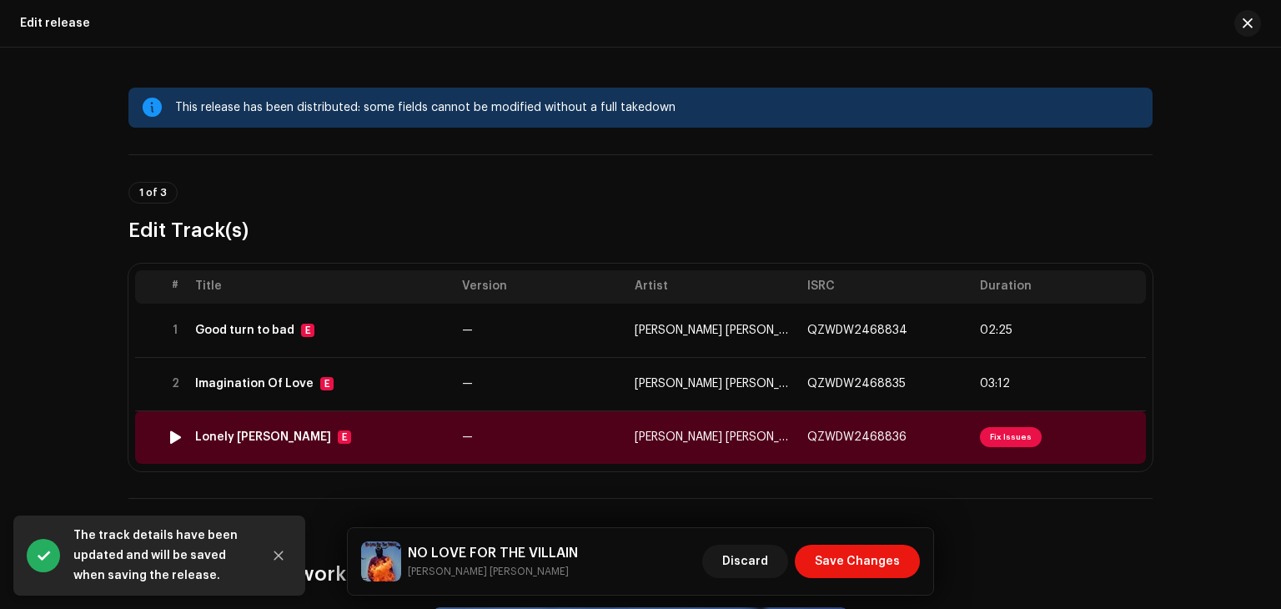
click at [1010, 431] on span "Fix Issues" at bounding box center [1011, 437] width 62 height 20
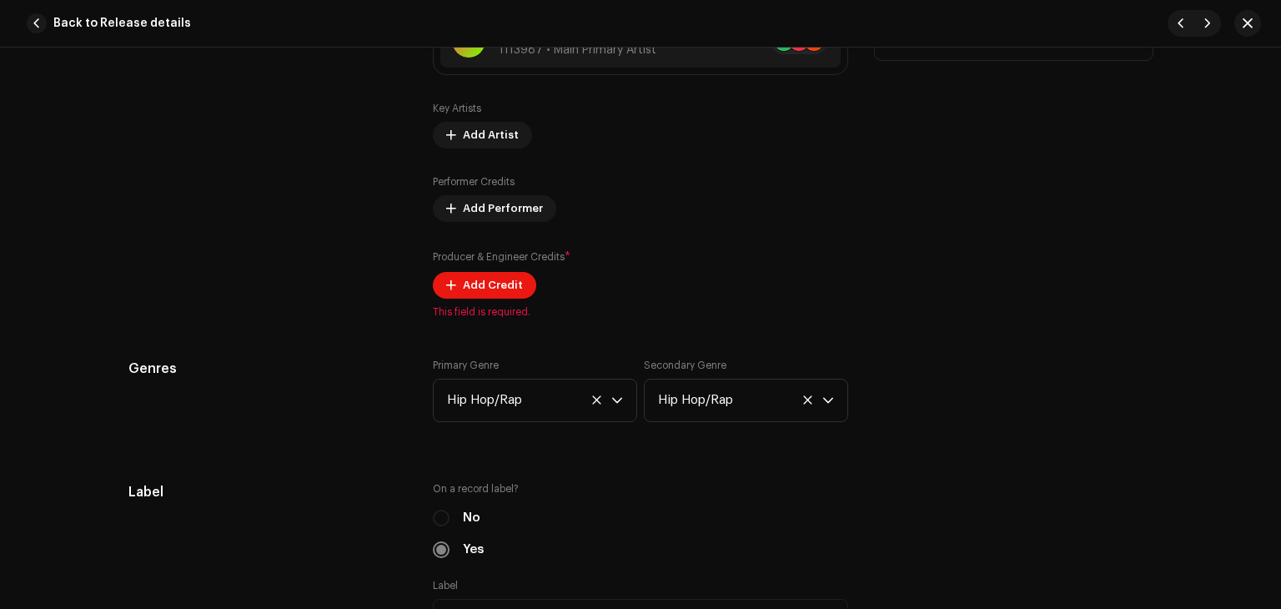
scroll to position [1175, 0]
click at [454, 286] on button "Add Credit" at bounding box center [484, 286] width 103 height 27
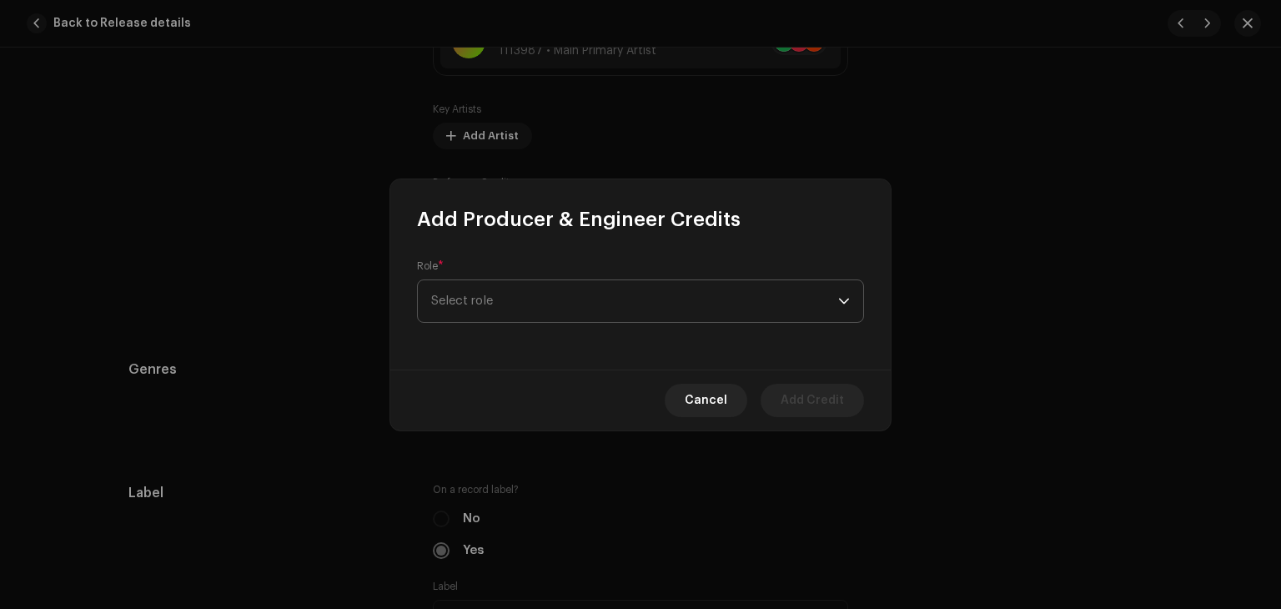
click at [832, 299] on span "Select role" at bounding box center [634, 301] width 407 height 42
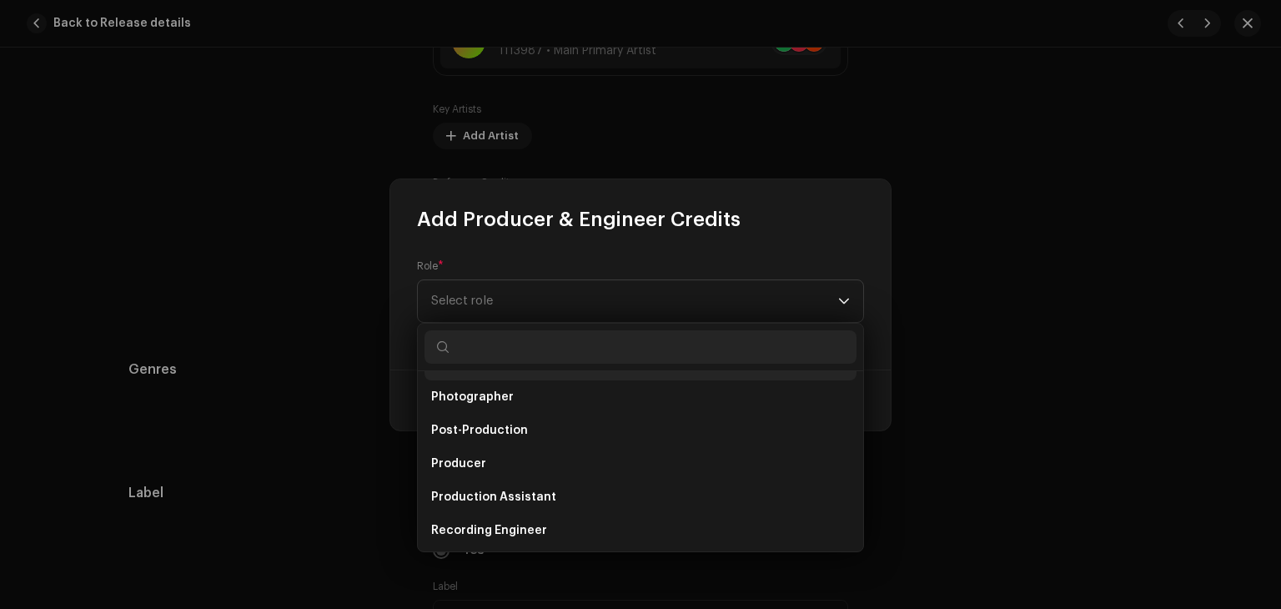
scroll to position [597, 0]
click at [767, 462] on li "Producer" at bounding box center [640, 464] width 432 height 33
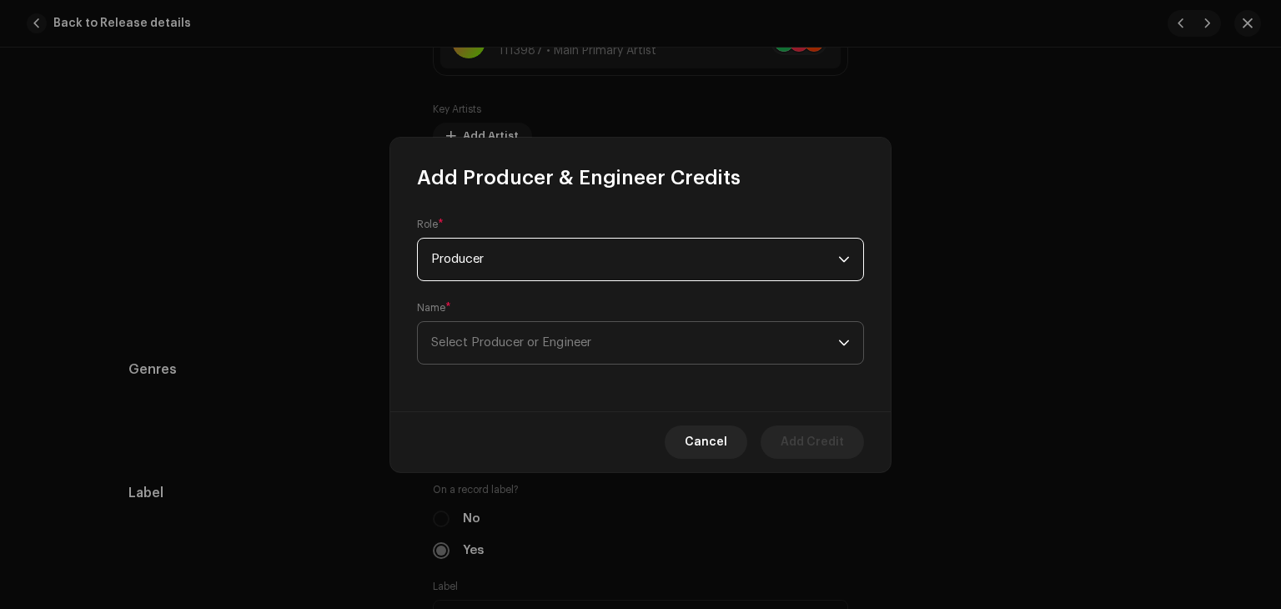
click at [769, 343] on span "Select Producer or Engineer" at bounding box center [634, 343] width 407 height 42
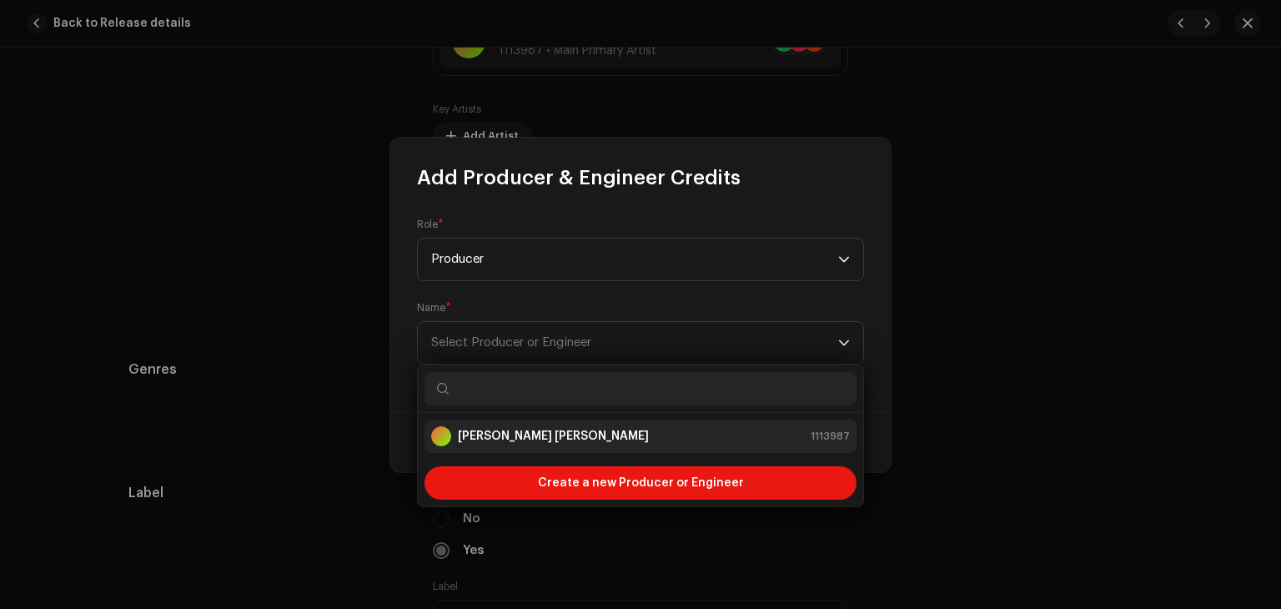
click at [728, 433] on div "Fred te jay 1113987" at bounding box center [640, 436] width 418 height 20
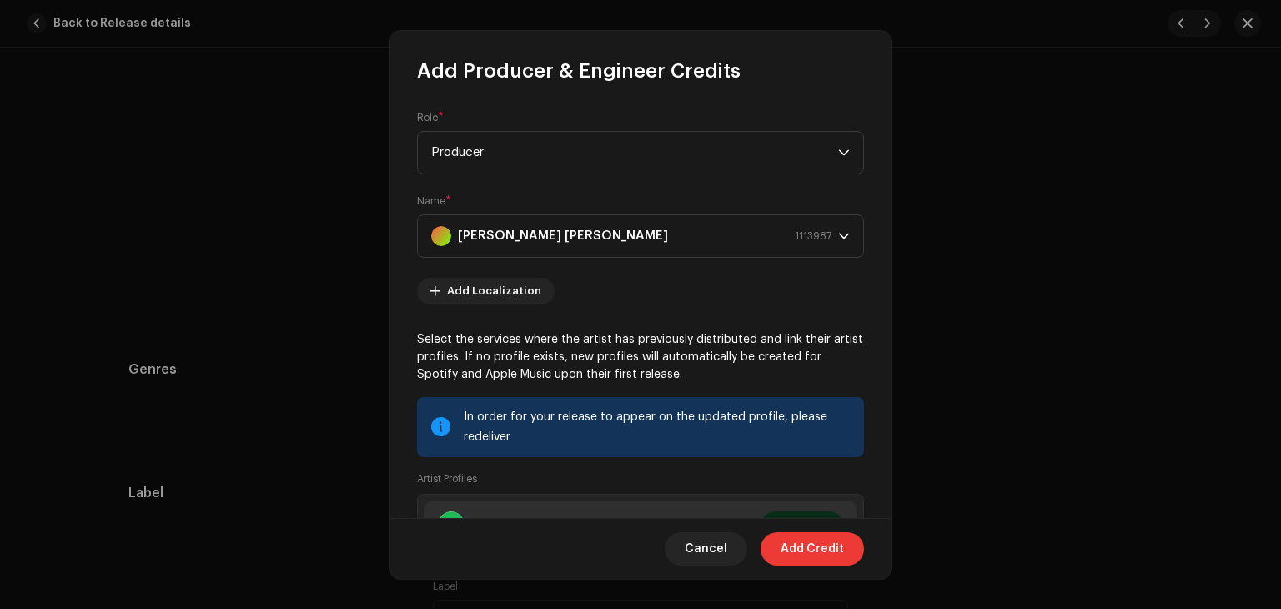
click at [794, 543] on span "Add Credit" at bounding box center [811, 548] width 63 height 33
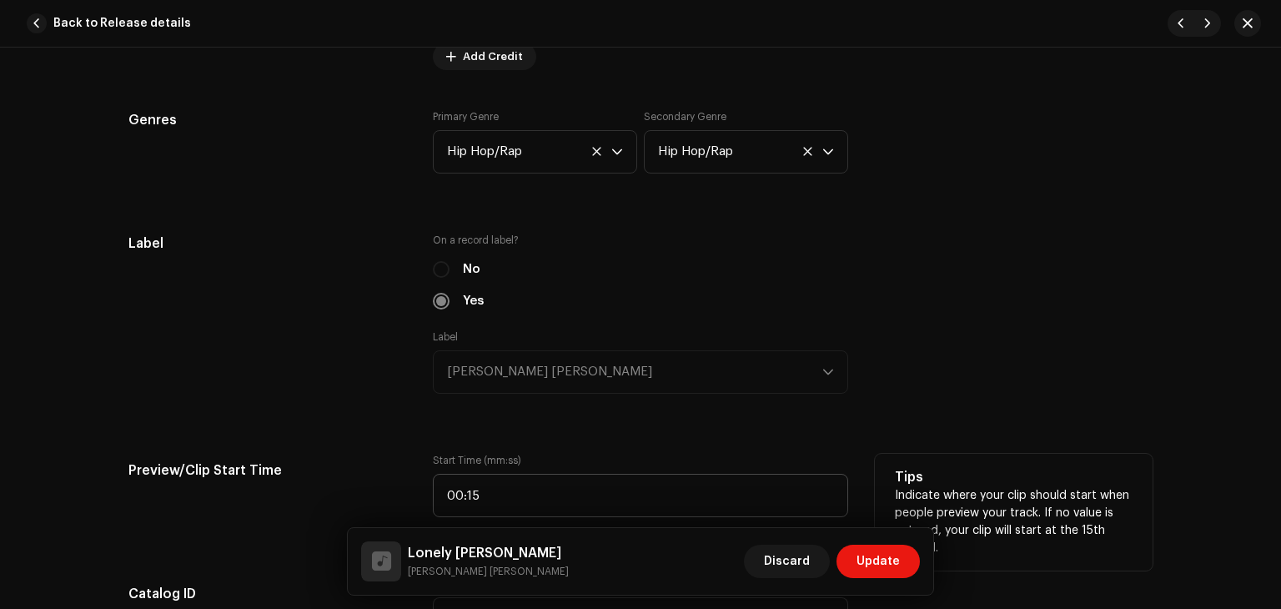
scroll to position [1486, 0]
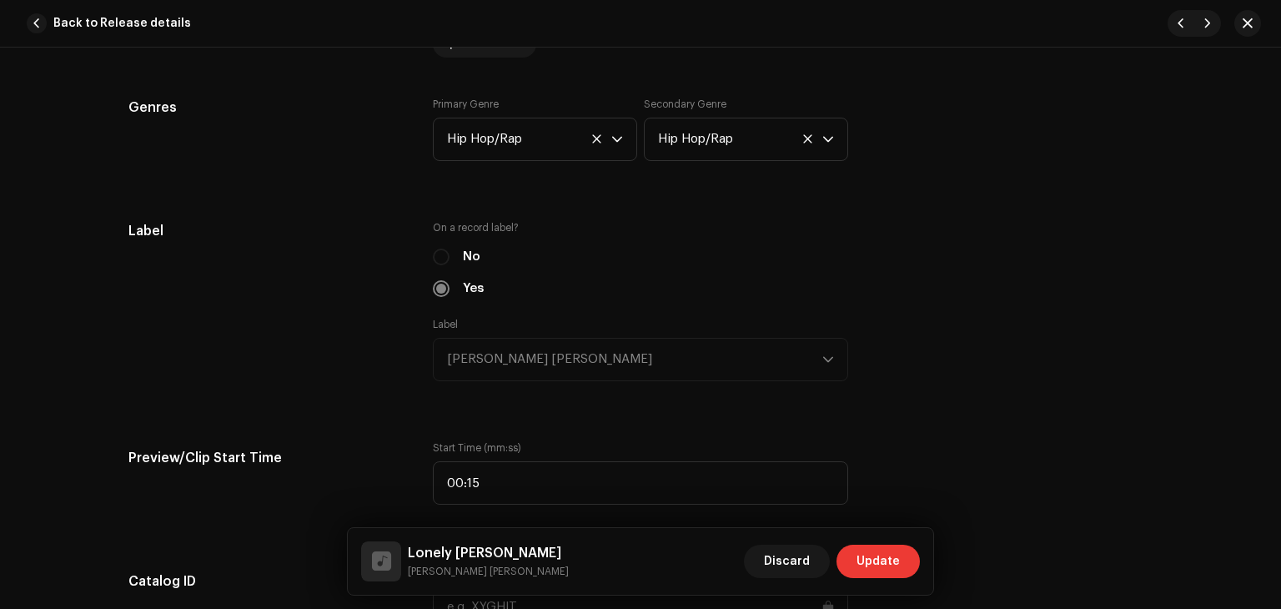
click at [855, 545] on button "Update" at bounding box center [877, 560] width 83 height 33
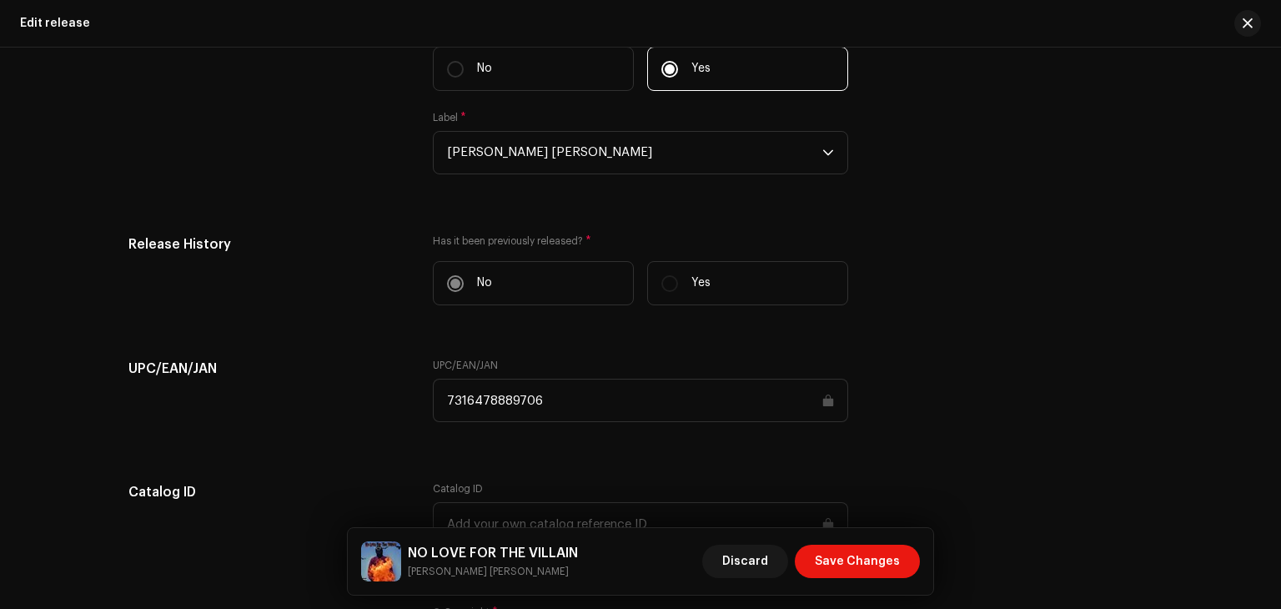
scroll to position [2183, 0]
click at [836, 561] on span "Save Changes" at bounding box center [856, 560] width 85 height 33
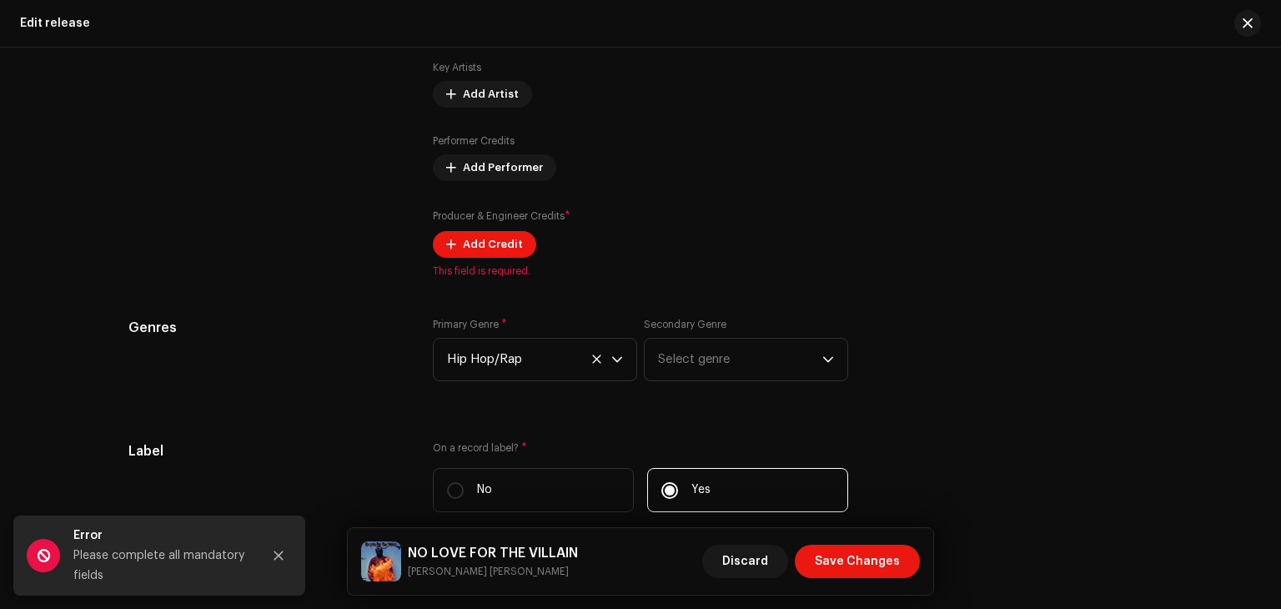
scroll to position [1785, 0]
click at [479, 230] on span "Add Credit" at bounding box center [493, 242] width 60 height 33
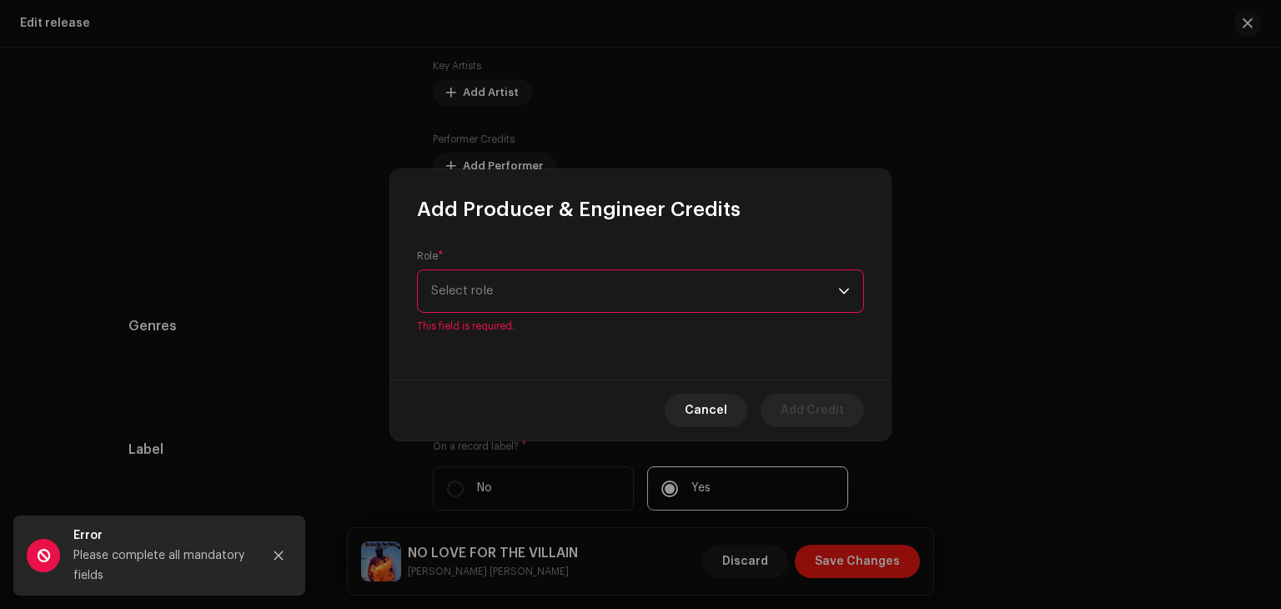
click at [844, 305] on div "dropdown trigger" at bounding box center [844, 291] width 12 height 42
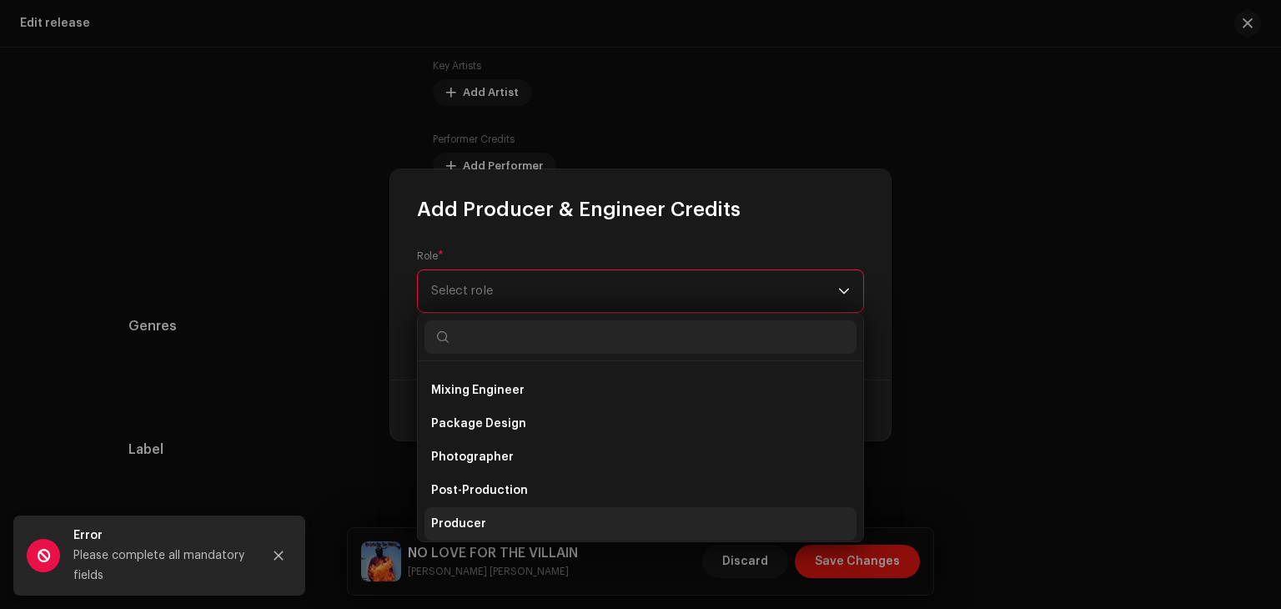
scroll to position [527, 0]
click at [650, 514] on li "Producer" at bounding box center [640, 524] width 432 height 33
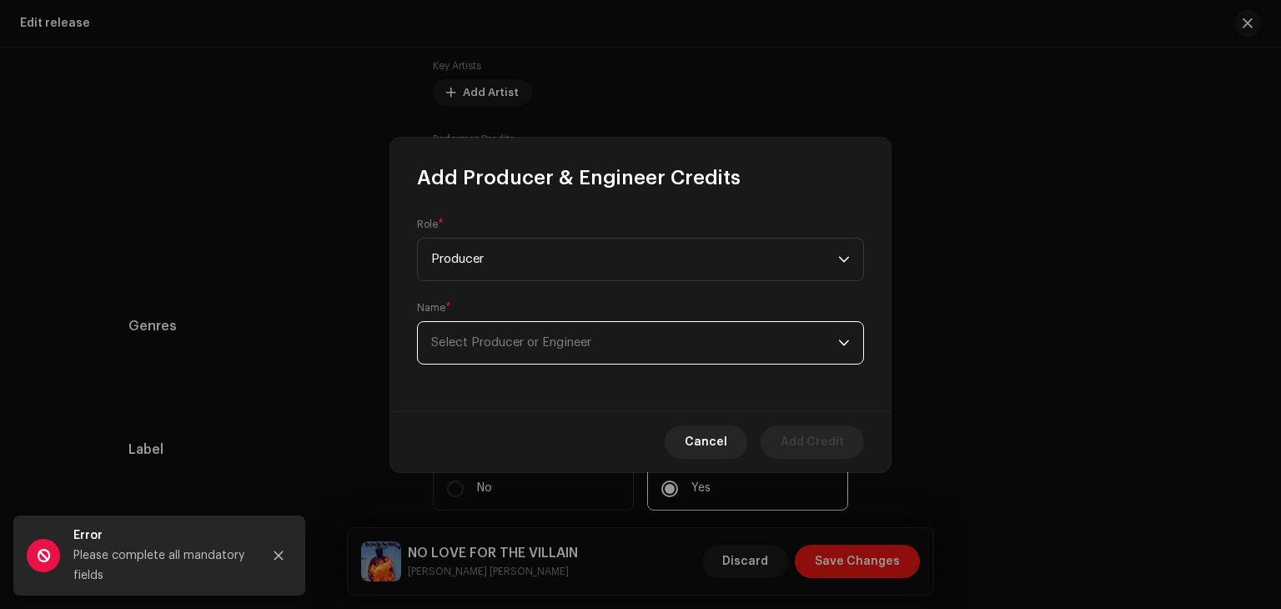
click at [809, 331] on span "Select Producer or Engineer" at bounding box center [634, 343] width 407 height 42
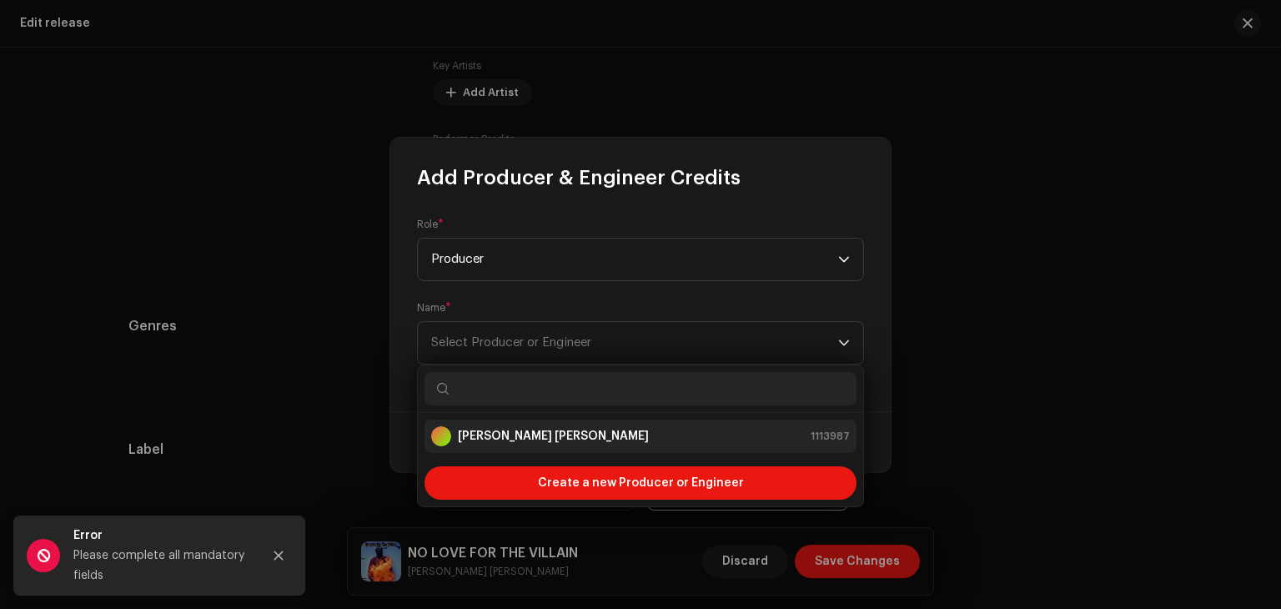
click at [761, 441] on div "Fred te jay 1113987" at bounding box center [640, 436] width 418 height 20
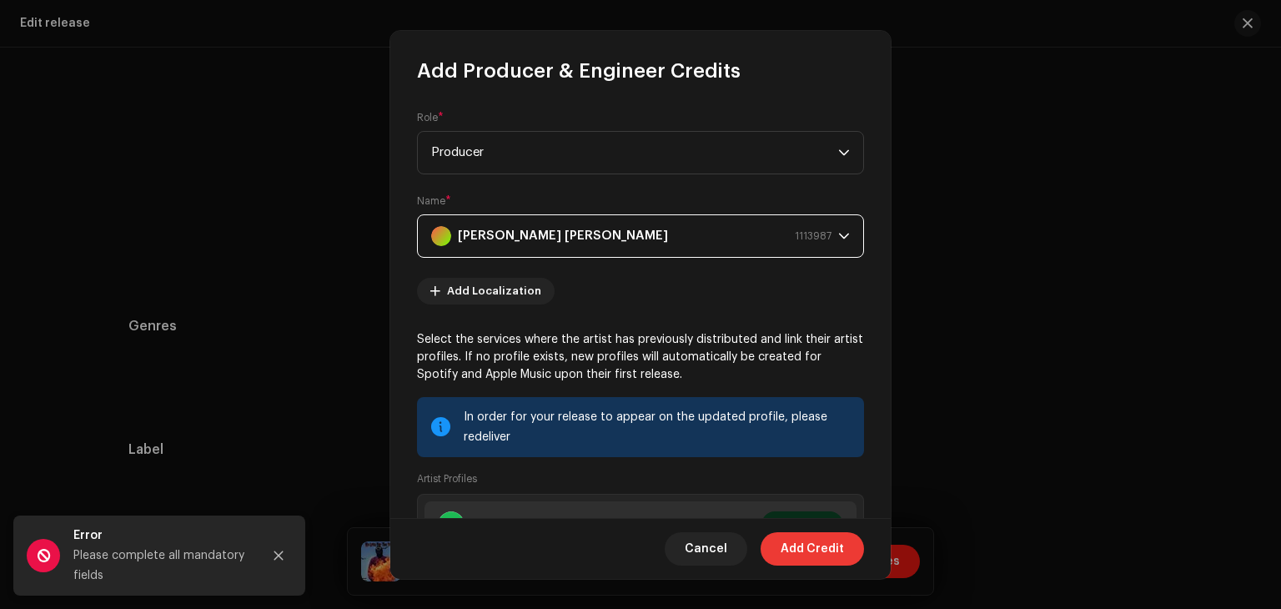
click at [821, 546] on span "Add Credit" at bounding box center [811, 548] width 63 height 33
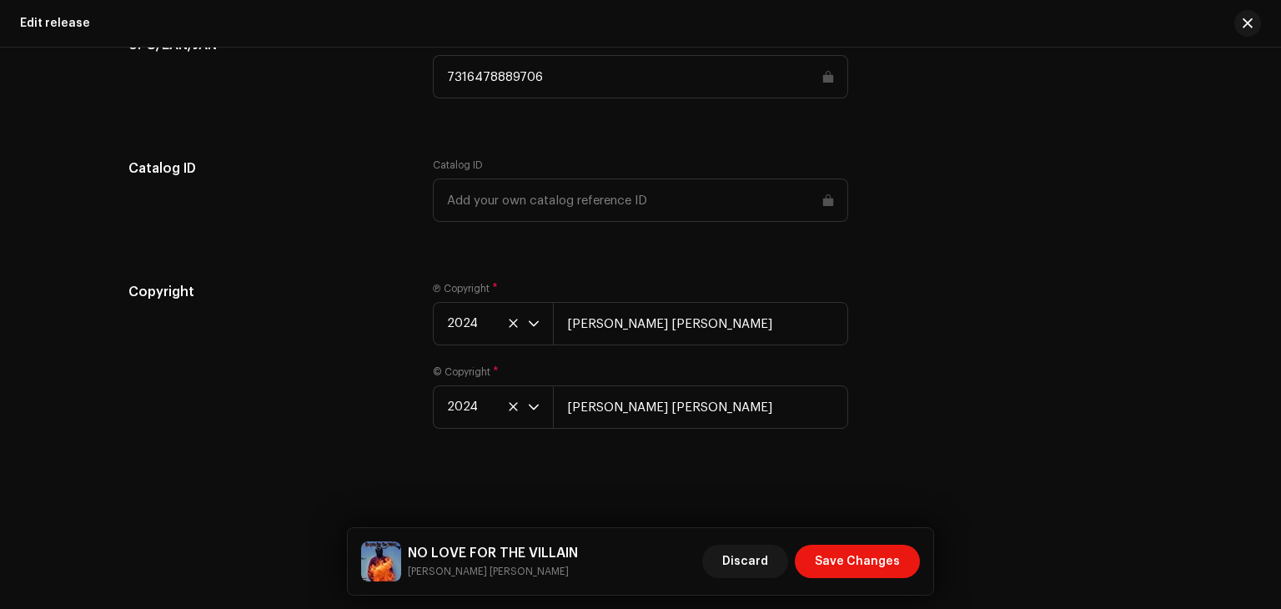
scroll to position [2584, 0]
click at [858, 562] on span "Save Changes" at bounding box center [856, 560] width 85 height 33
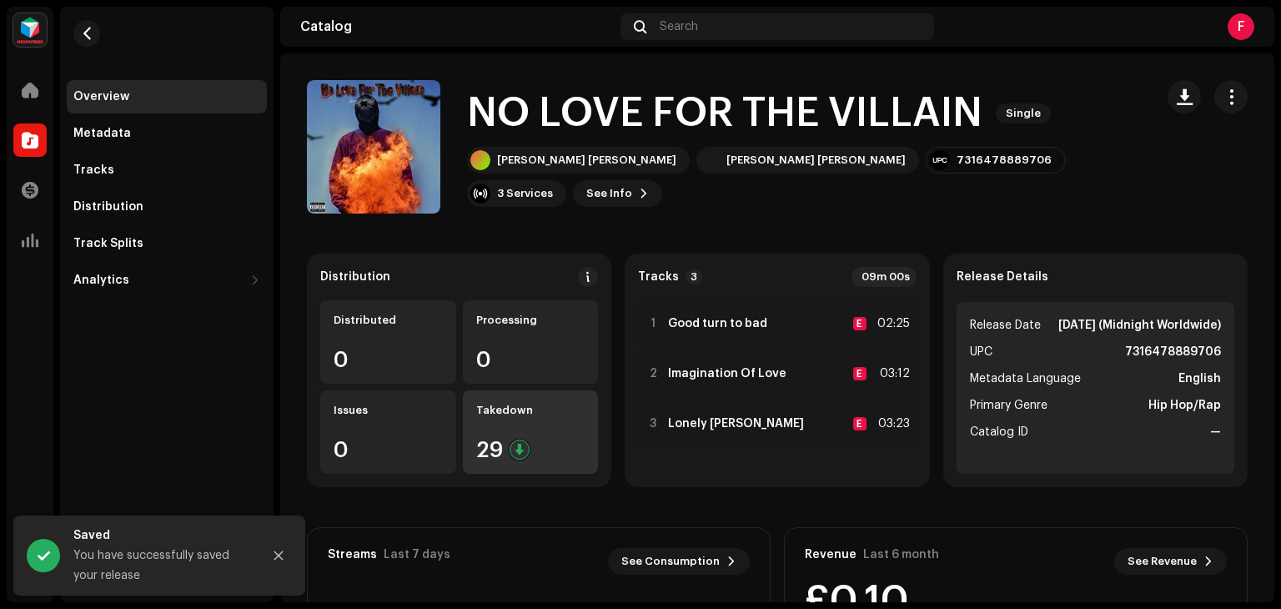
click at [527, 448] on div "29" at bounding box center [530, 450] width 109 height 22
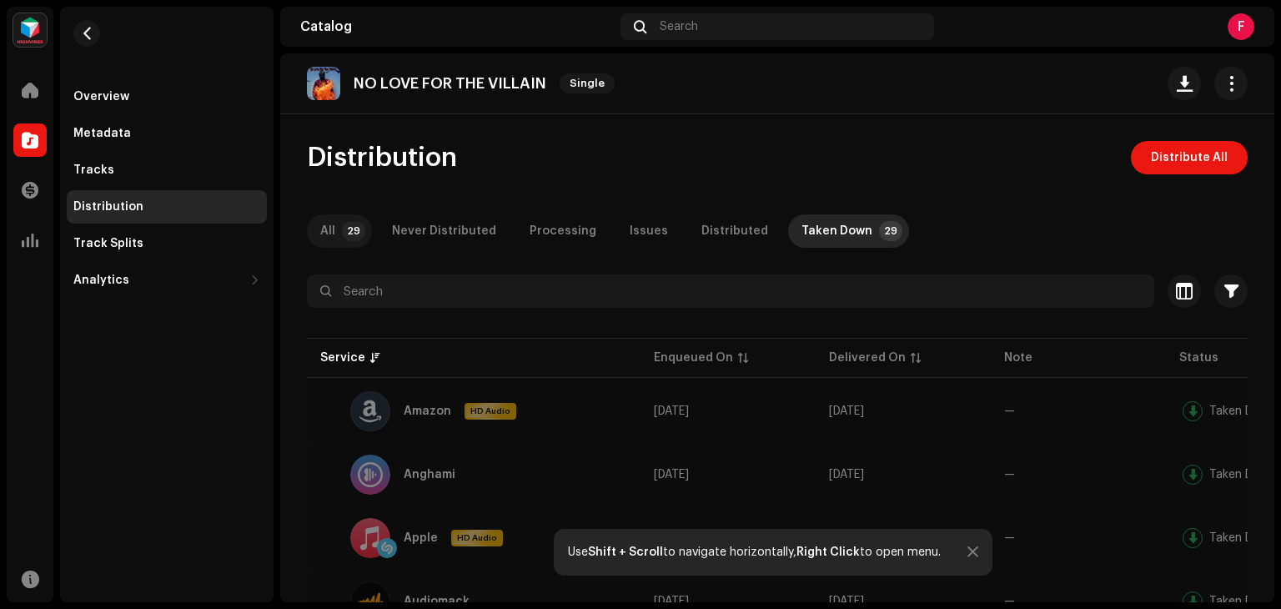
click at [347, 223] on p-badge "29" at bounding box center [353, 231] width 23 height 20
click at [1181, 147] on span "Distribute All" at bounding box center [1188, 157] width 77 height 33
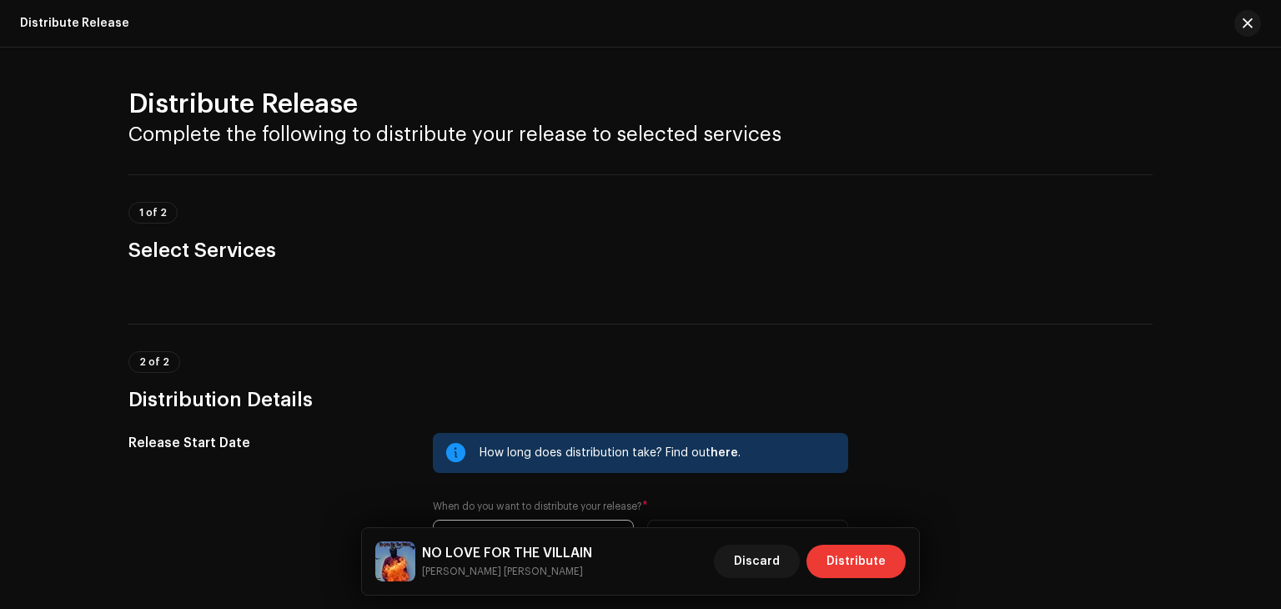
click at [844, 564] on span "Distribute" at bounding box center [855, 560] width 59 height 33
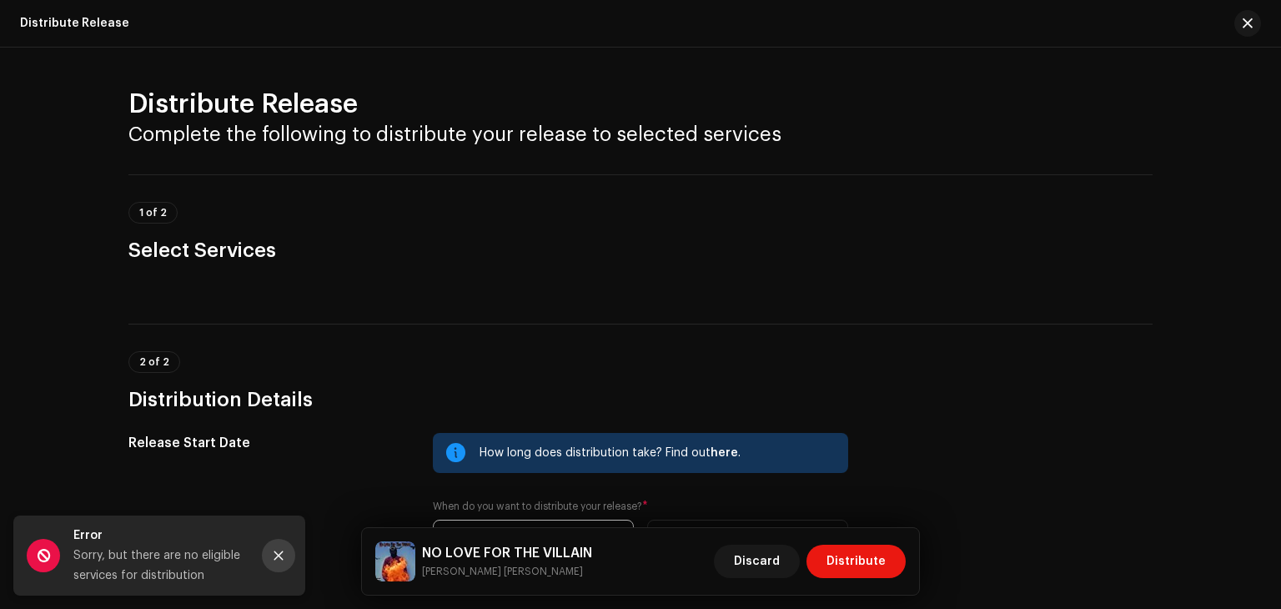
click at [278, 546] on button "Close" at bounding box center [278, 555] width 33 height 33
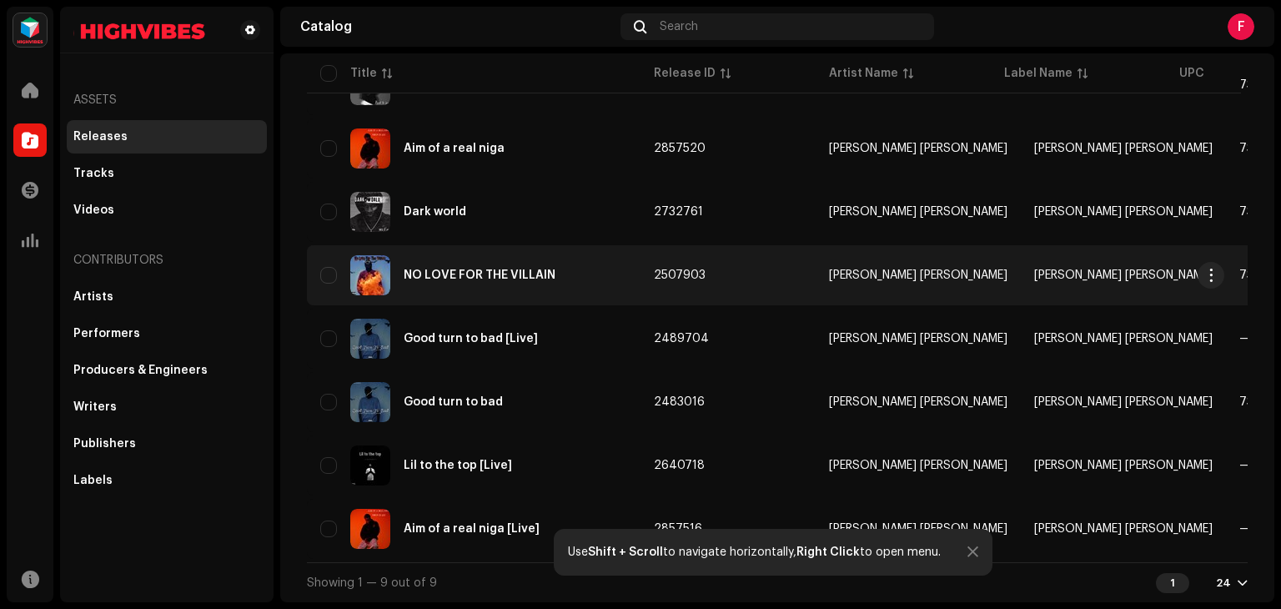
scroll to position [279, 0]
click at [484, 269] on div "NO LOVE FOR THE VILLAIN" at bounding box center [479, 275] width 152 height 12
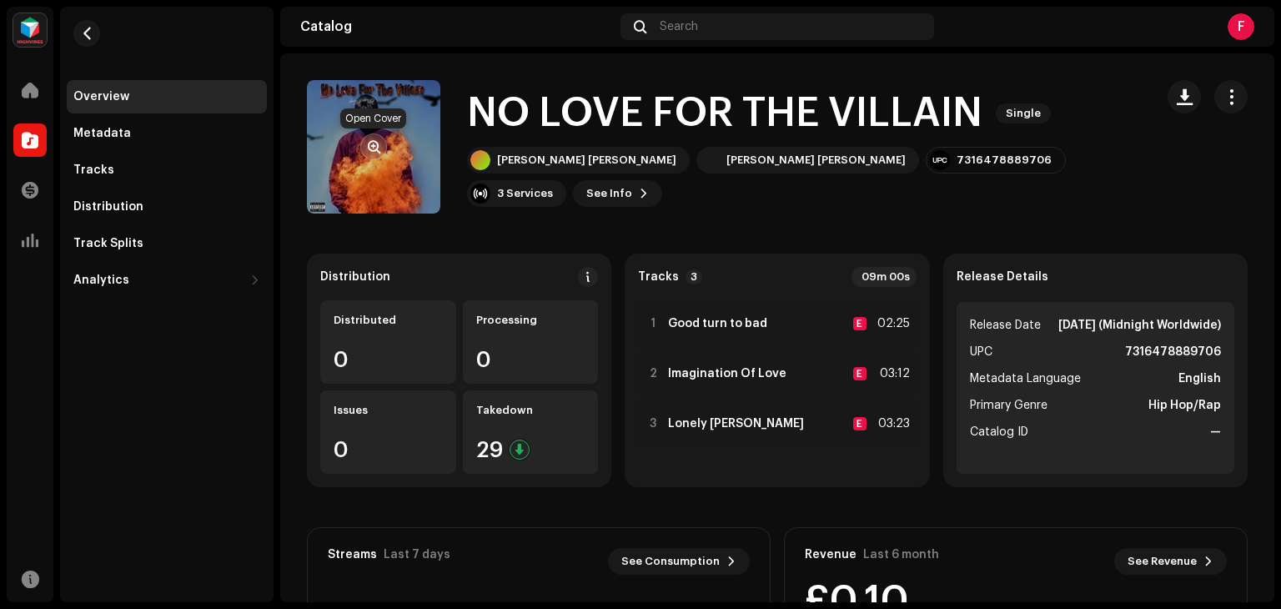
click at [366, 141] on button "button" at bounding box center [373, 146] width 27 height 27
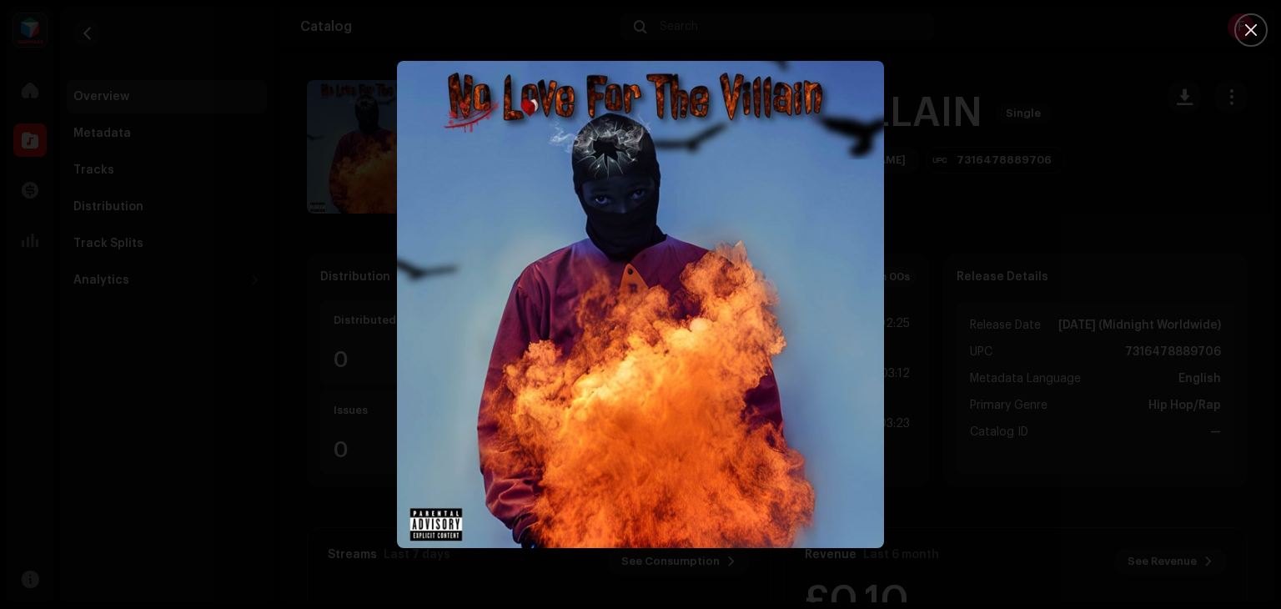
click at [980, 272] on div at bounding box center [640, 304] width 1281 height 609
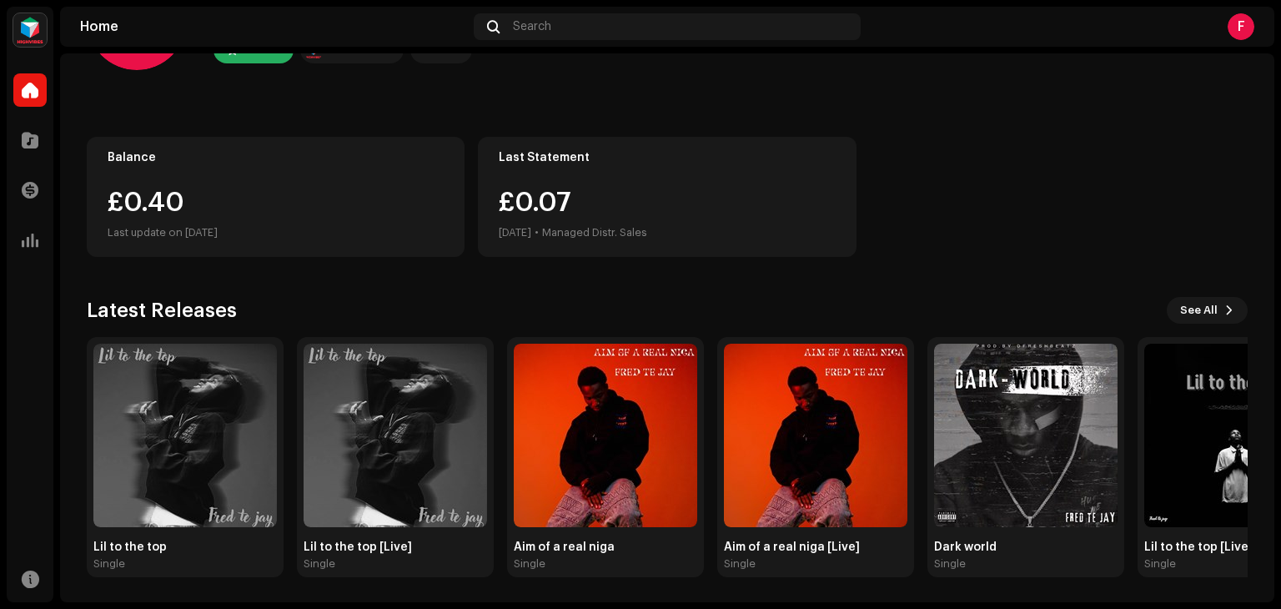
scroll to position [112, 0]
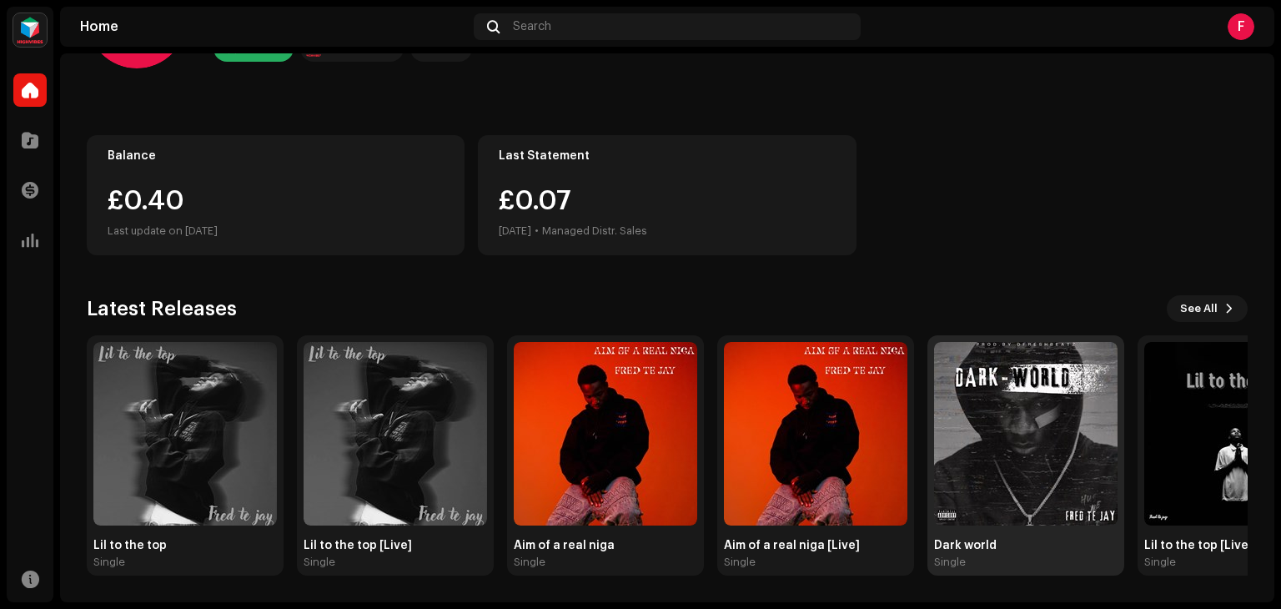
click at [1091, 426] on img at bounding box center [1025, 433] width 183 height 183
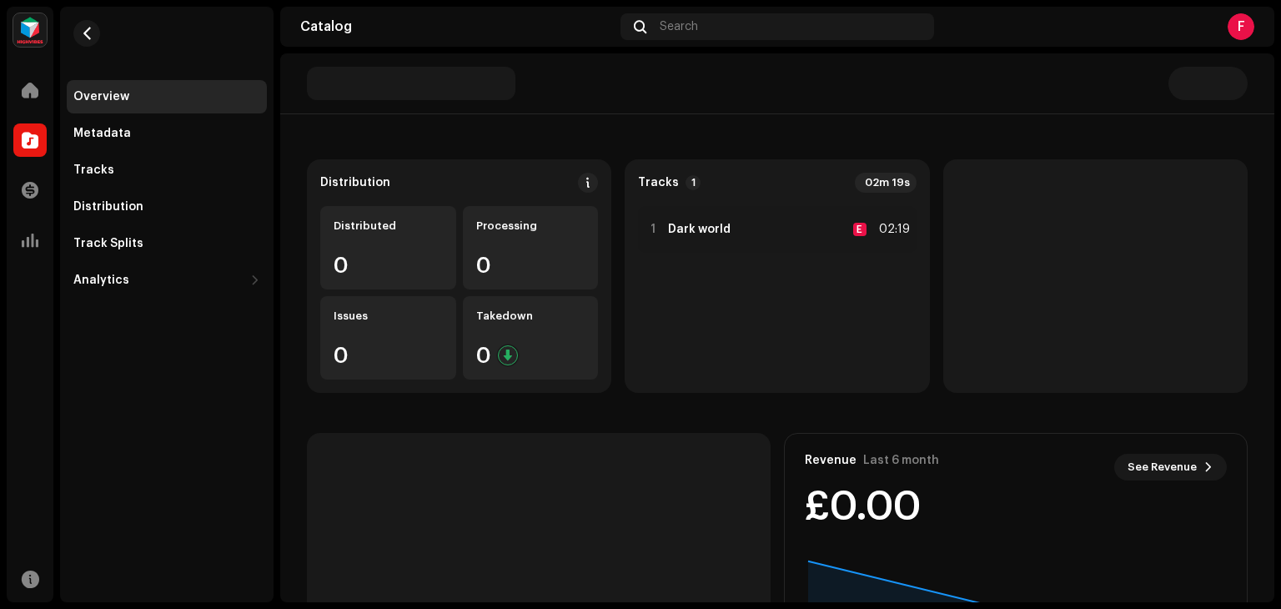
scroll to position [167, 0]
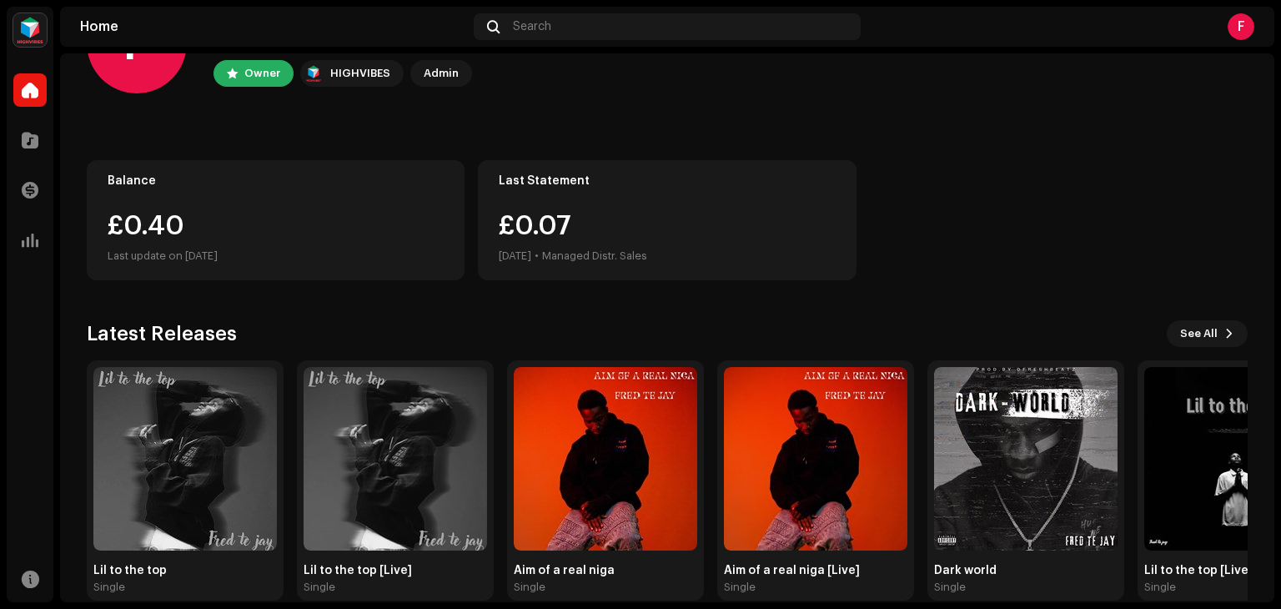
scroll to position [112, 0]
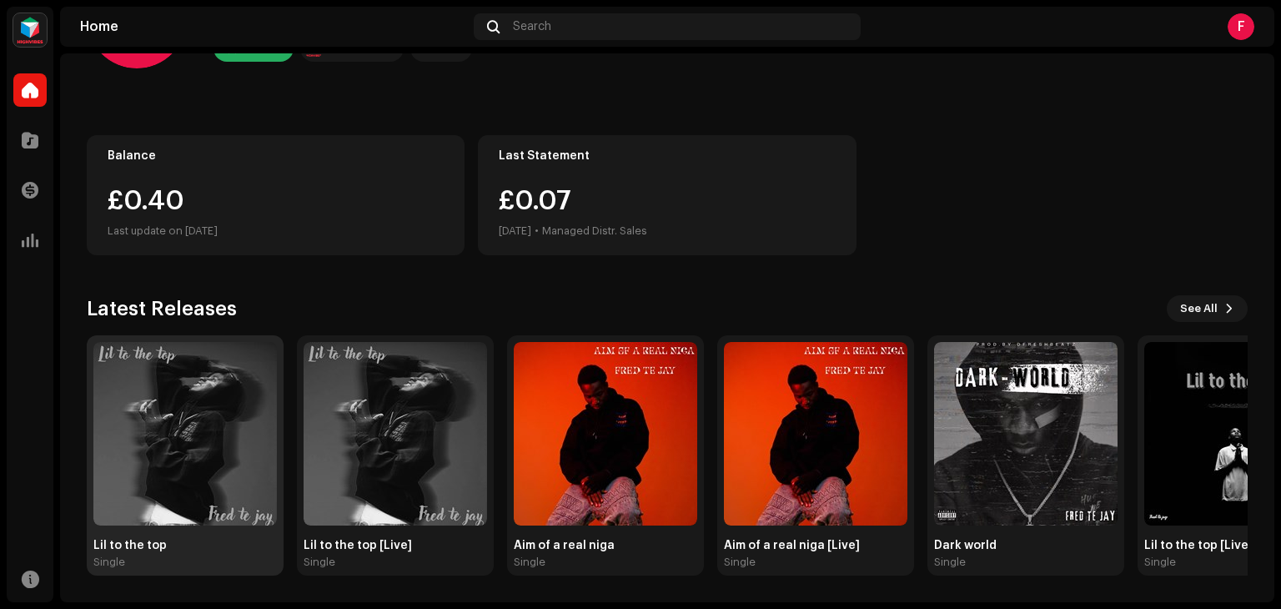
click at [143, 444] on img at bounding box center [184, 433] width 183 height 183
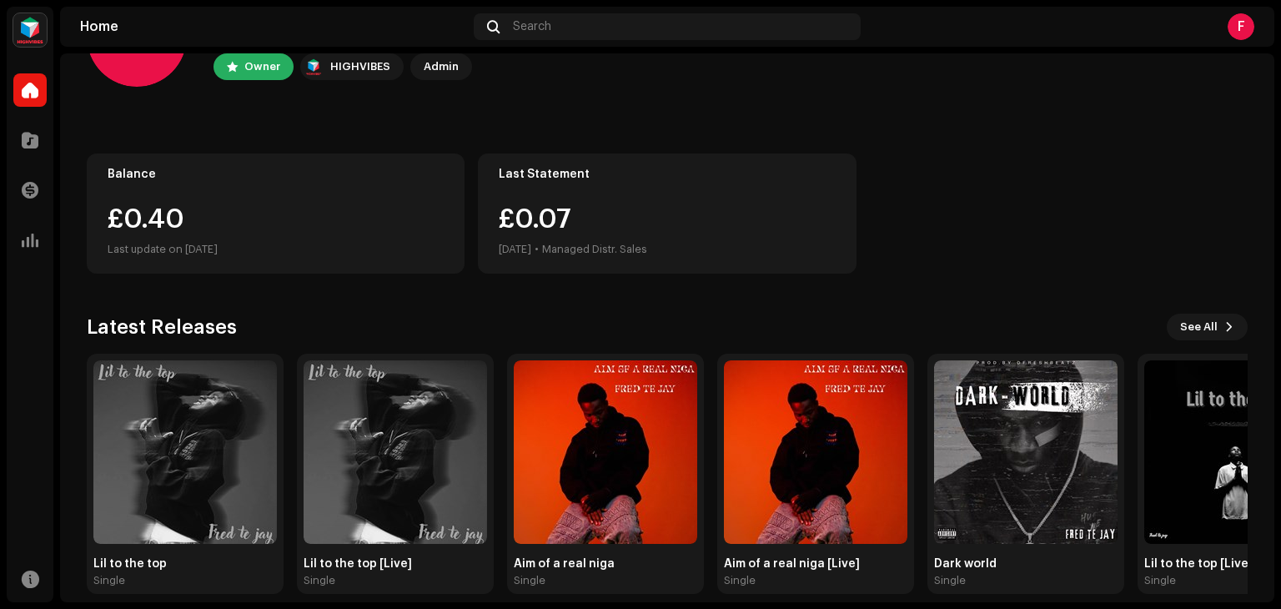
scroll to position [112, 0]
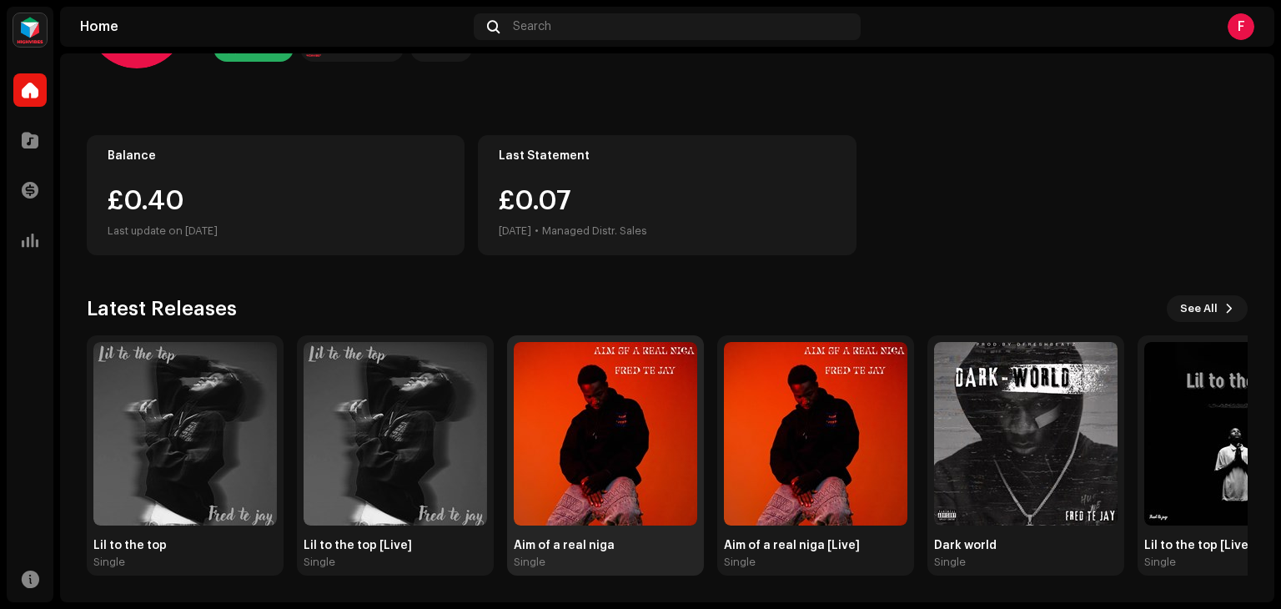
click at [587, 434] on img at bounding box center [605, 433] width 183 height 183
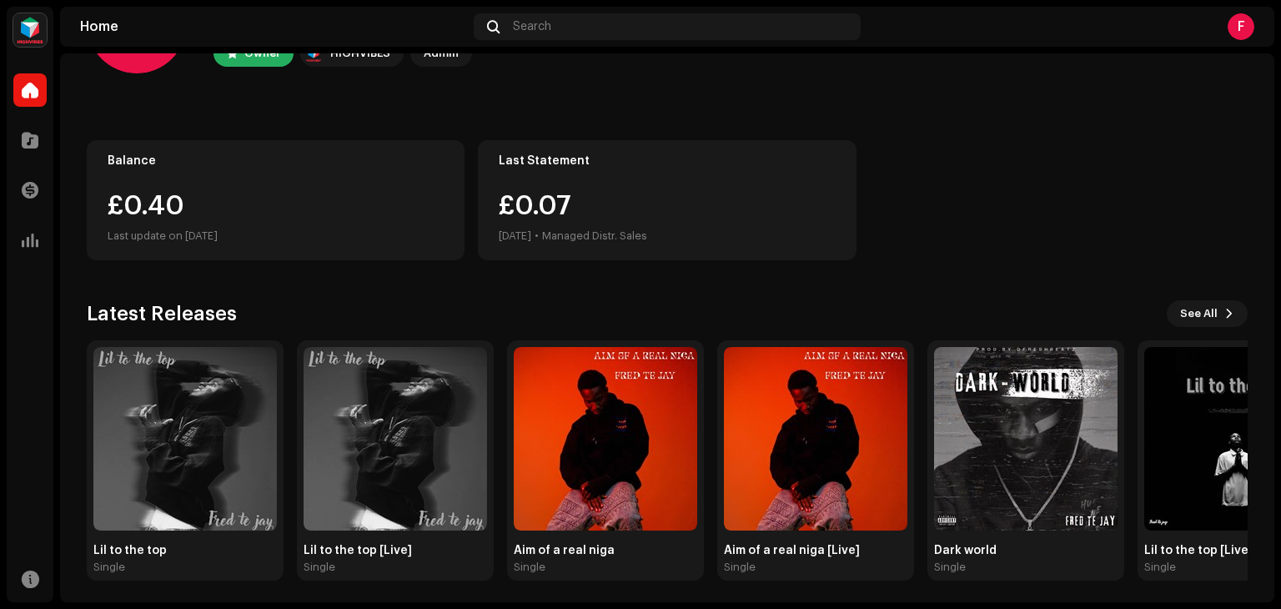
scroll to position [112, 0]
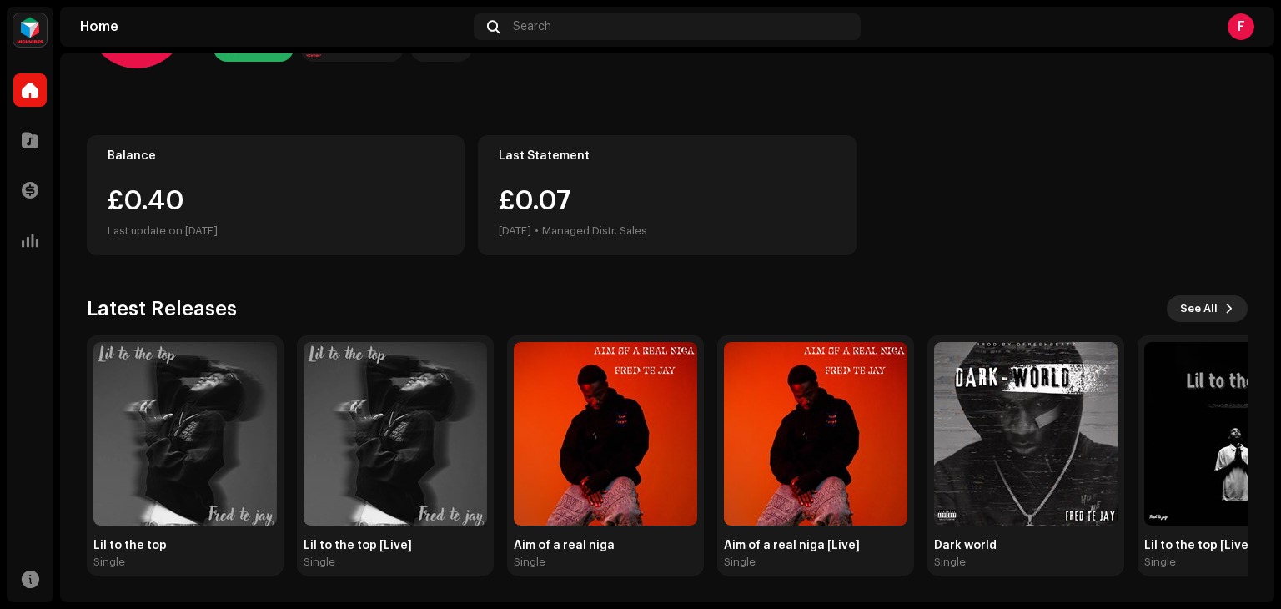
click at [1180, 312] on span "See All" at bounding box center [1199, 308] width 38 height 33
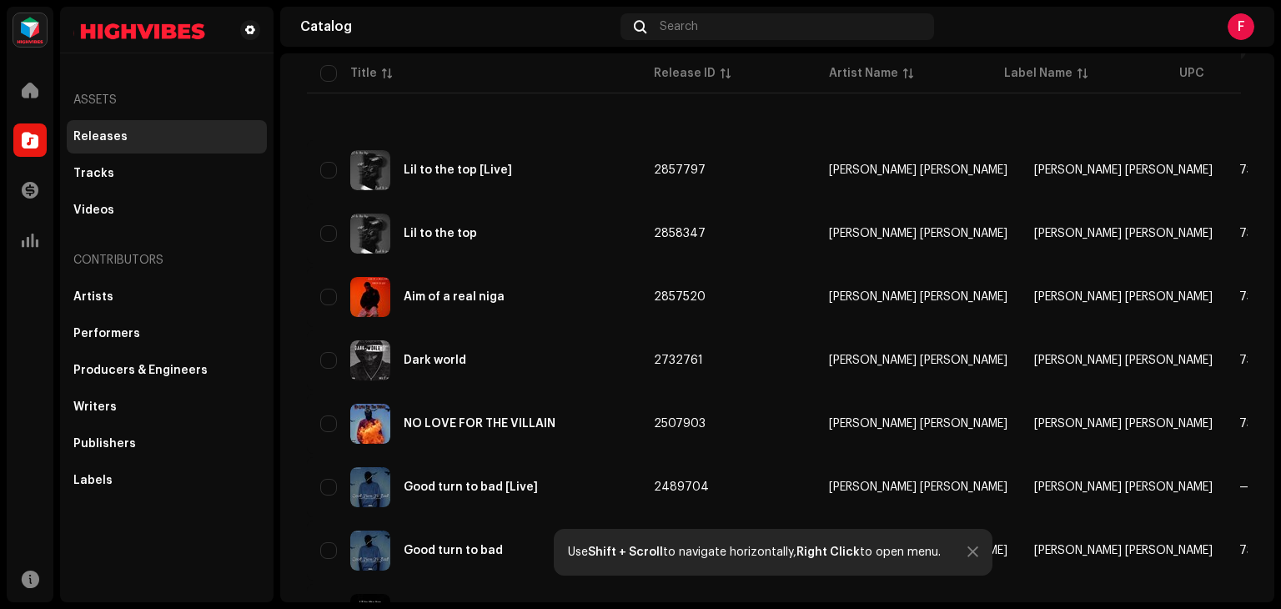
scroll to position [279, 0]
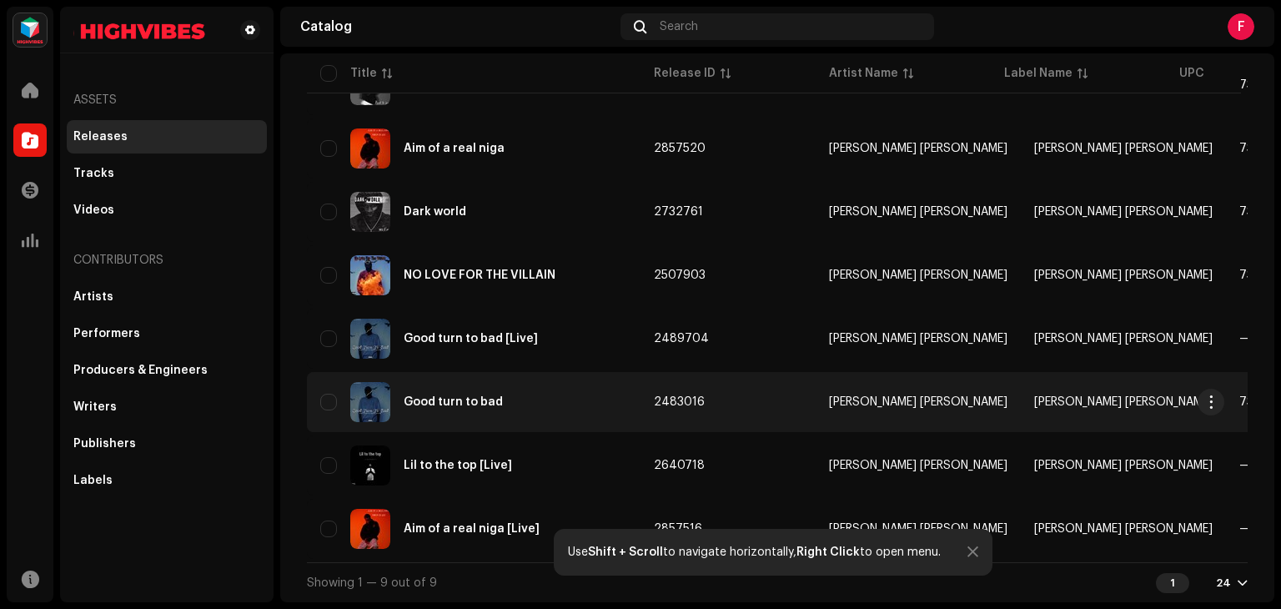
click at [452, 396] on div "Good turn to bad" at bounding box center [452, 402] width 99 height 12
